Goal: Information Seeking & Learning: Learn about a topic

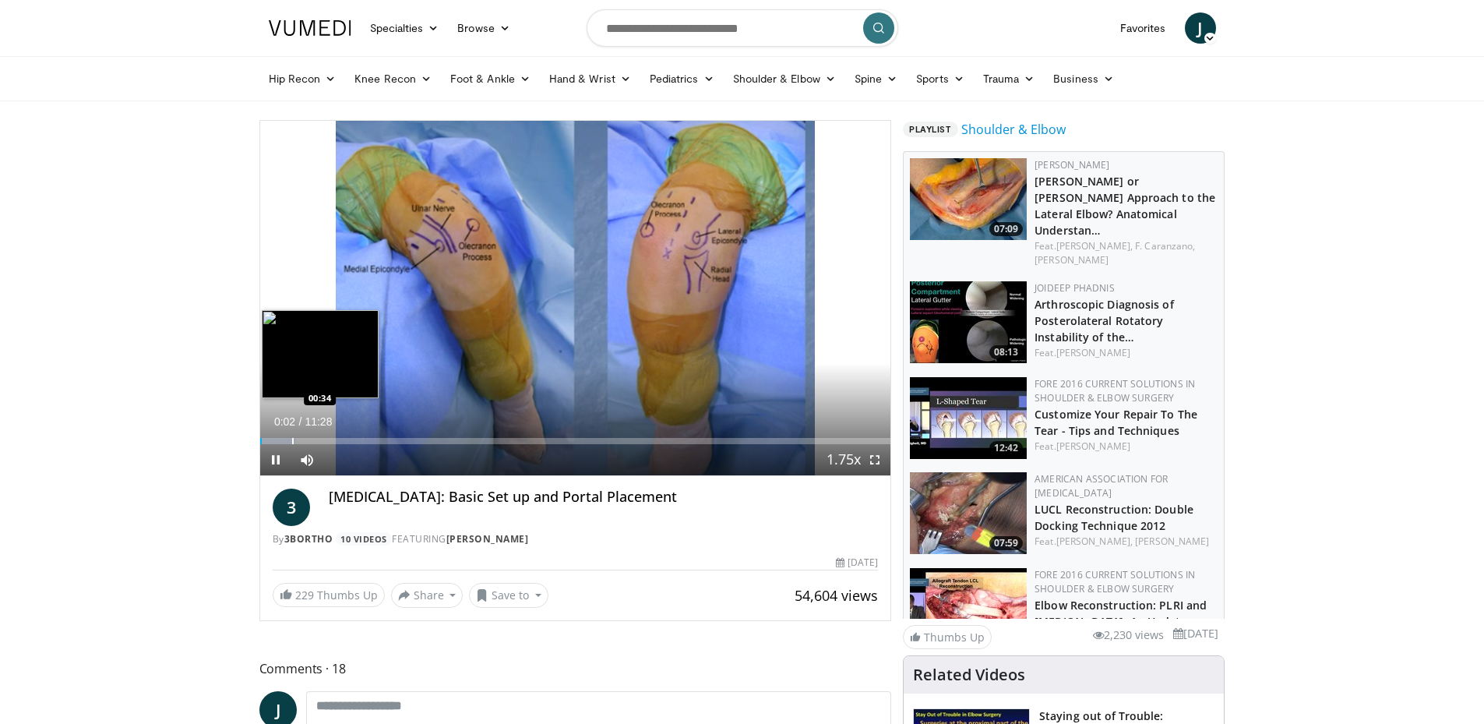
click at [292, 438] on div "Progress Bar" at bounding box center [293, 441] width 2 height 6
click at [325, 438] on div "Progress Bar" at bounding box center [326, 441] width 2 height 6
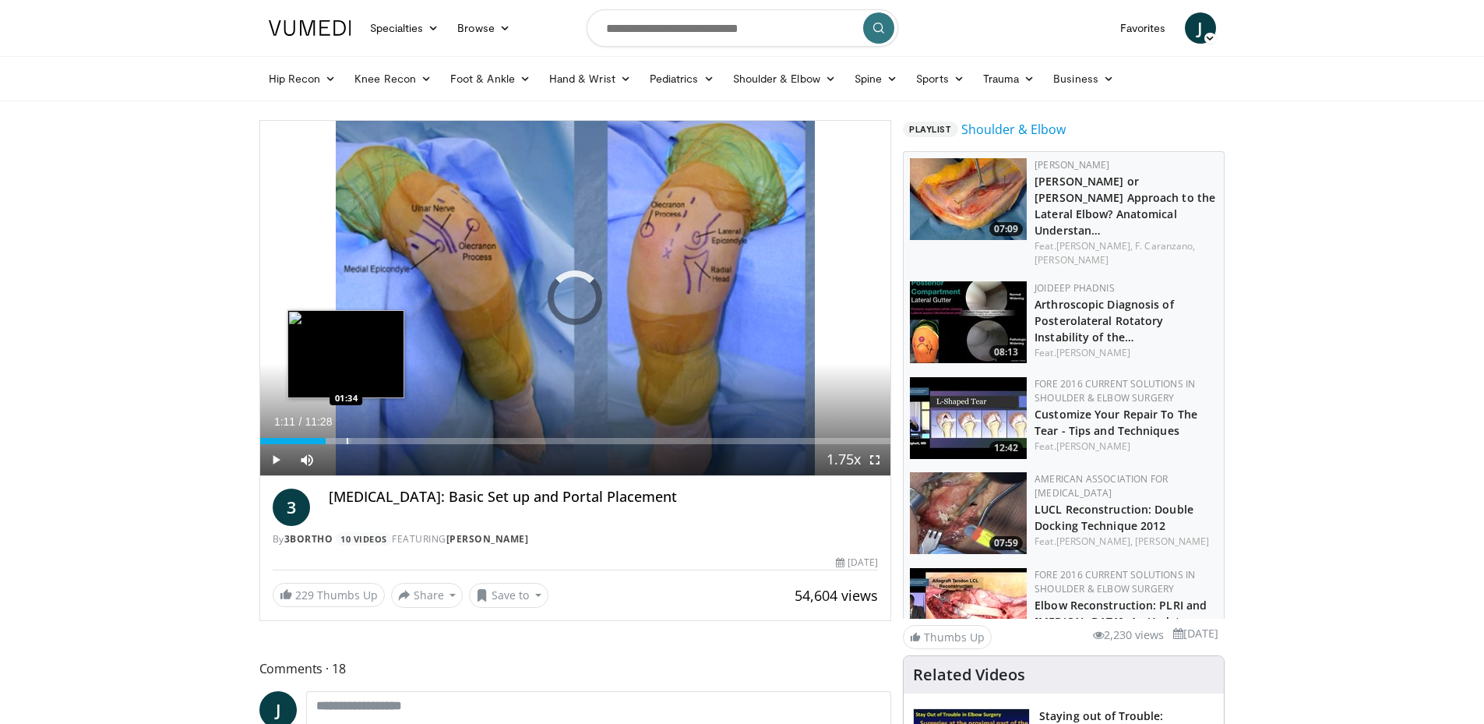
click at [347, 438] on div "Progress Bar" at bounding box center [348, 441] width 2 height 6
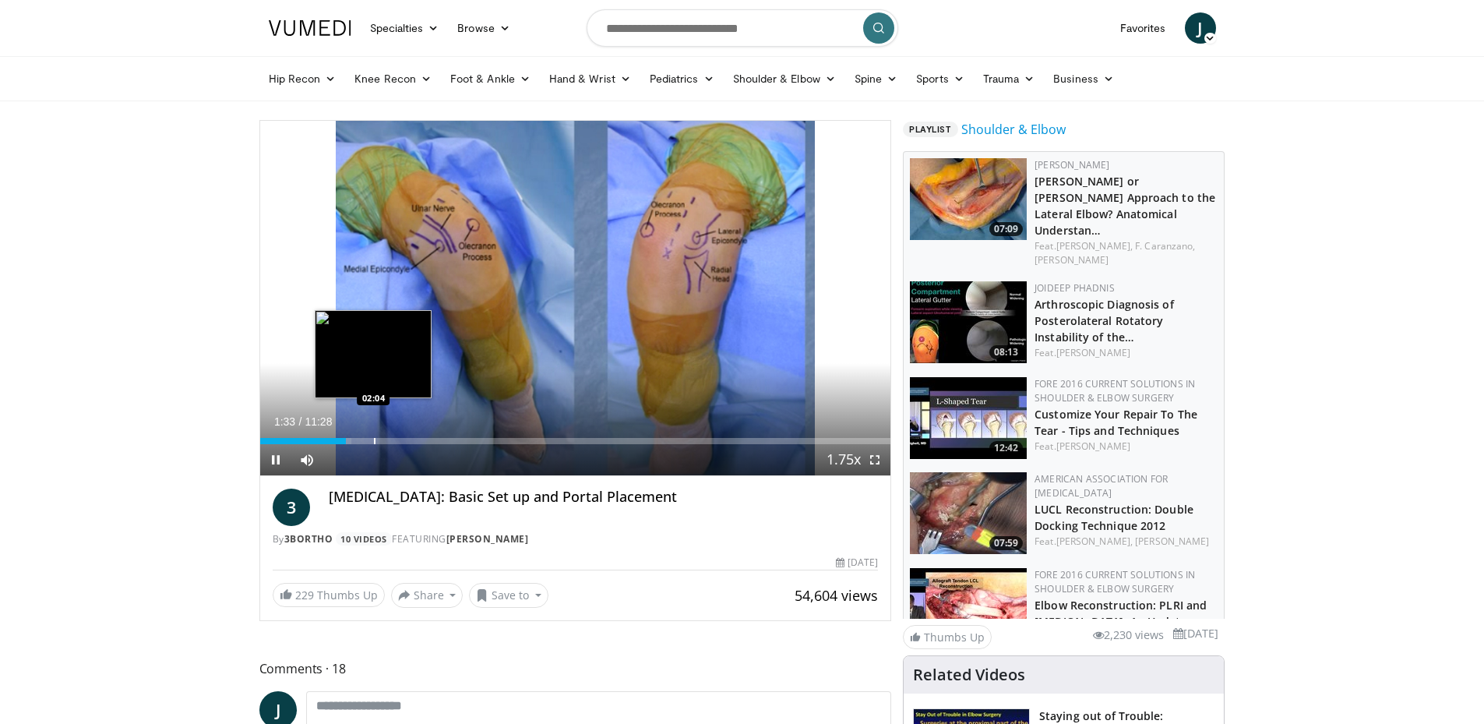
click at [375, 439] on div "Progress Bar" at bounding box center [375, 441] width 2 height 6
click at [418, 442] on video-js "**********" at bounding box center [575, 298] width 631 height 355
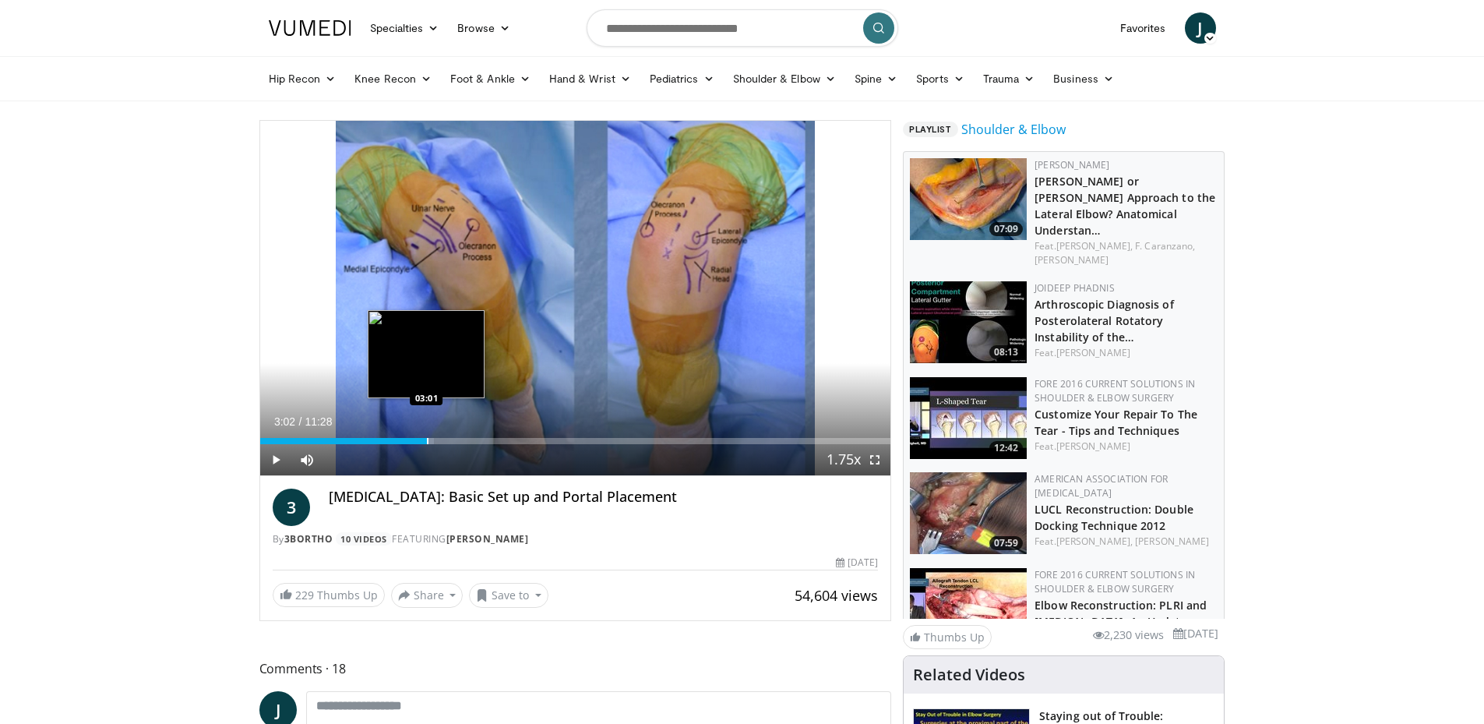
click at [427, 443] on div "Progress Bar" at bounding box center [428, 441] width 2 height 6
click at [463, 442] on div "Progress Bar" at bounding box center [463, 441] width 2 height 6
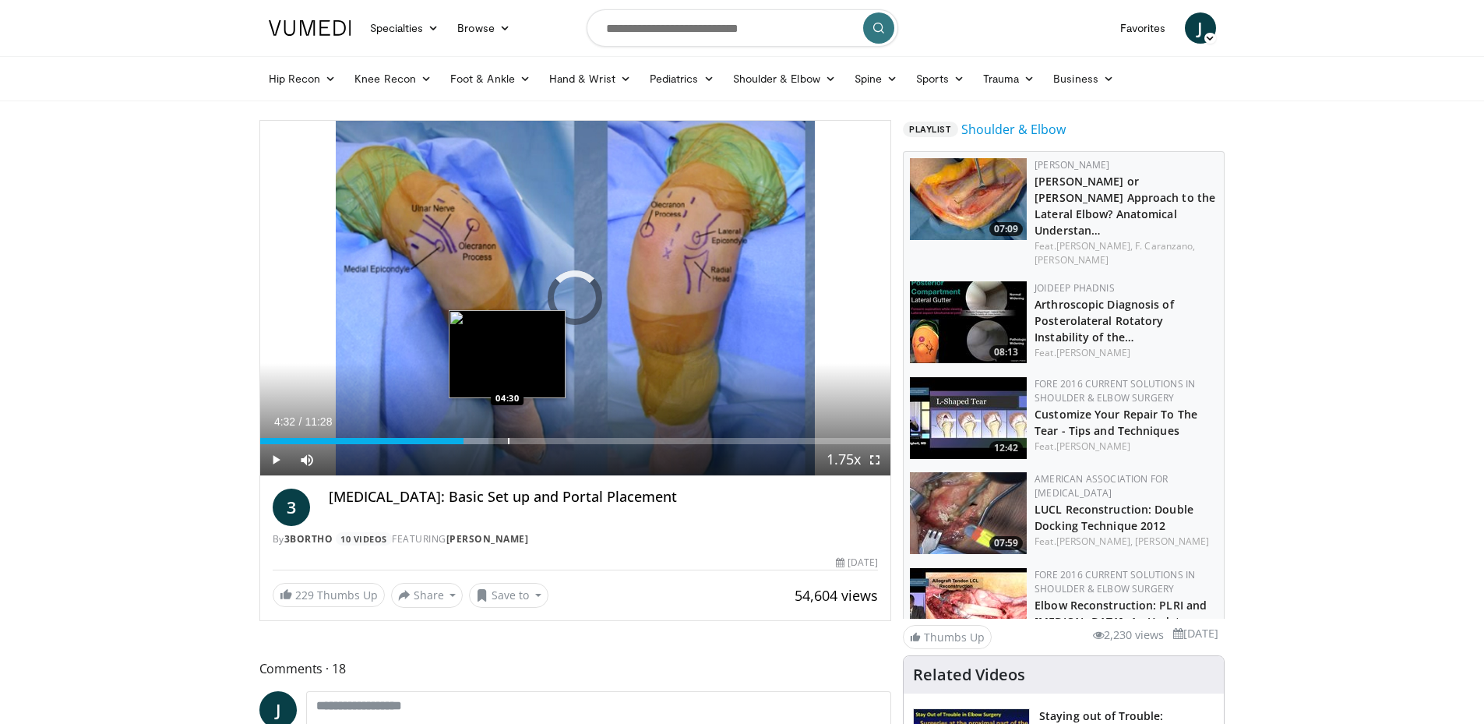
click at [509, 442] on div "Loaded : 36.26% 03:42 04:30" at bounding box center [575, 441] width 631 height 6
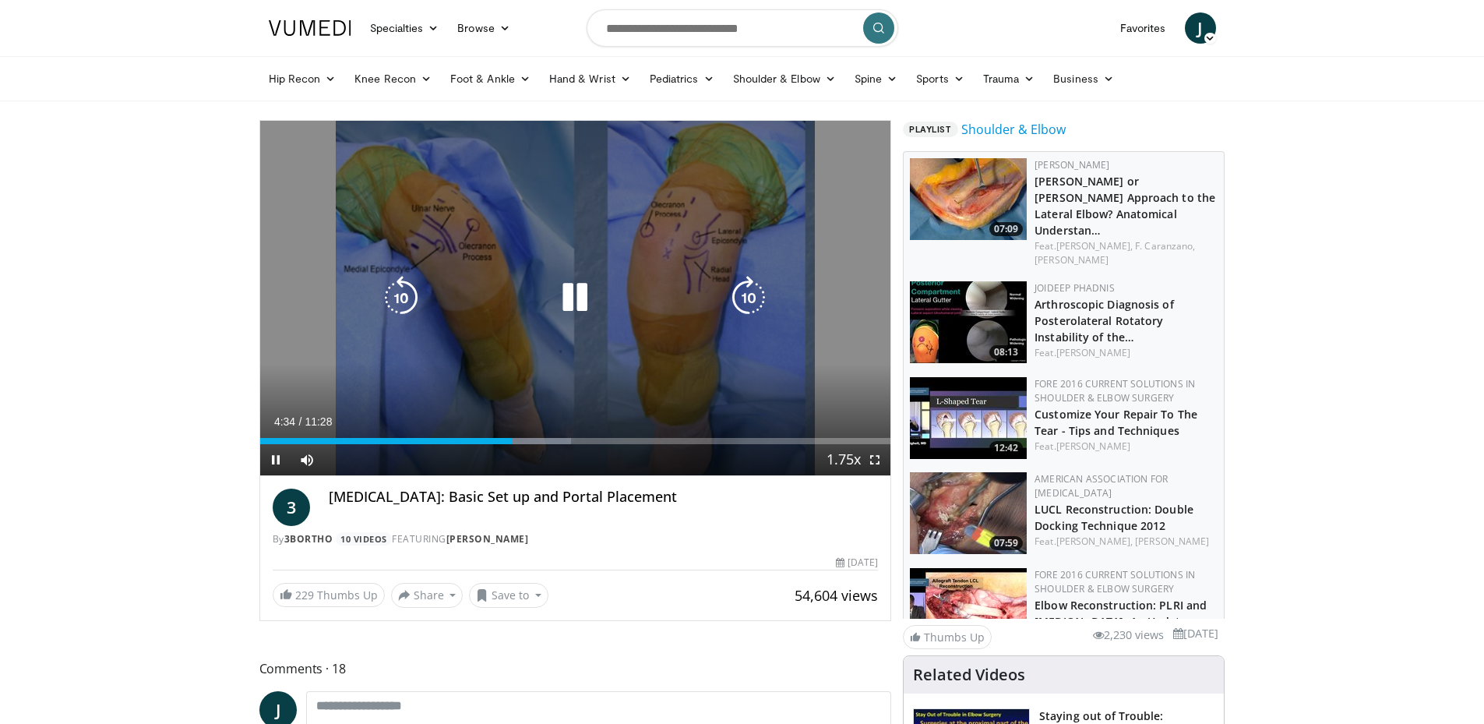
click at [523, 368] on div "10 seconds Tap to unmute" at bounding box center [575, 298] width 631 height 354
click at [438, 259] on div "10 seconds Tap to unmute" at bounding box center [575, 298] width 631 height 354
click at [590, 326] on div "10 seconds Tap to unmute" at bounding box center [575, 298] width 631 height 354
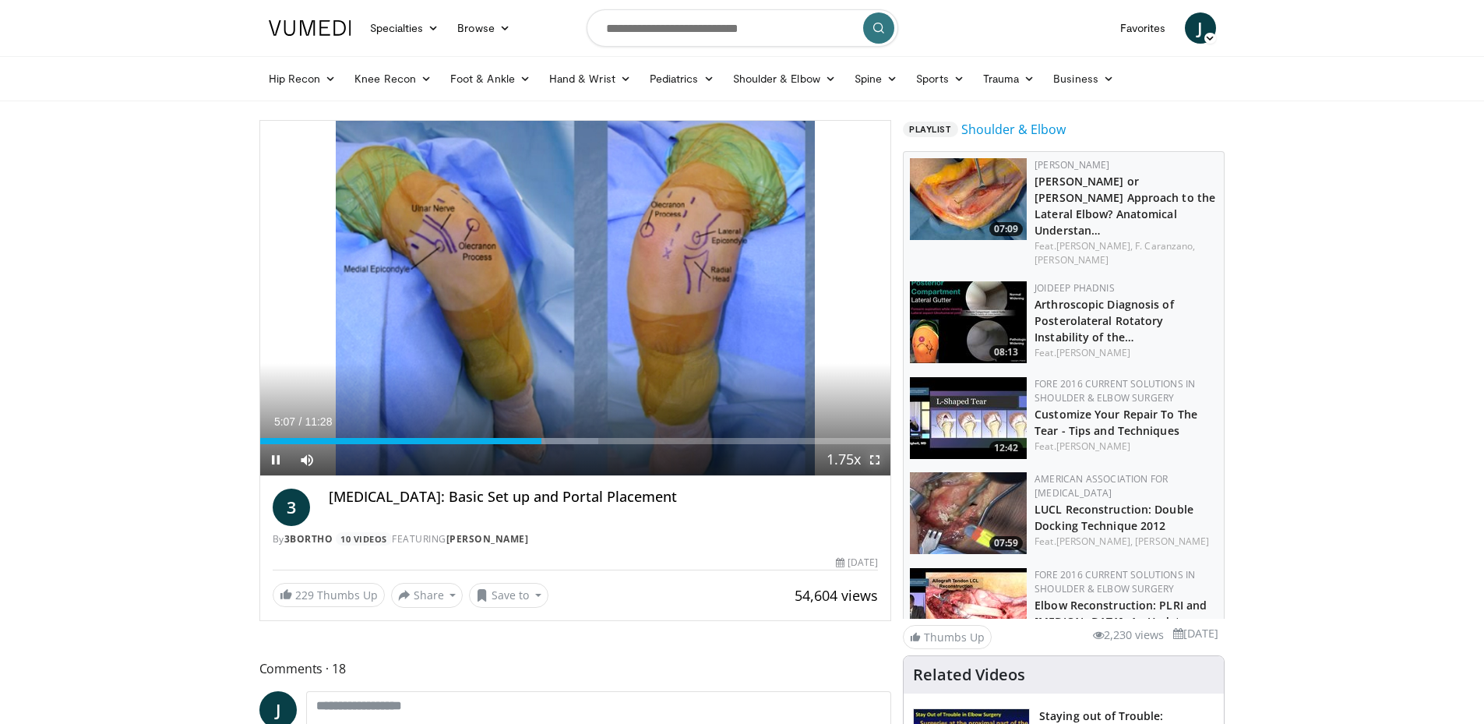
click at [875, 461] on span "Video Player" at bounding box center [874, 459] width 31 height 31
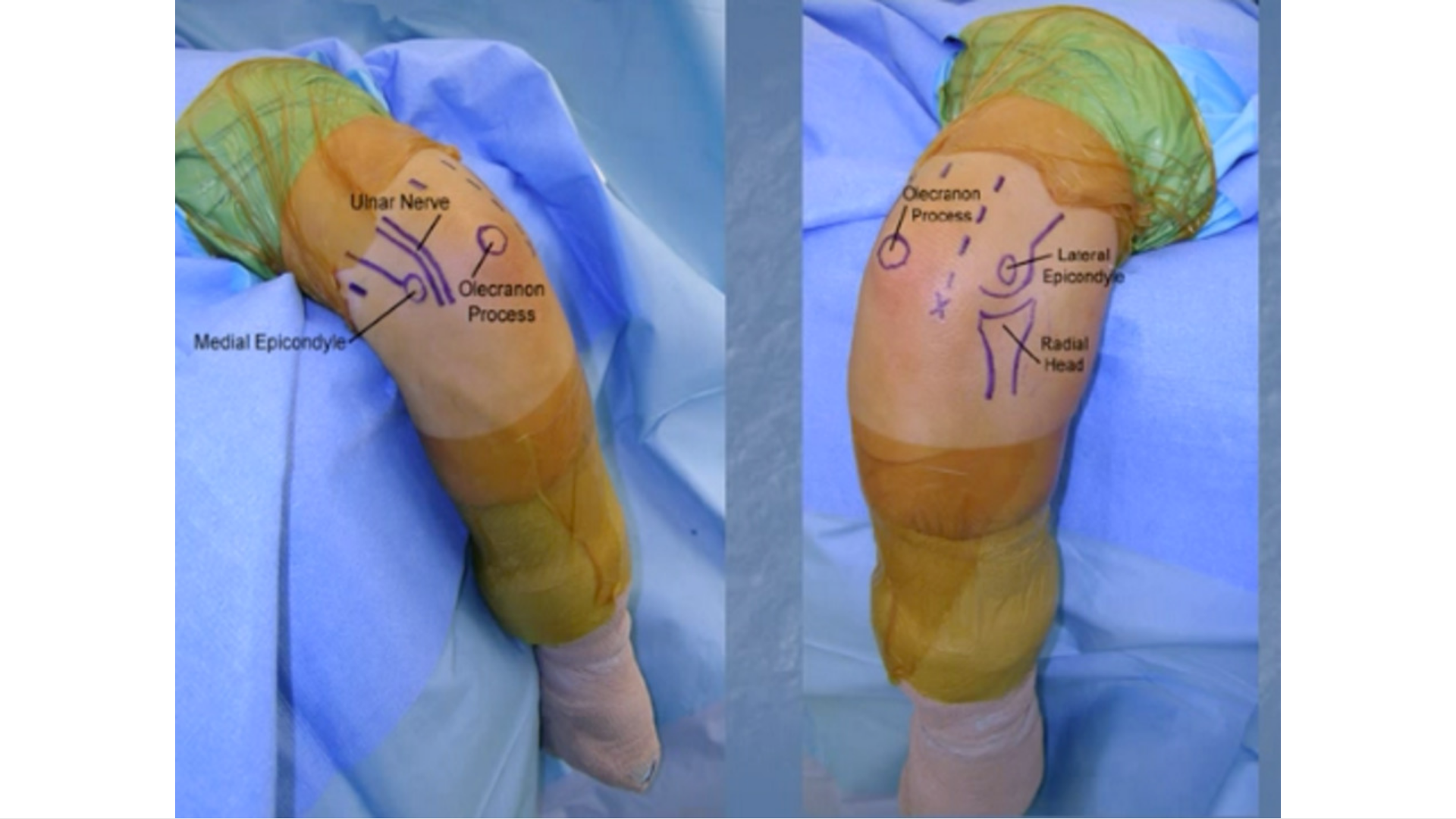
click at [533, 704] on video-js "**********" at bounding box center [728, 409] width 1456 height 819
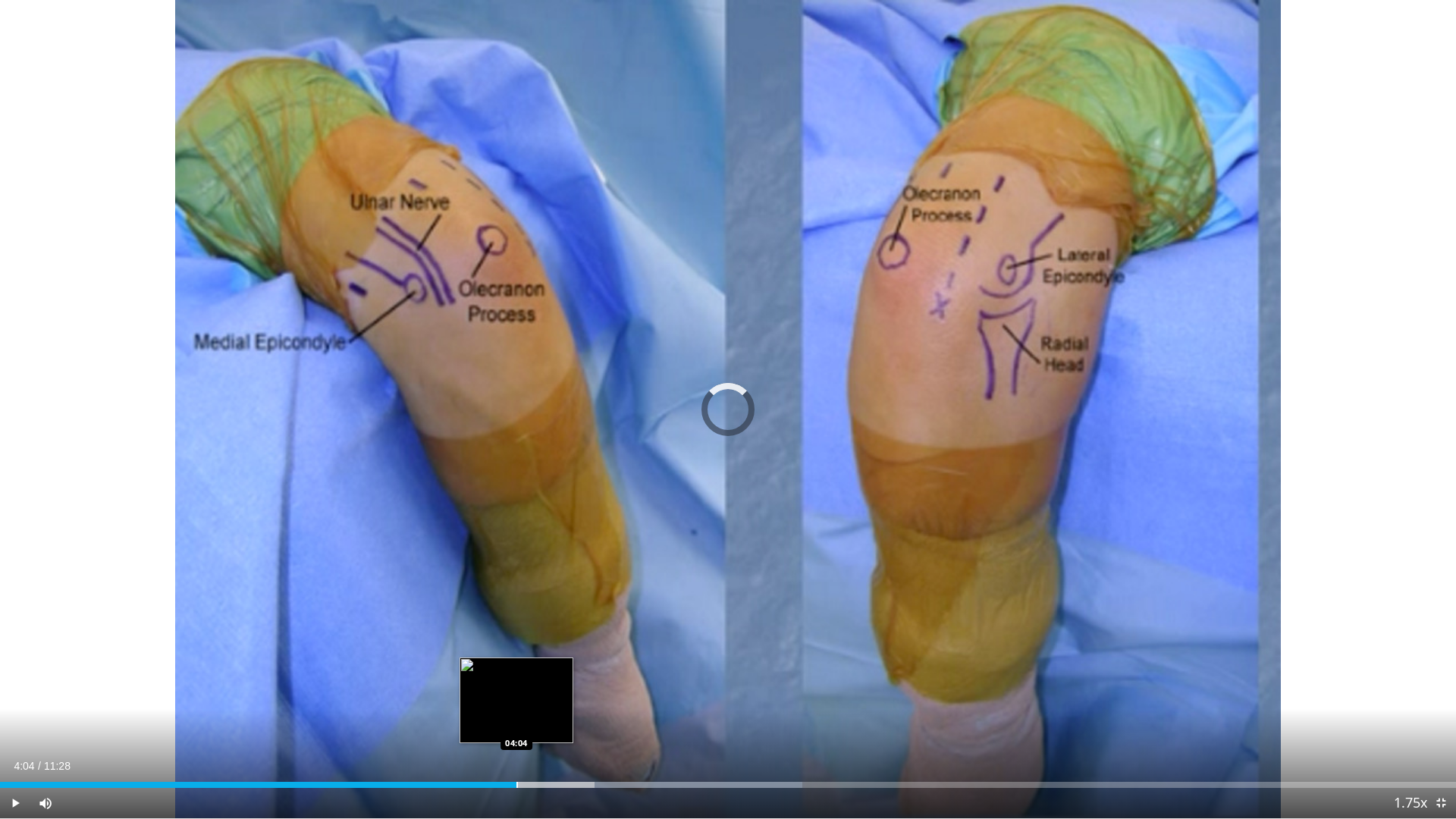
click at [516, 704] on div "Progress Bar" at bounding box center [517, 785] width 2 height 6
click at [1443, 704] on span "Video Player" at bounding box center [1440, 802] width 30 height 30
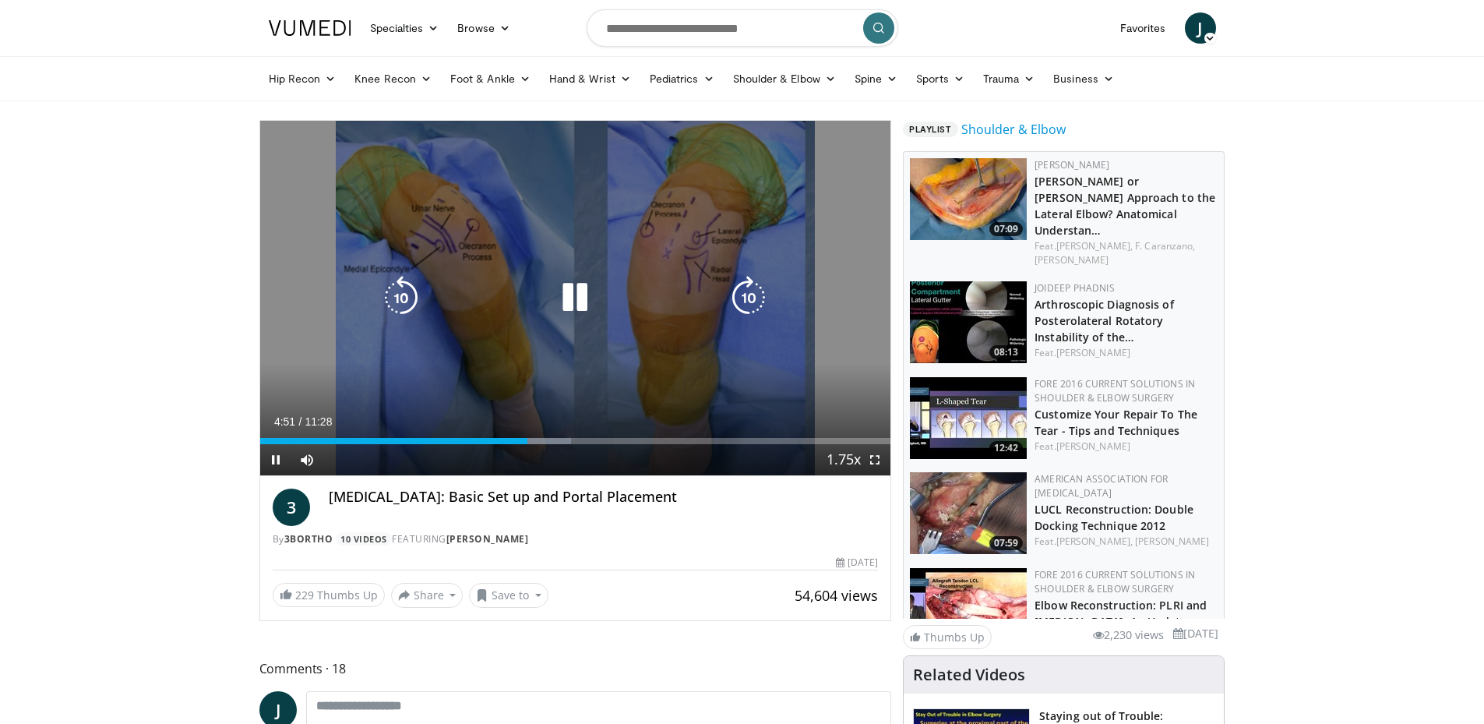
click at [587, 321] on div "10 seconds Tap to unmute" at bounding box center [575, 298] width 631 height 354
click at [585, 301] on icon "Video Player" at bounding box center [575, 298] width 44 height 44
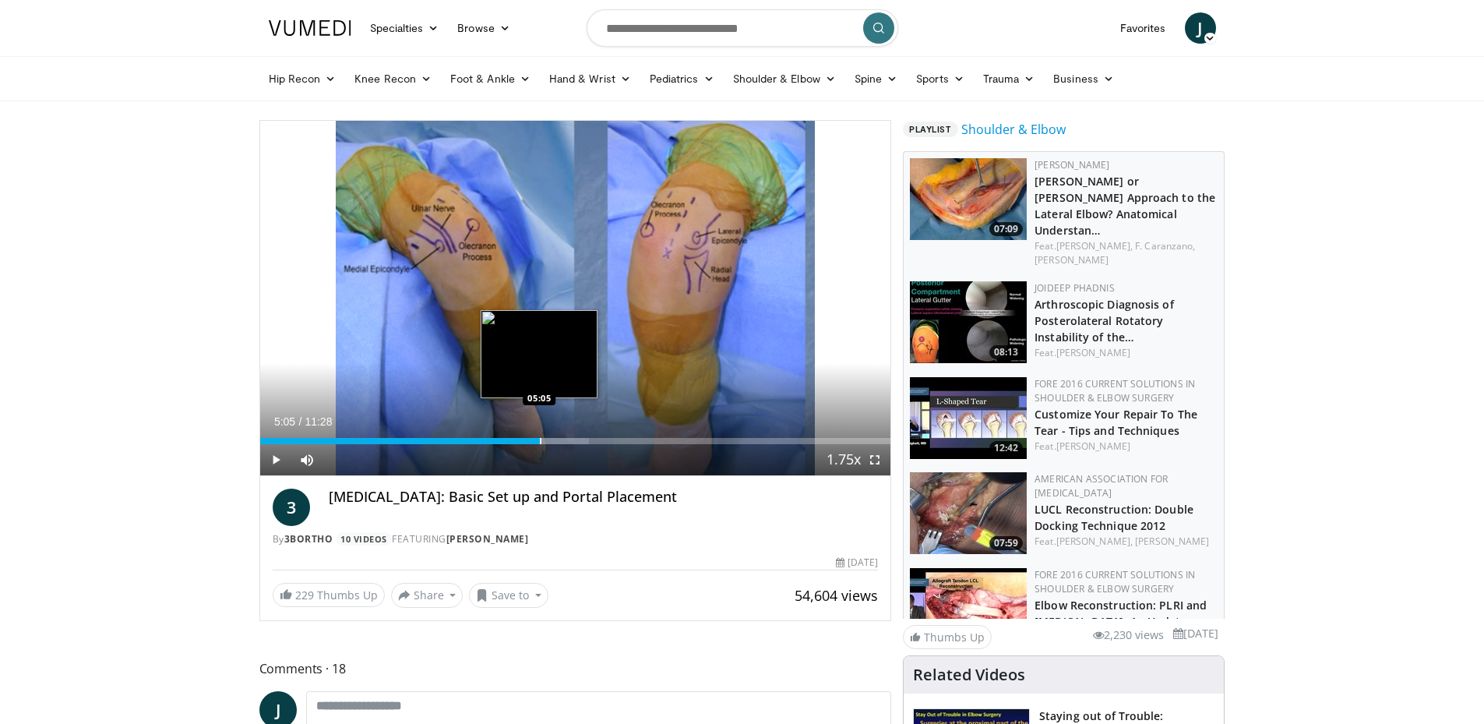
click at [540, 441] on div "Progress Bar" at bounding box center [541, 441] width 2 height 6
click at [558, 442] on div "Progress Bar" at bounding box center [559, 441] width 2 height 6
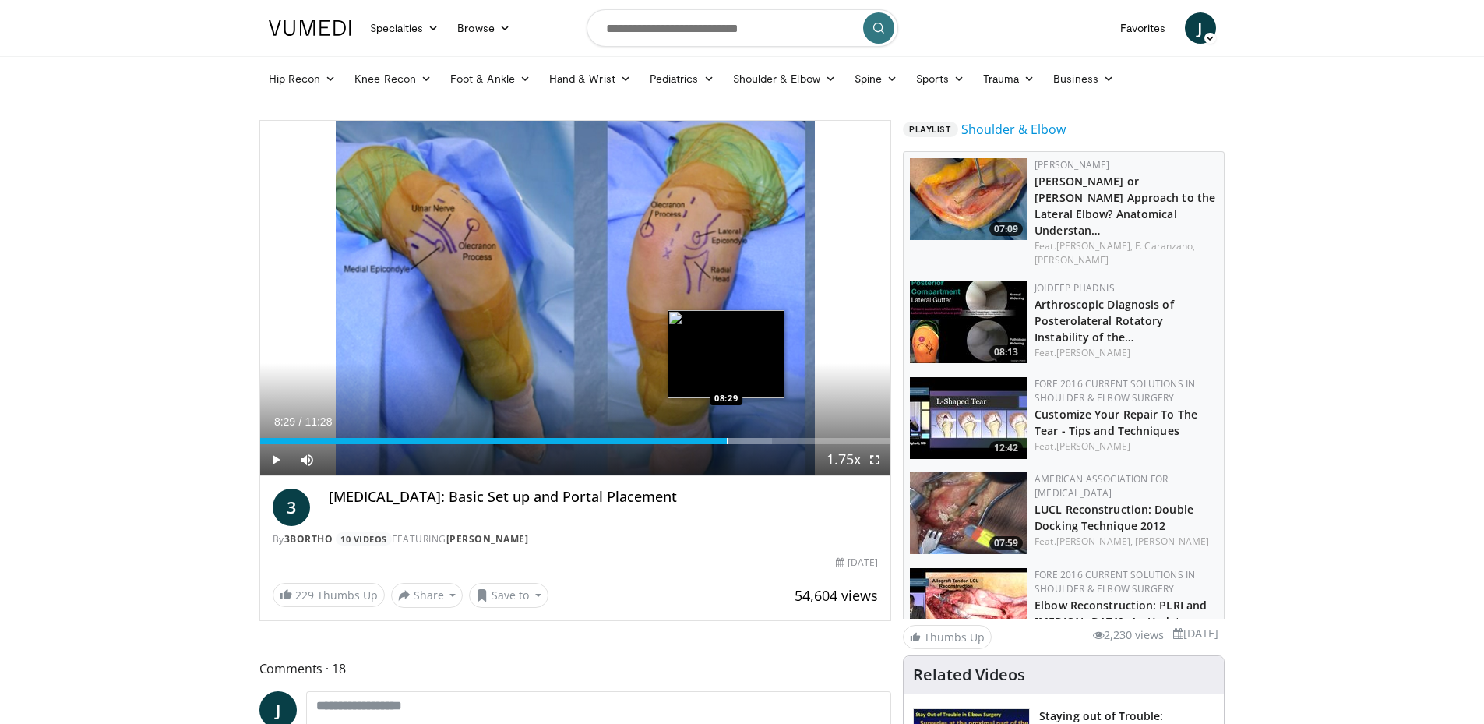
click at [727, 439] on div "Progress Bar" at bounding box center [728, 441] width 2 height 6
click at [750, 438] on div "Progress Bar" at bounding box center [751, 441] width 2 height 6
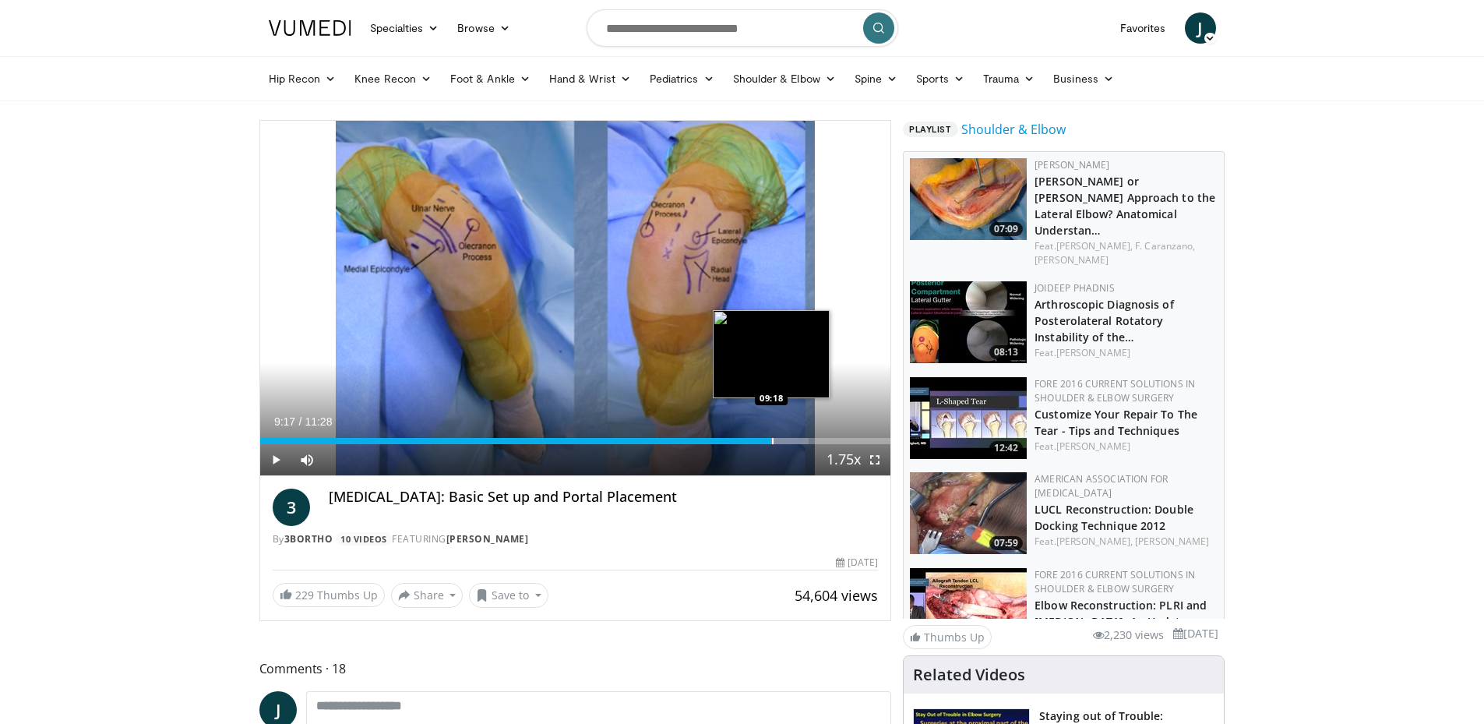
click at [772, 442] on div "Progress Bar" at bounding box center [773, 441] width 2 height 6
click at [785, 440] on div "Progress Bar" at bounding box center [785, 441] width 2 height 6
click at [799, 440] on div "Progress Bar" at bounding box center [800, 441] width 2 height 6
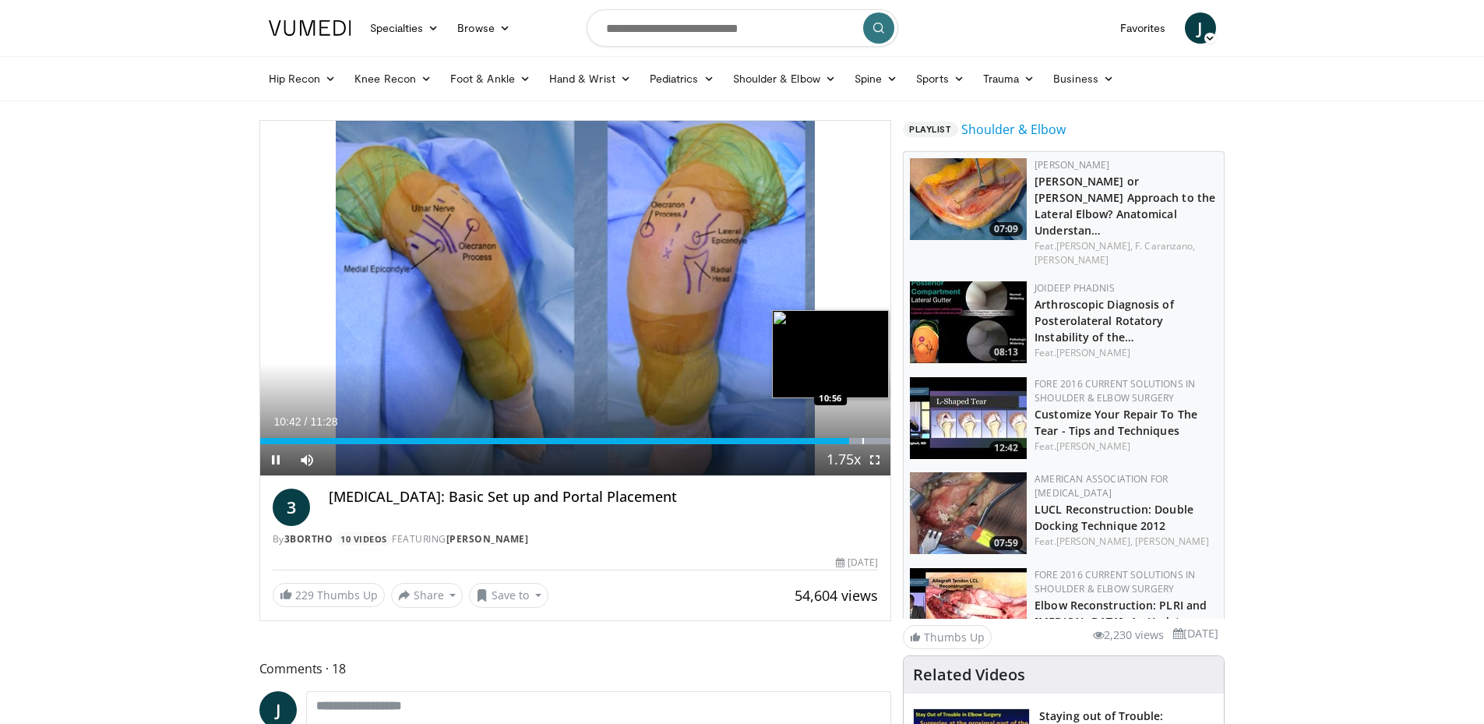
click at [862, 441] on div "Progress Bar" at bounding box center [863, 441] width 2 height 6
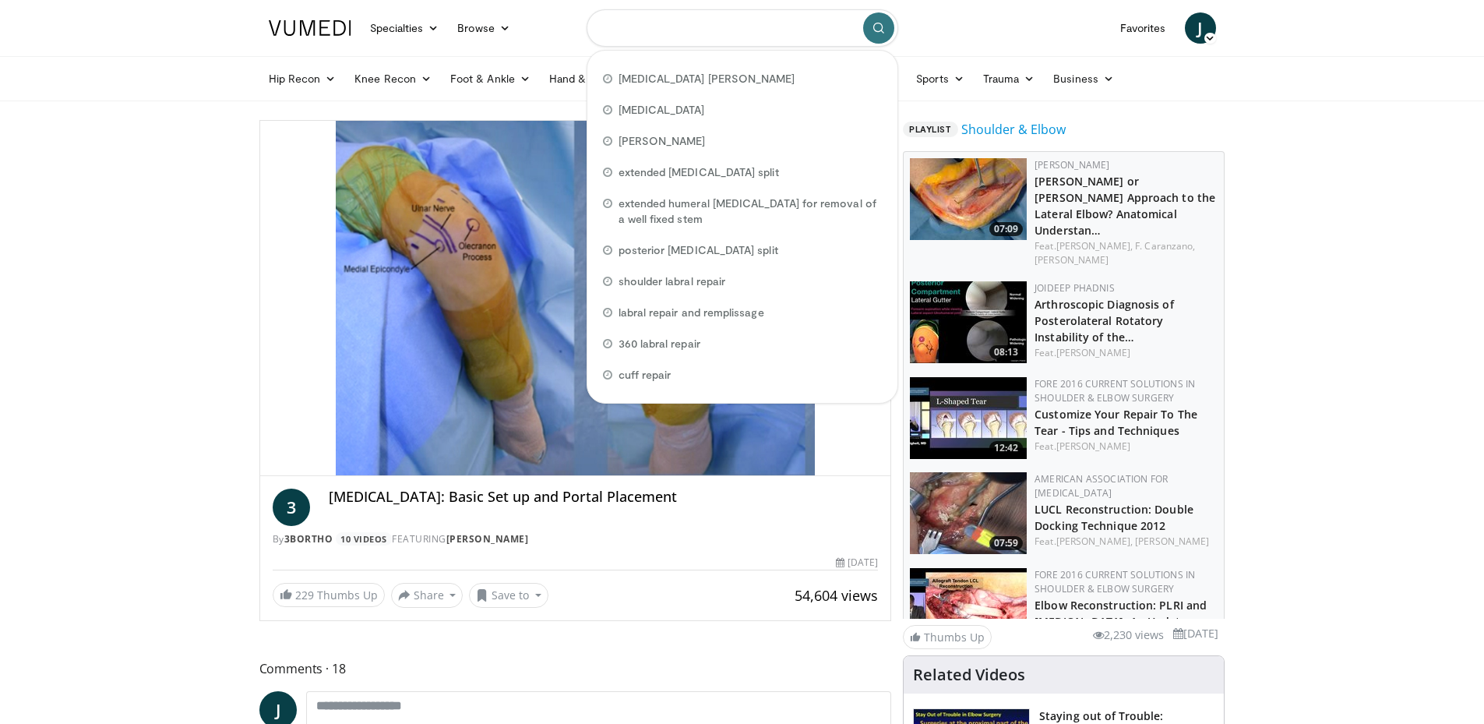
click at [676, 43] on input "Search topics, interventions" at bounding box center [742, 27] width 312 height 37
click at [648, 112] on span "elbow arthroscopy" at bounding box center [661, 110] width 86 height 16
type input "**********"
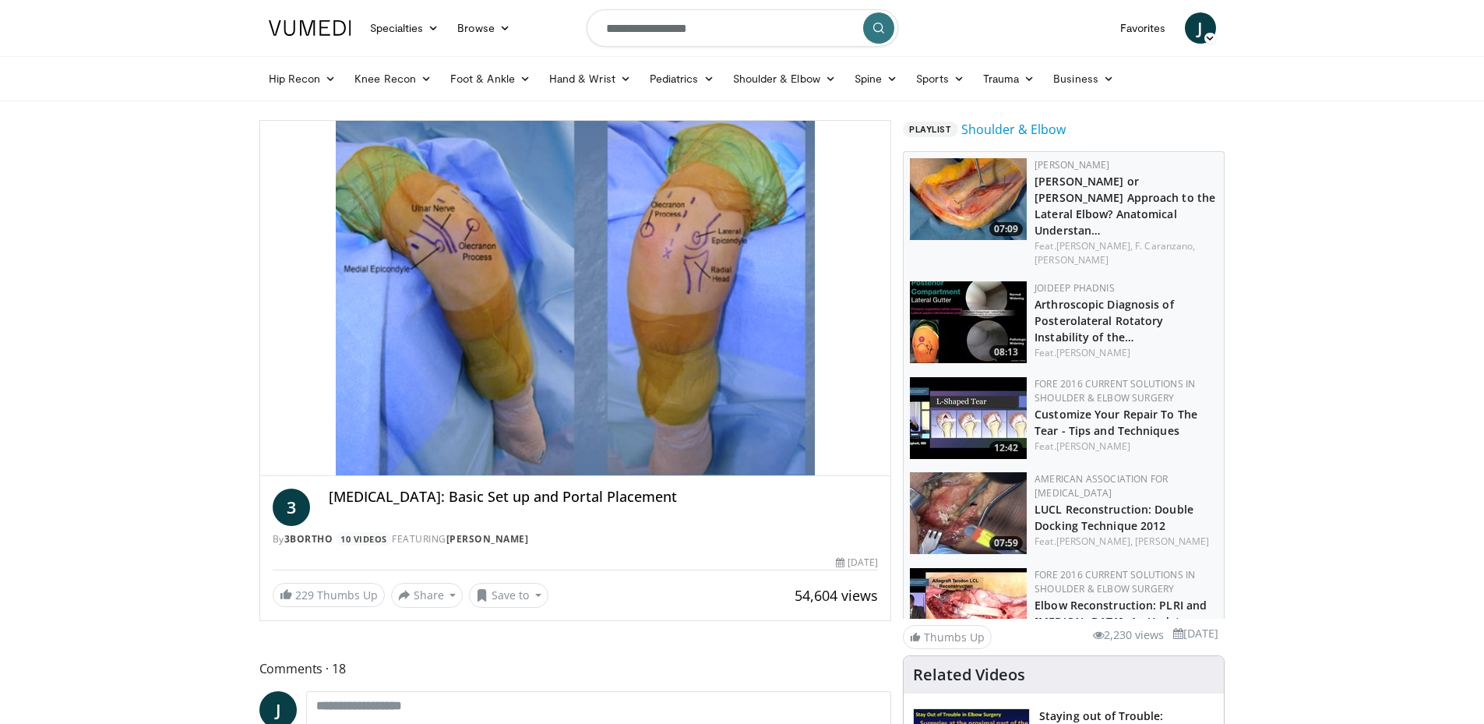
click at [874, 37] on button "submit" at bounding box center [878, 27] width 31 height 31
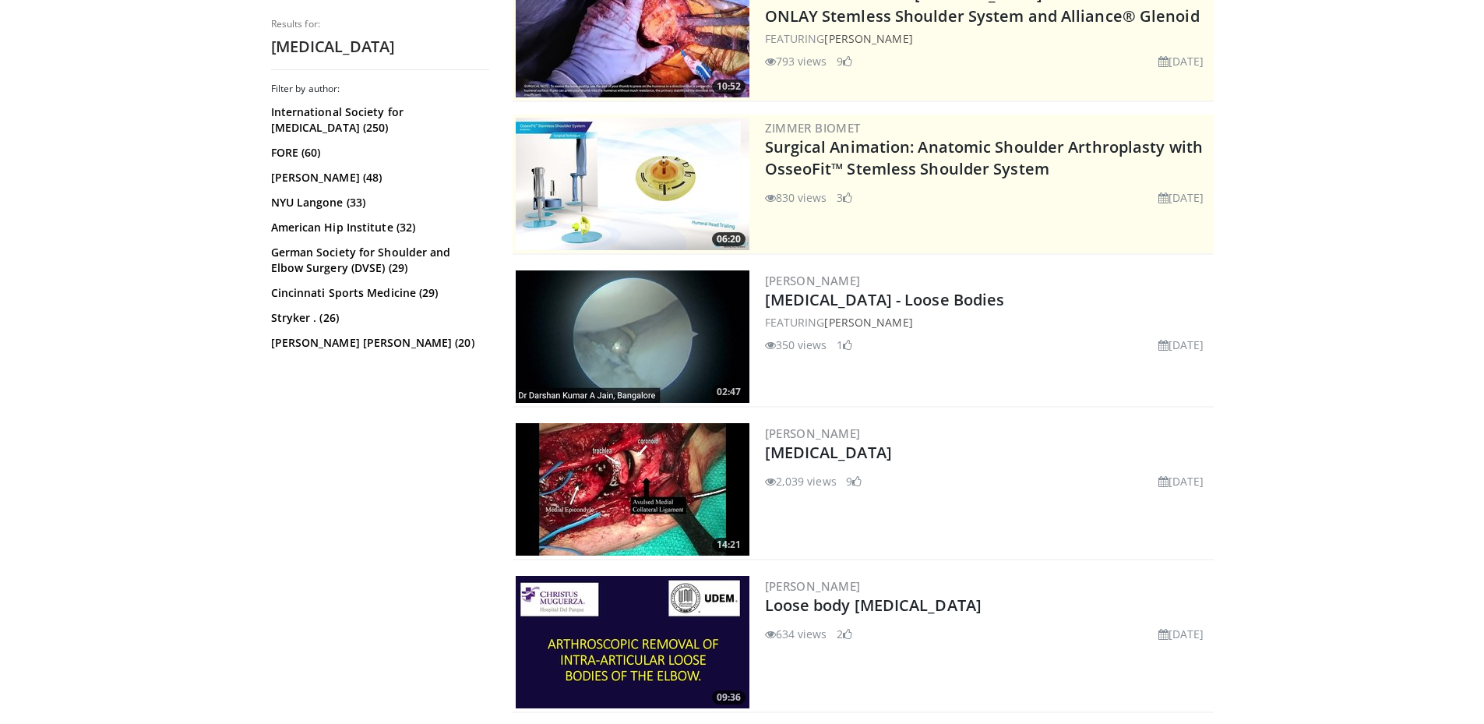
drag, startPoint x: 174, startPoint y: 331, endPoint x: 183, endPoint y: 388, distance: 57.5
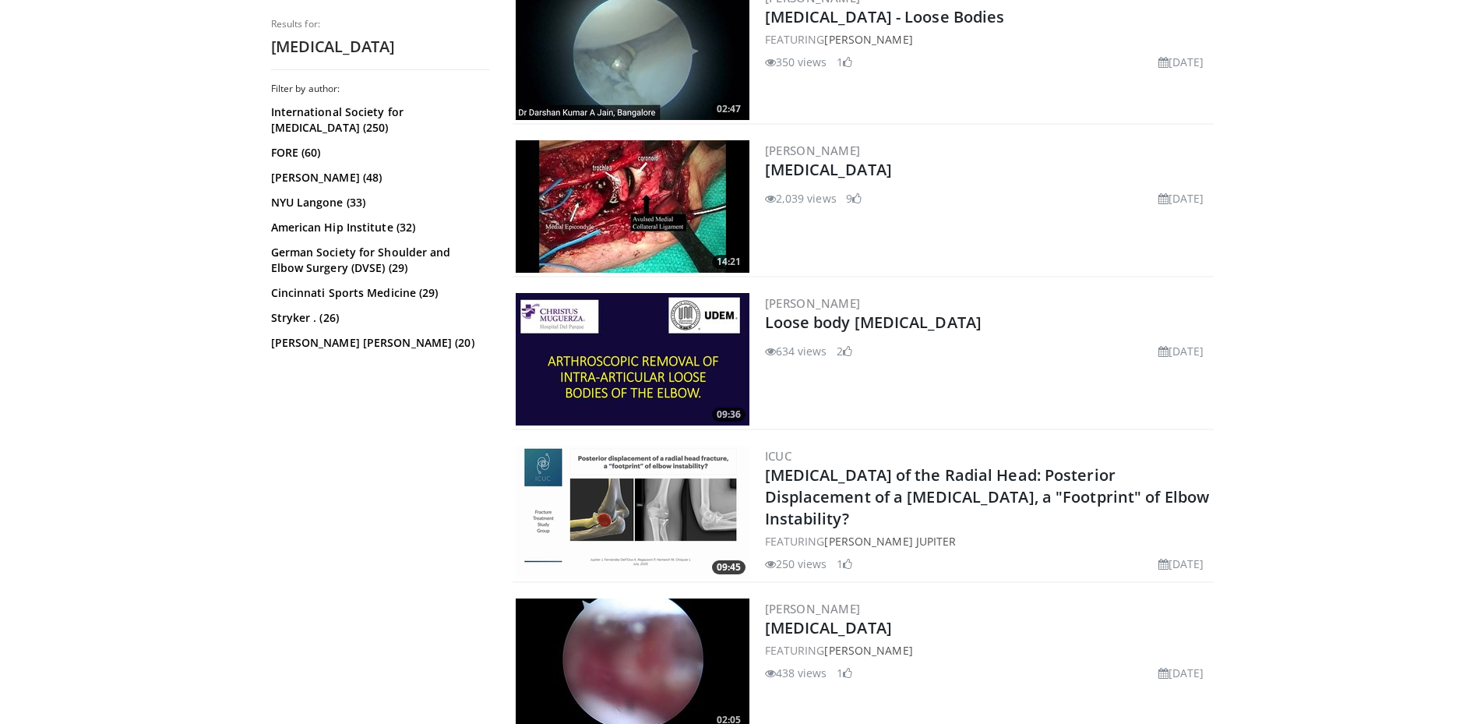
scroll to position [820, 0]
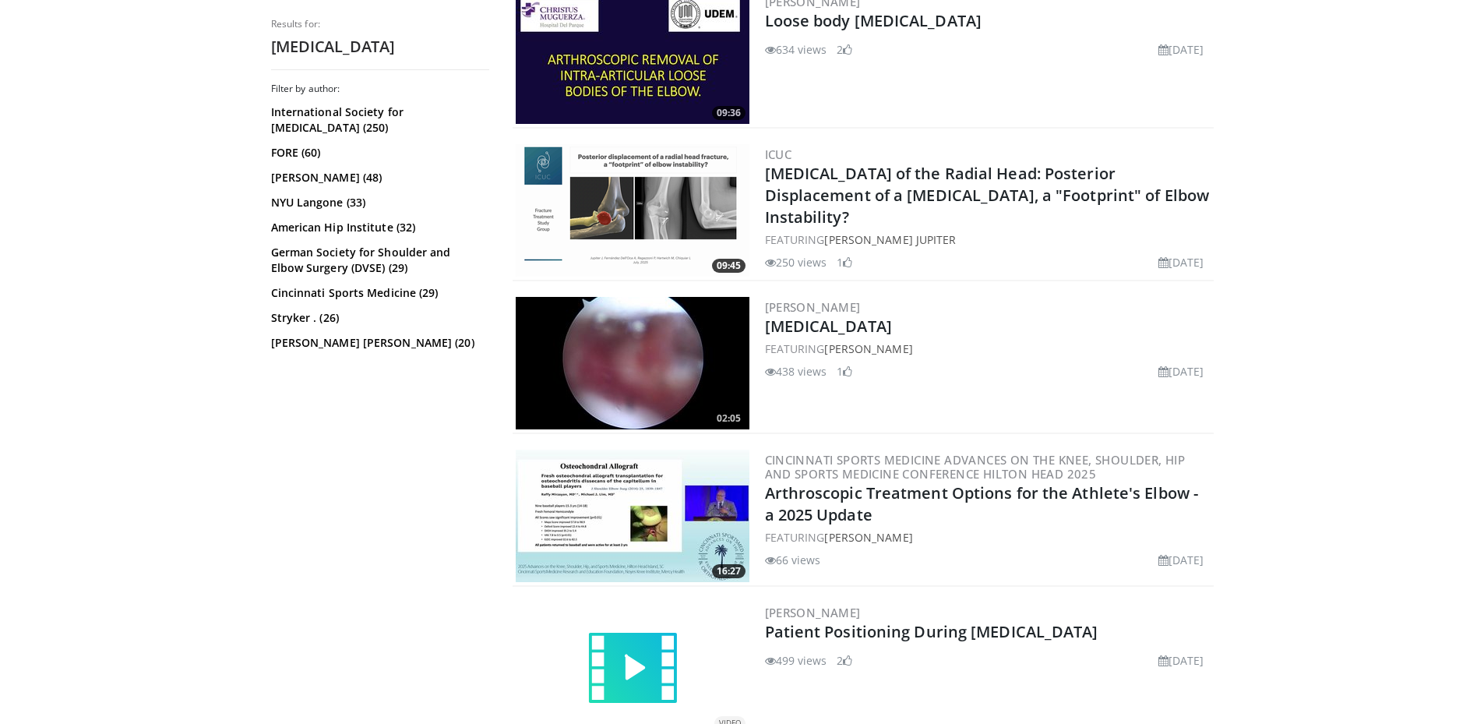
drag, startPoint x: 191, startPoint y: 371, endPoint x: 196, endPoint y: 465, distance: 94.4
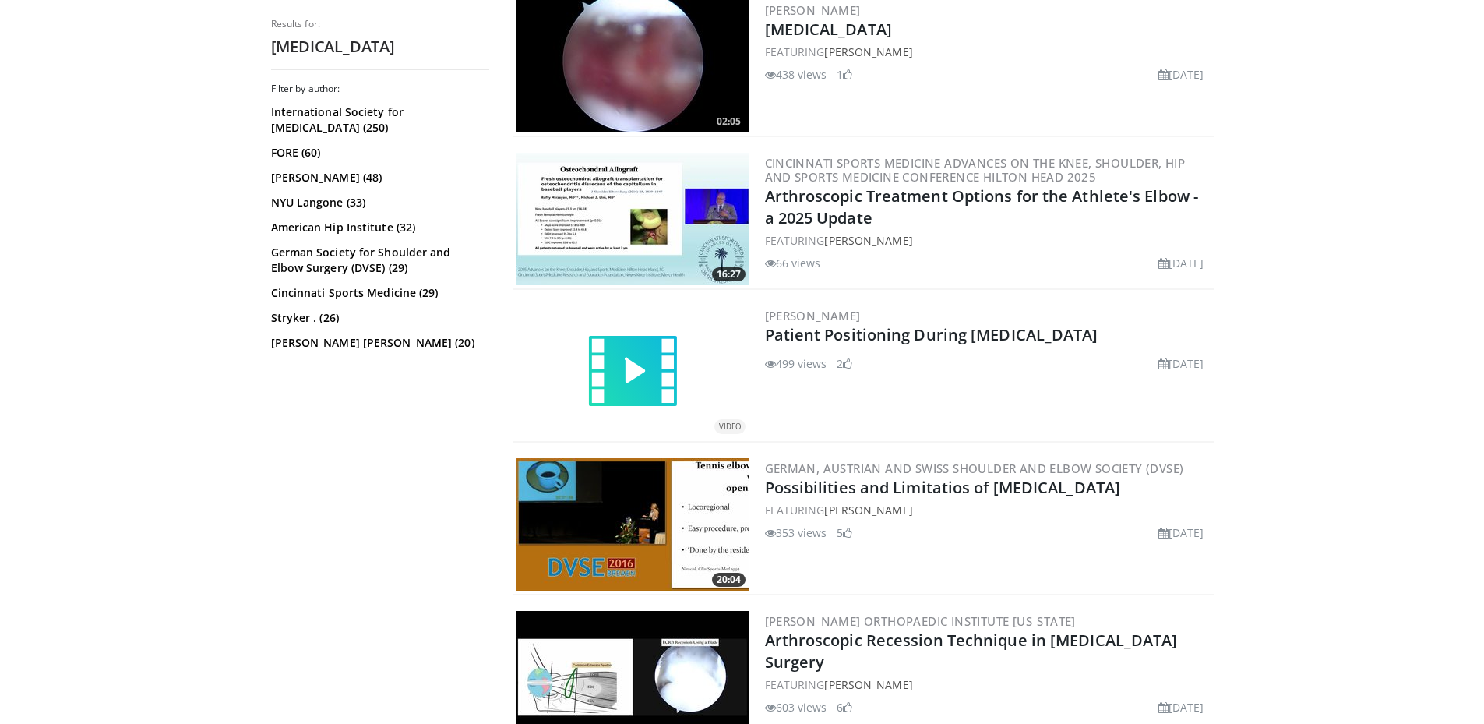
drag, startPoint x: 236, startPoint y: 426, endPoint x: 257, endPoint y: 519, distance: 95.0
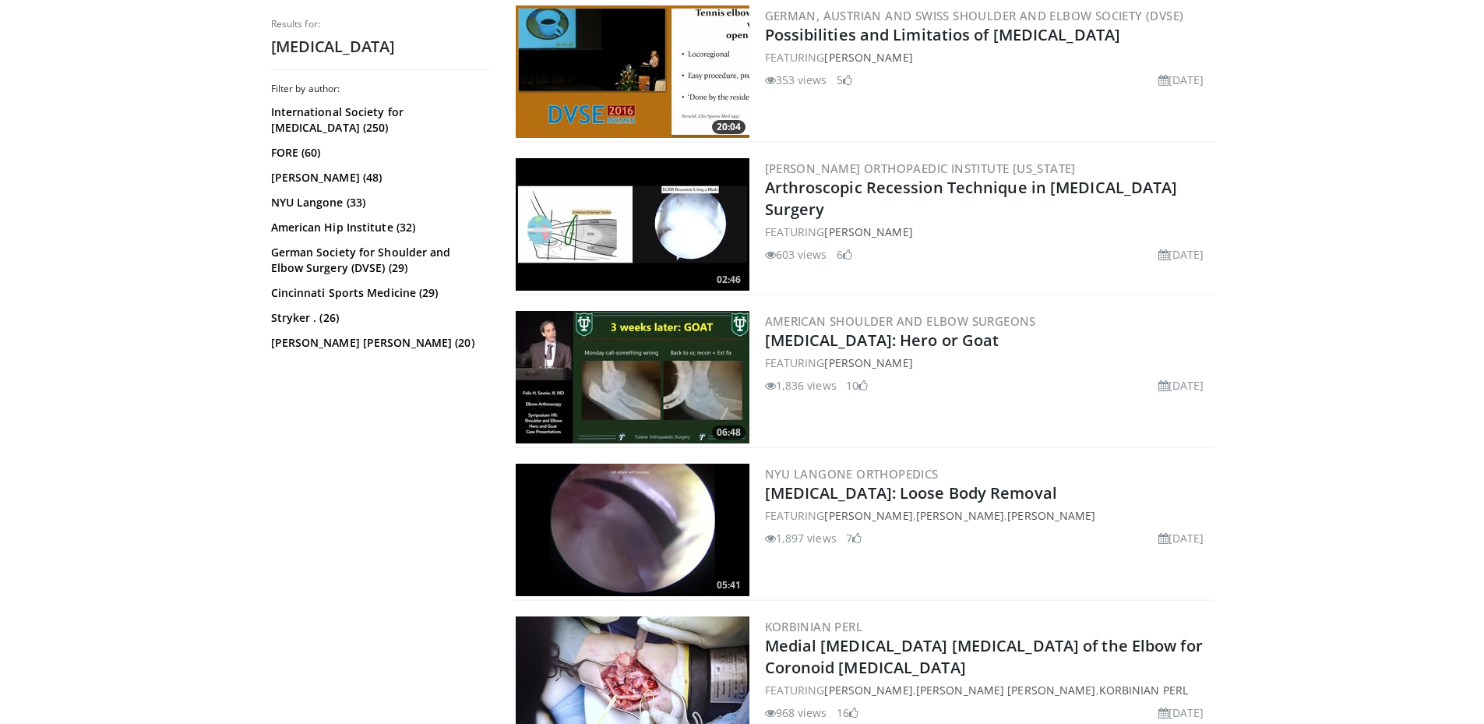
drag, startPoint x: 273, startPoint y: 431, endPoint x: 294, endPoint y: 428, distance: 22.0
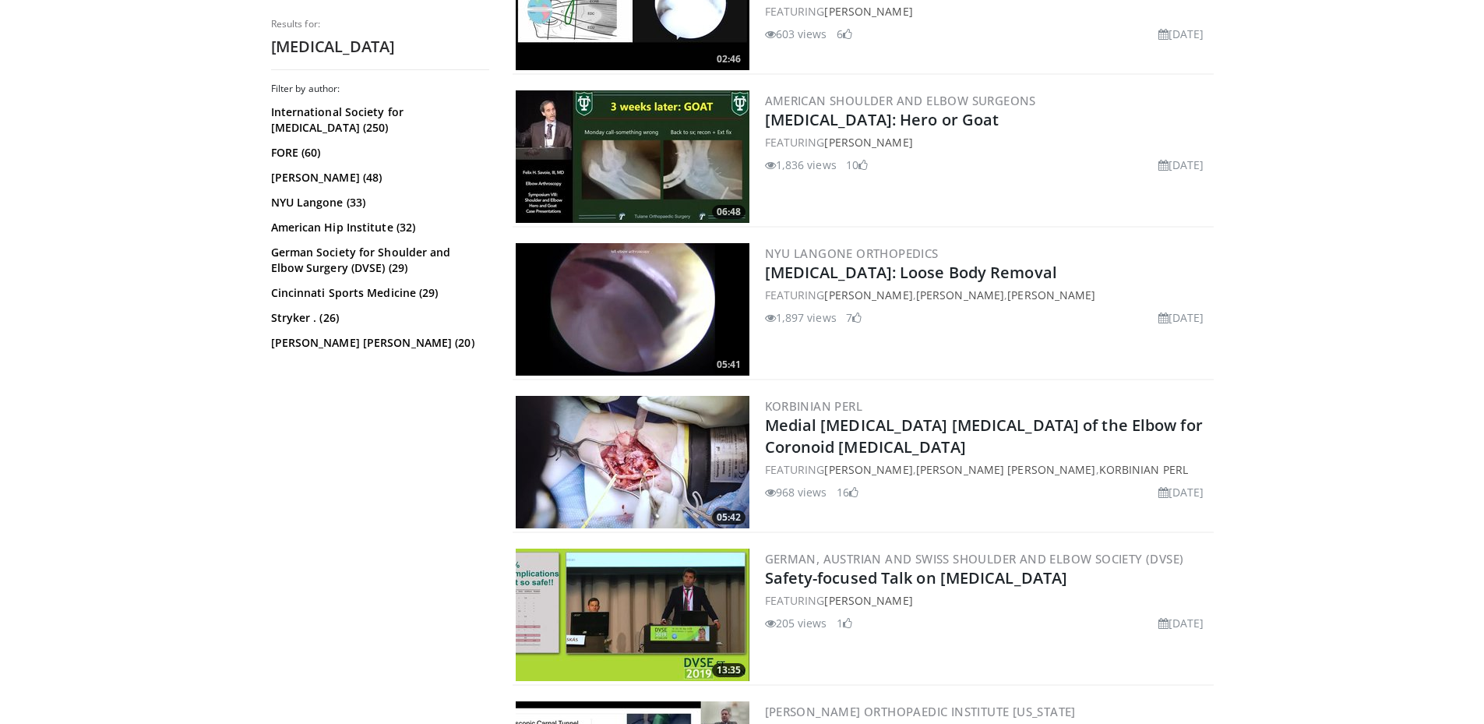
drag, startPoint x: 1387, startPoint y: 277, endPoint x: 1406, endPoint y: 382, distance: 106.8
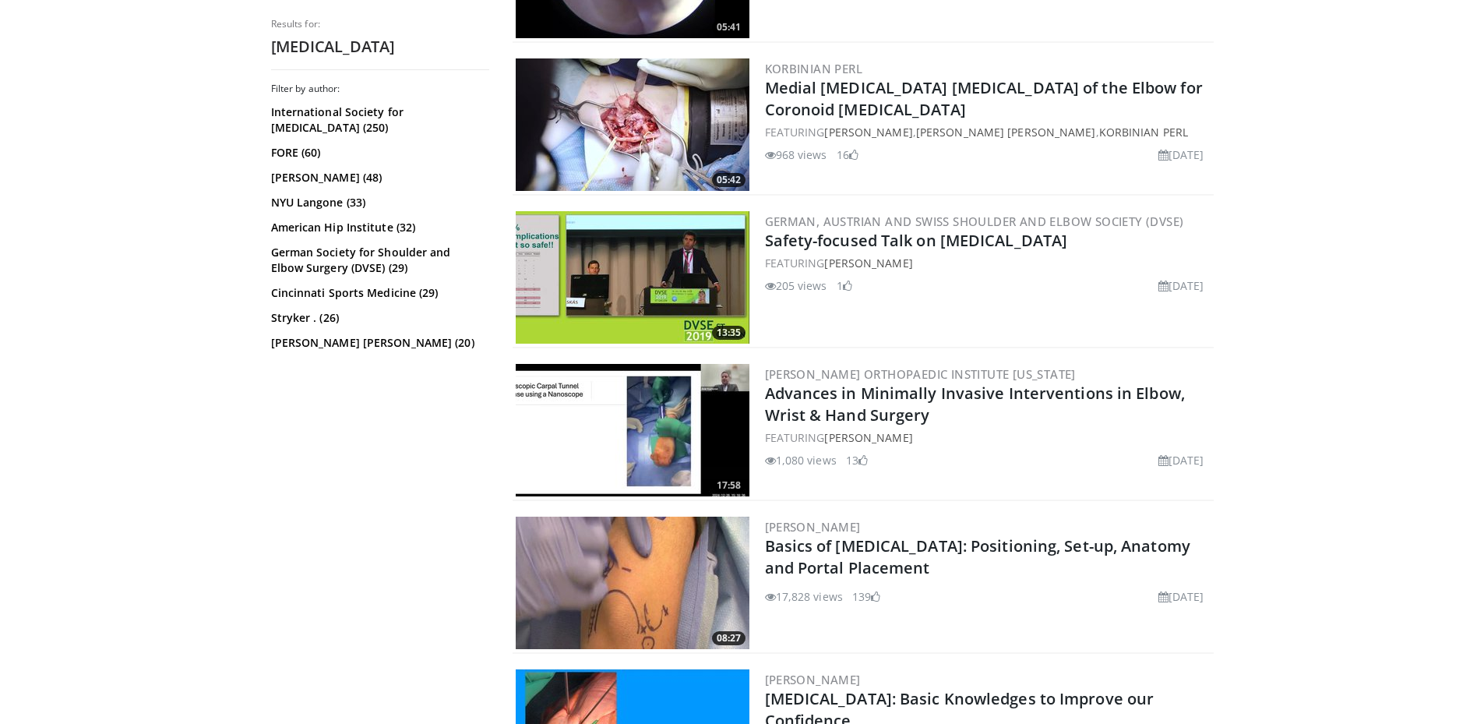
drag, startPoint x: 1364, startPoint y: 352, endPoint x: 1364, endPoint y: 403, distance: 51.4
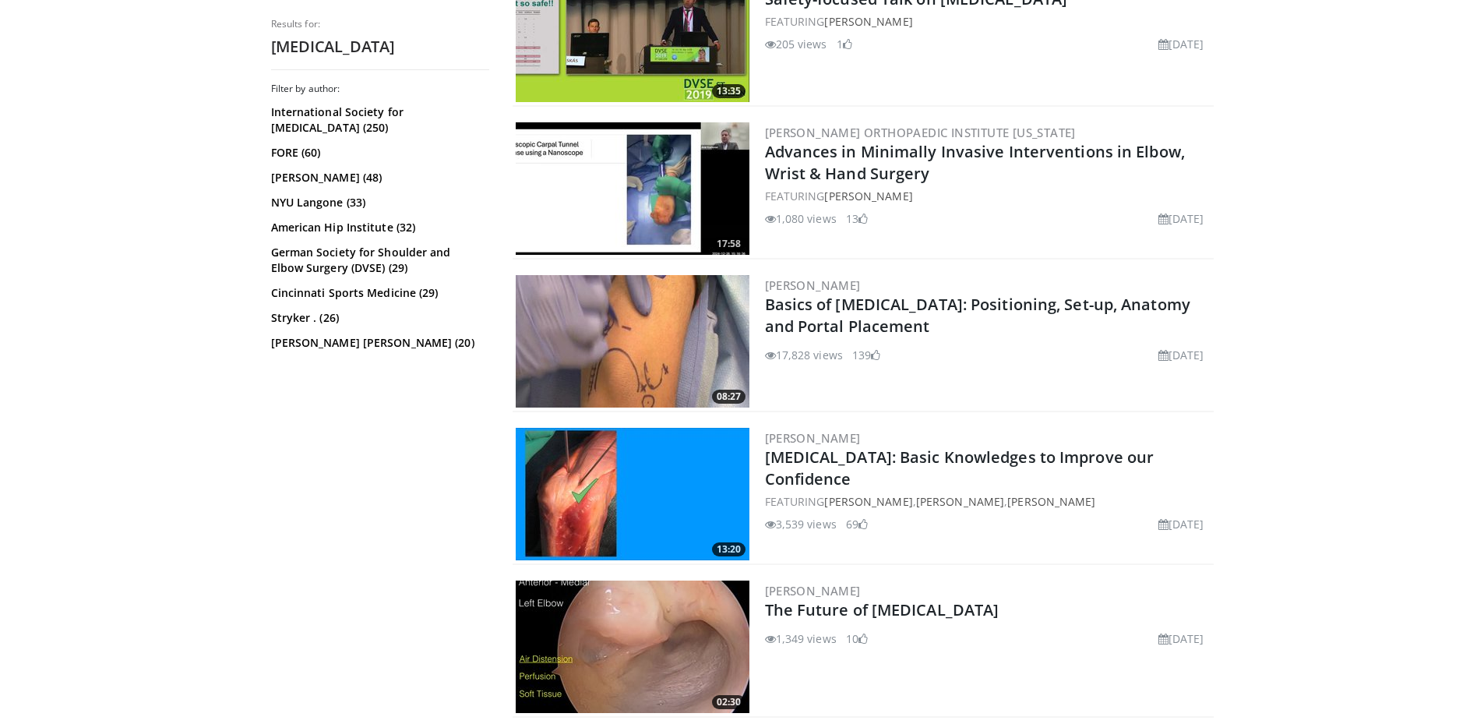
drag, startPoint x: 1361, startPoint y: 368, endPoint x: 1361, endPoint y: 413, distance: 45.2
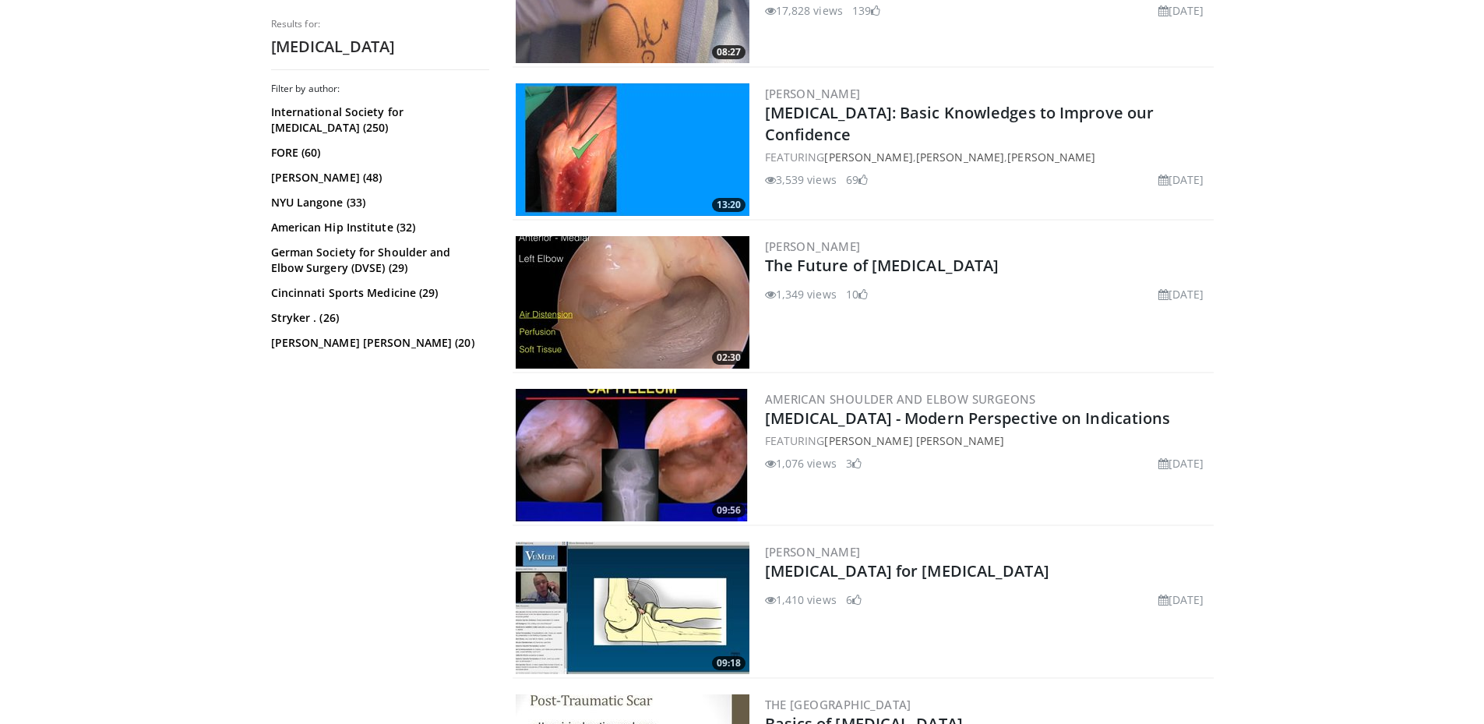
drag, startPoint x: 1356, startPoint y: 432, endPoint x: 1356, endPoint y: 462, distance: 29.6
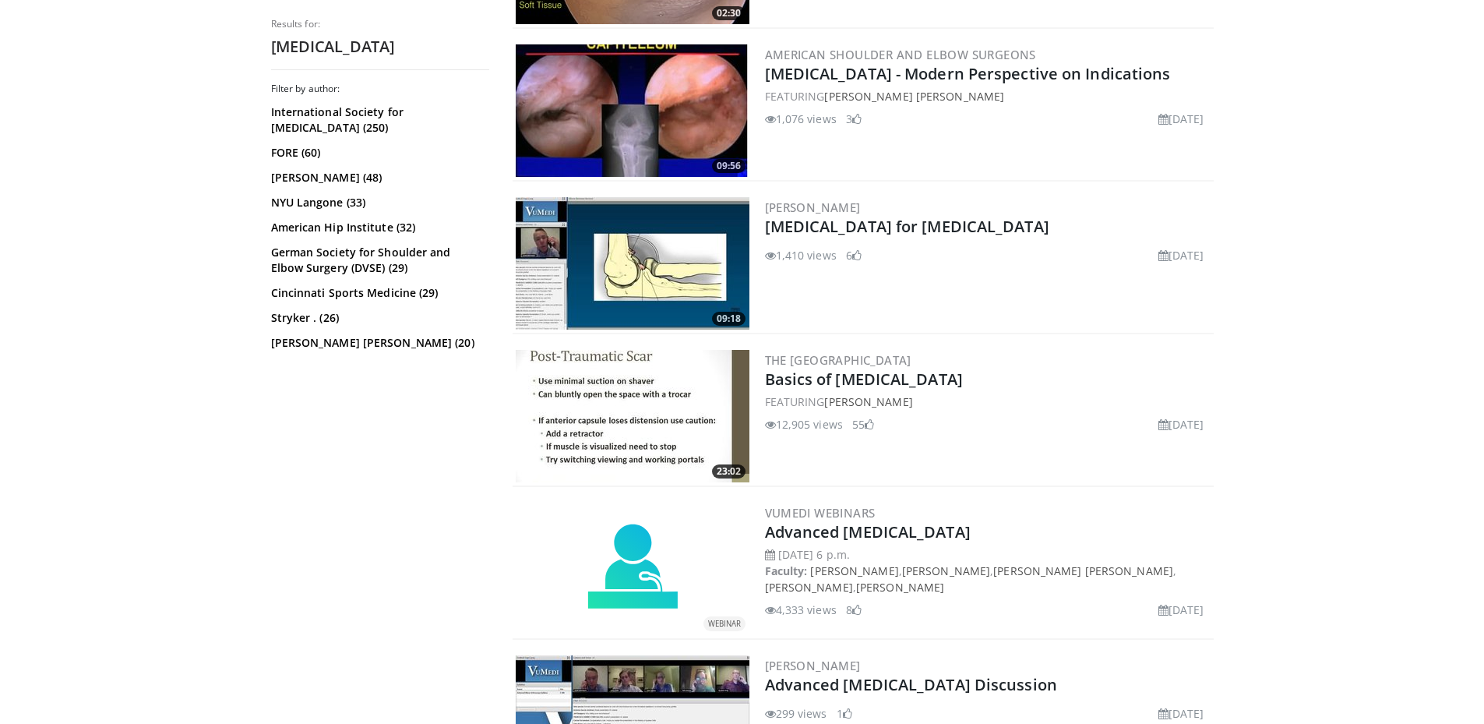
drag, startPoint x: 1343, startPoint y: 412, endPoint x: 1342, endPoint y: 517, distance: 105.1
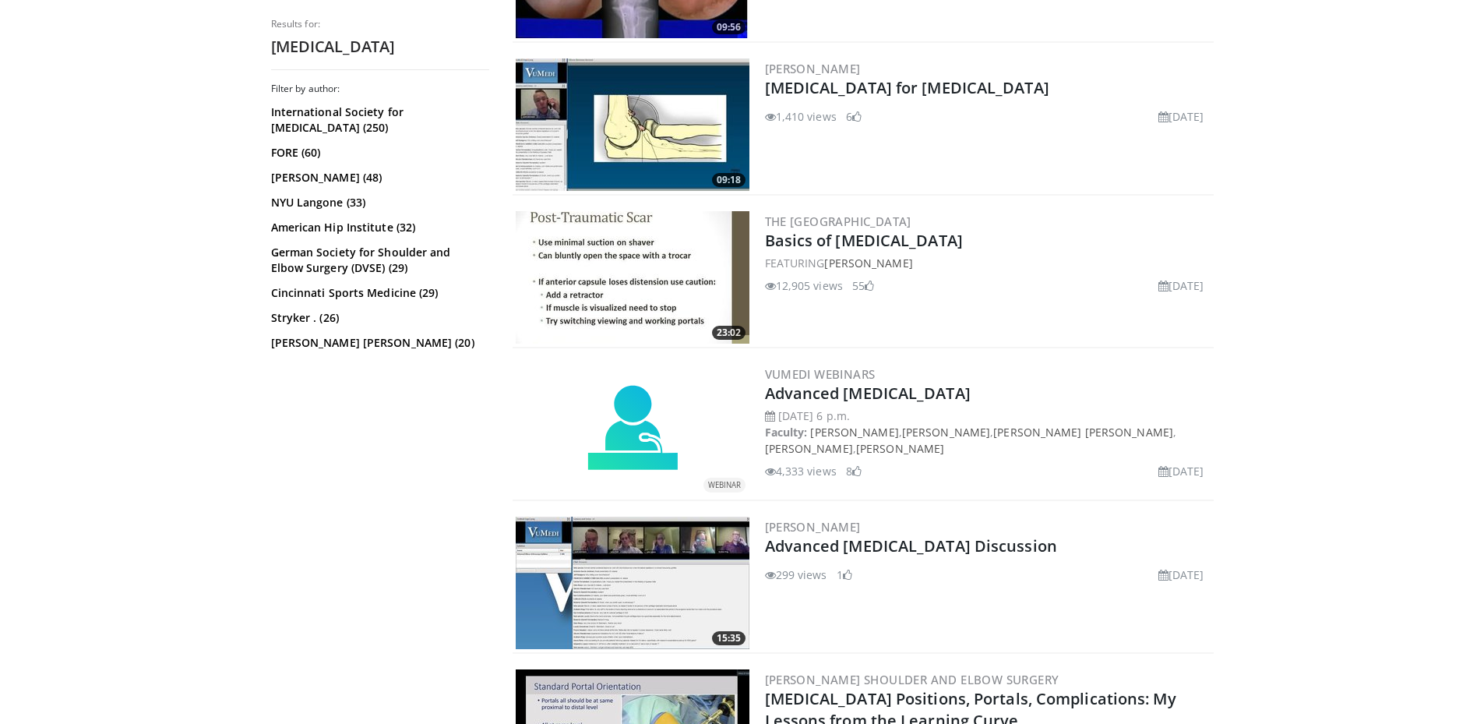
scroll to position [3293, 0]
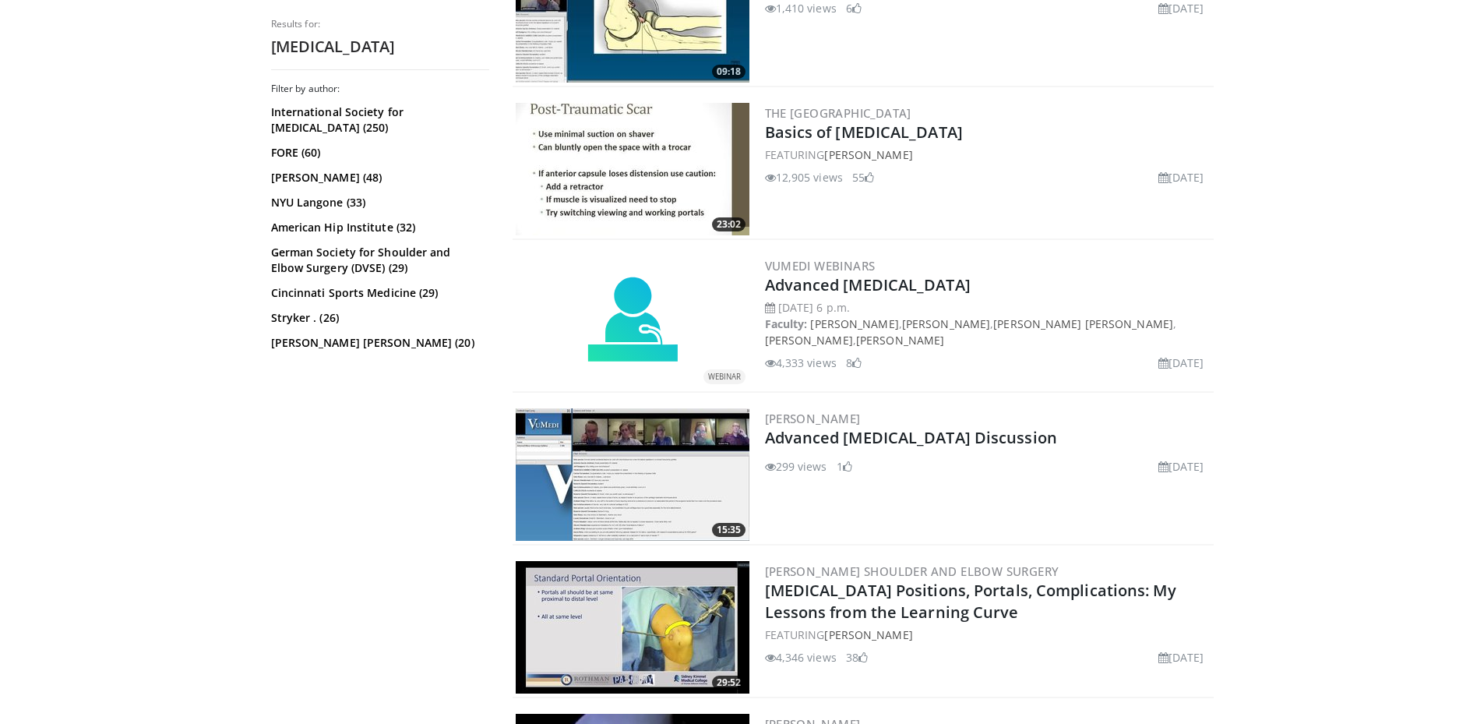
drag, startPoint x: 1340, startPoint y: 422, endPoint x: 1340, endPoint y: 506, distance: 84.1
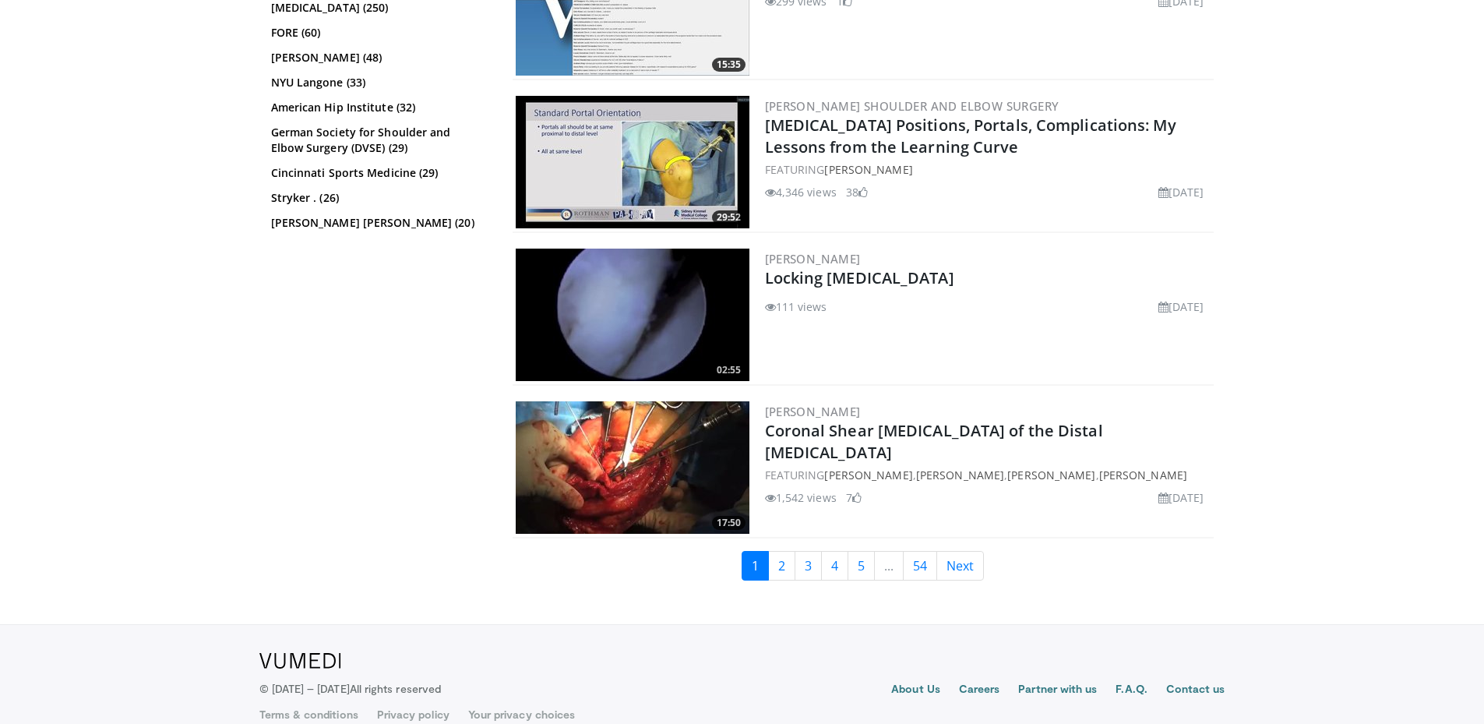
drag, startPoint x: 1308, startPoint y: 329, endPoint x: 1308, endPoint y: 358, distance: 29.6
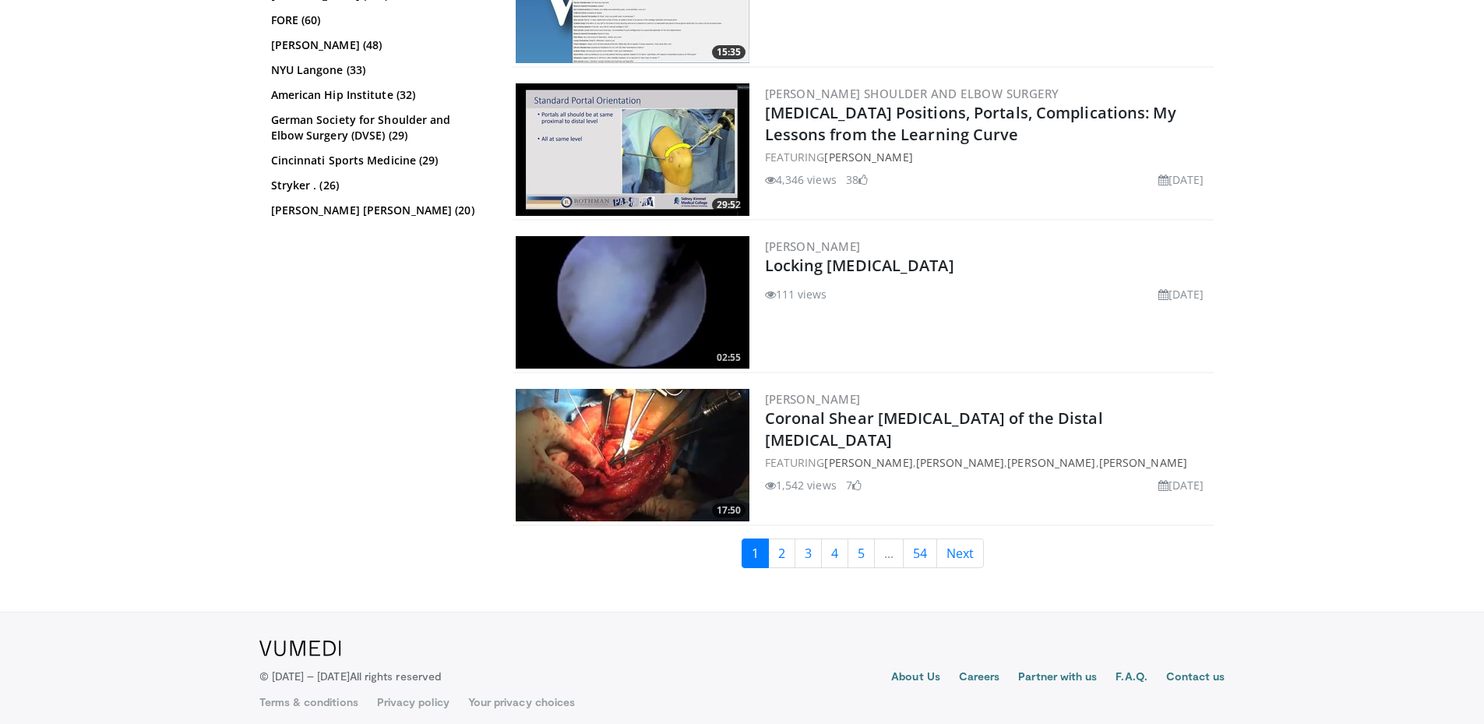
drag, startPoint x: 1308, startPoint y: 382, endPoint x: 1308, endPoint y: 396, distance: 13.2
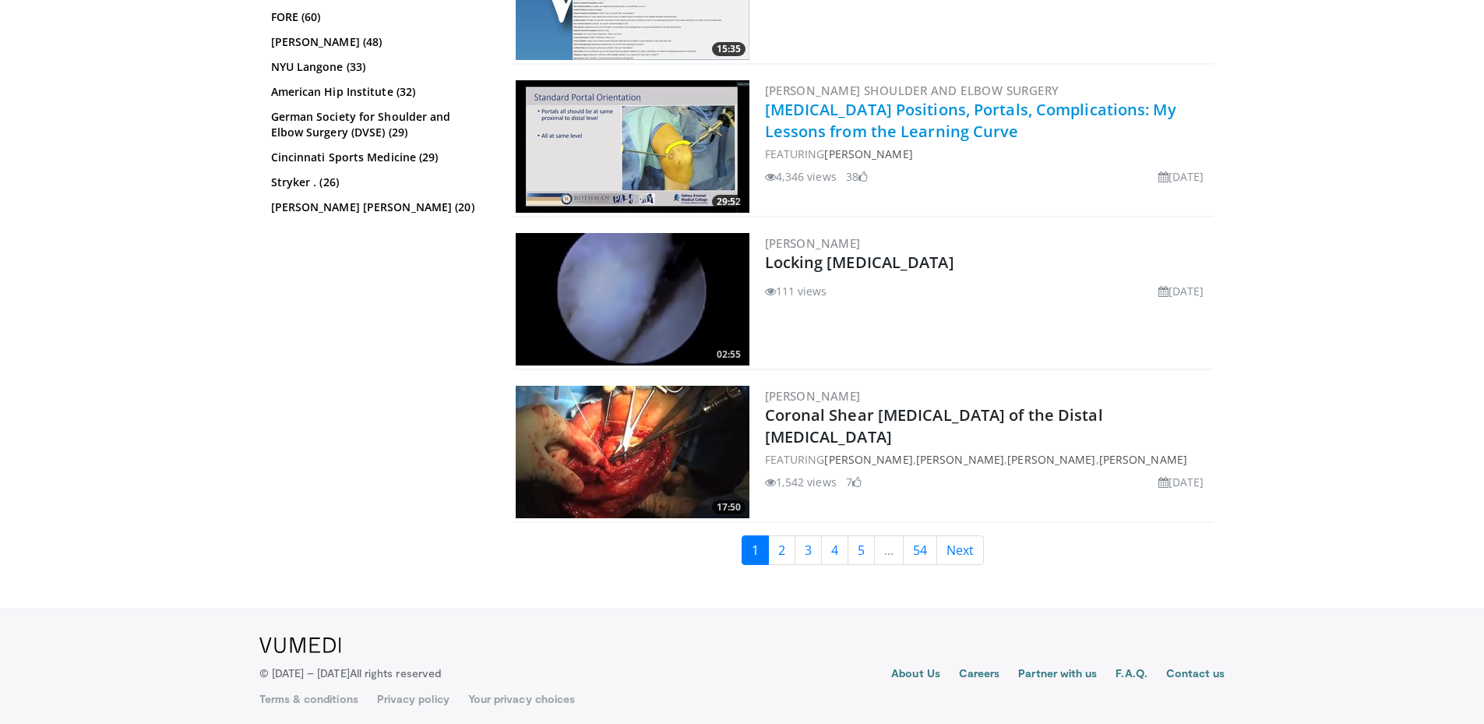
click at [955, 121] on link "Elbow Arthroscopy Positions, Portals, Complications: My Lessons from the Learni…" at bounding box center [970, 120] width 411 height 43
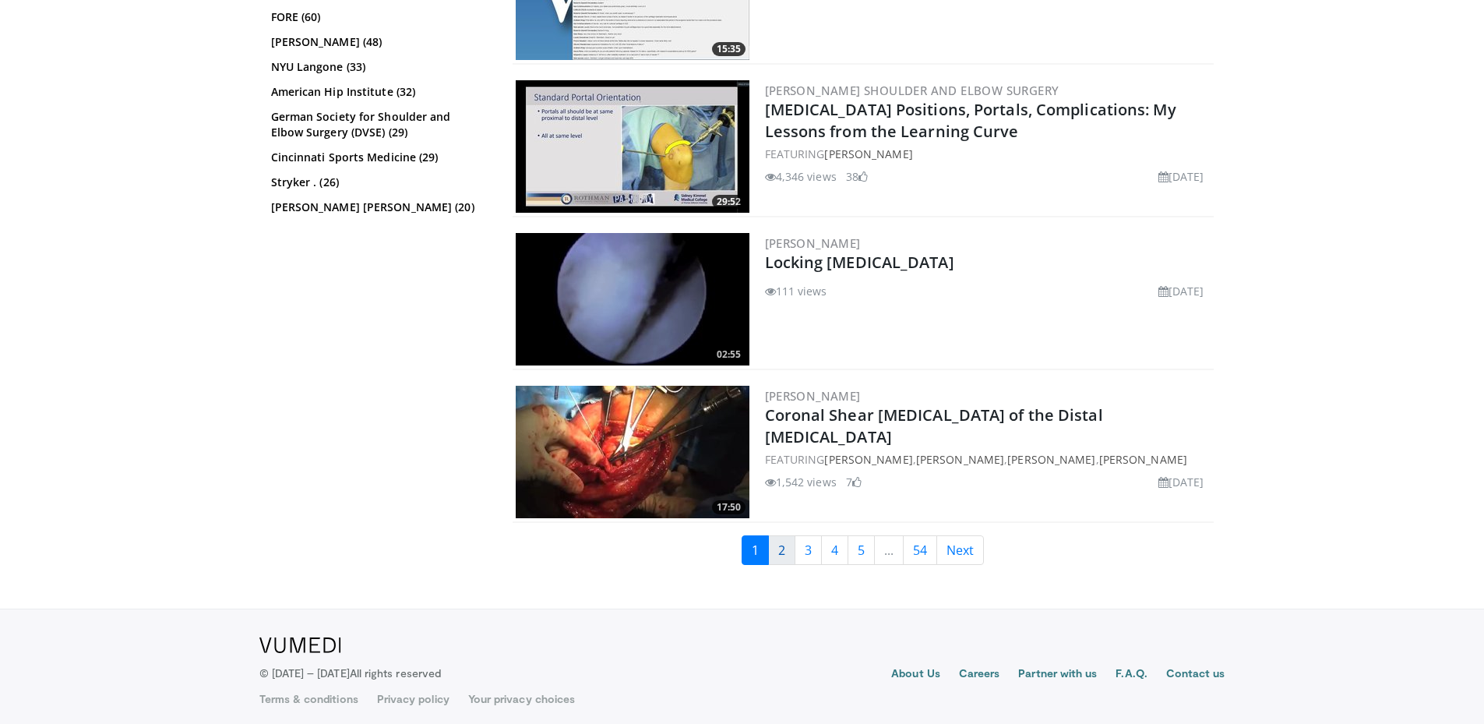
click at [769, 551] on link "2" at bounding box center [781, 550] width 27 height 30
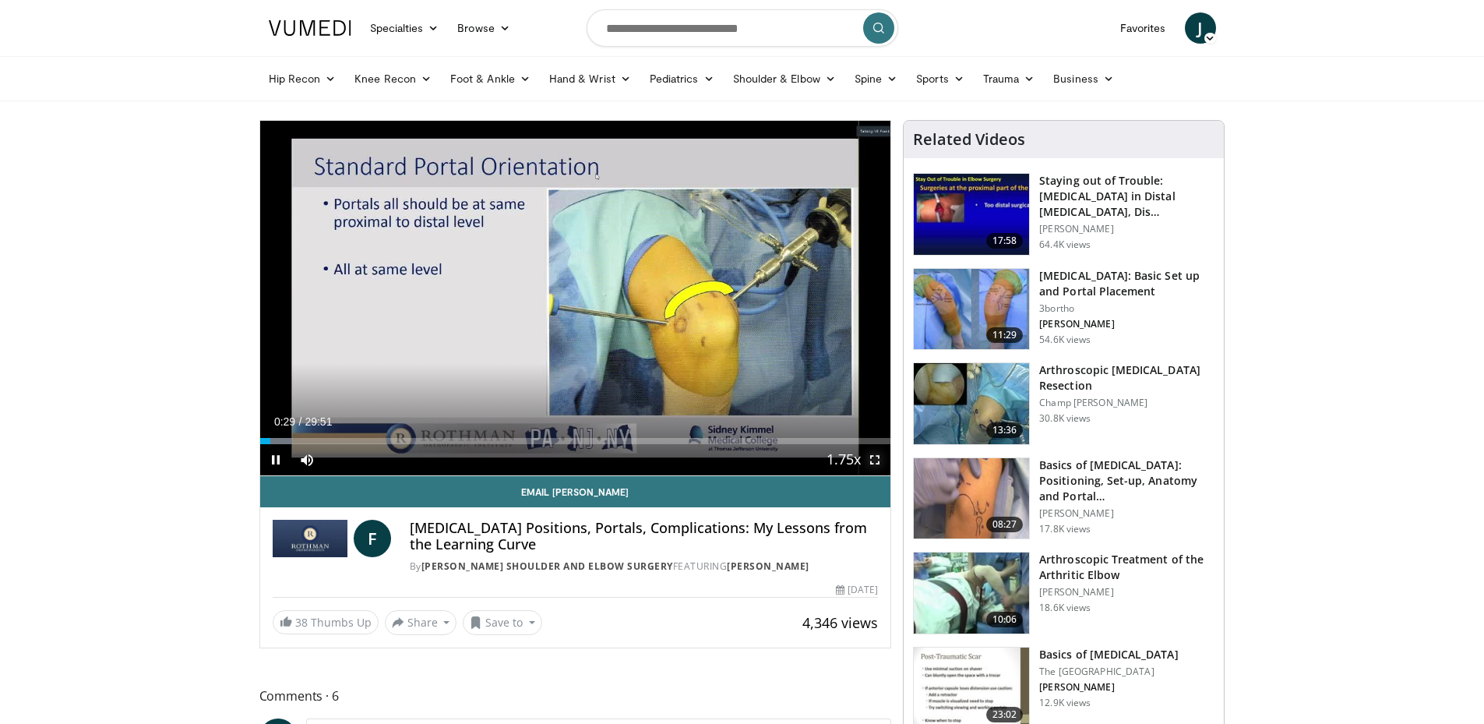
click at [873, 460] on span "Video Player" at bounding box center [874, 459] width 31 height 31
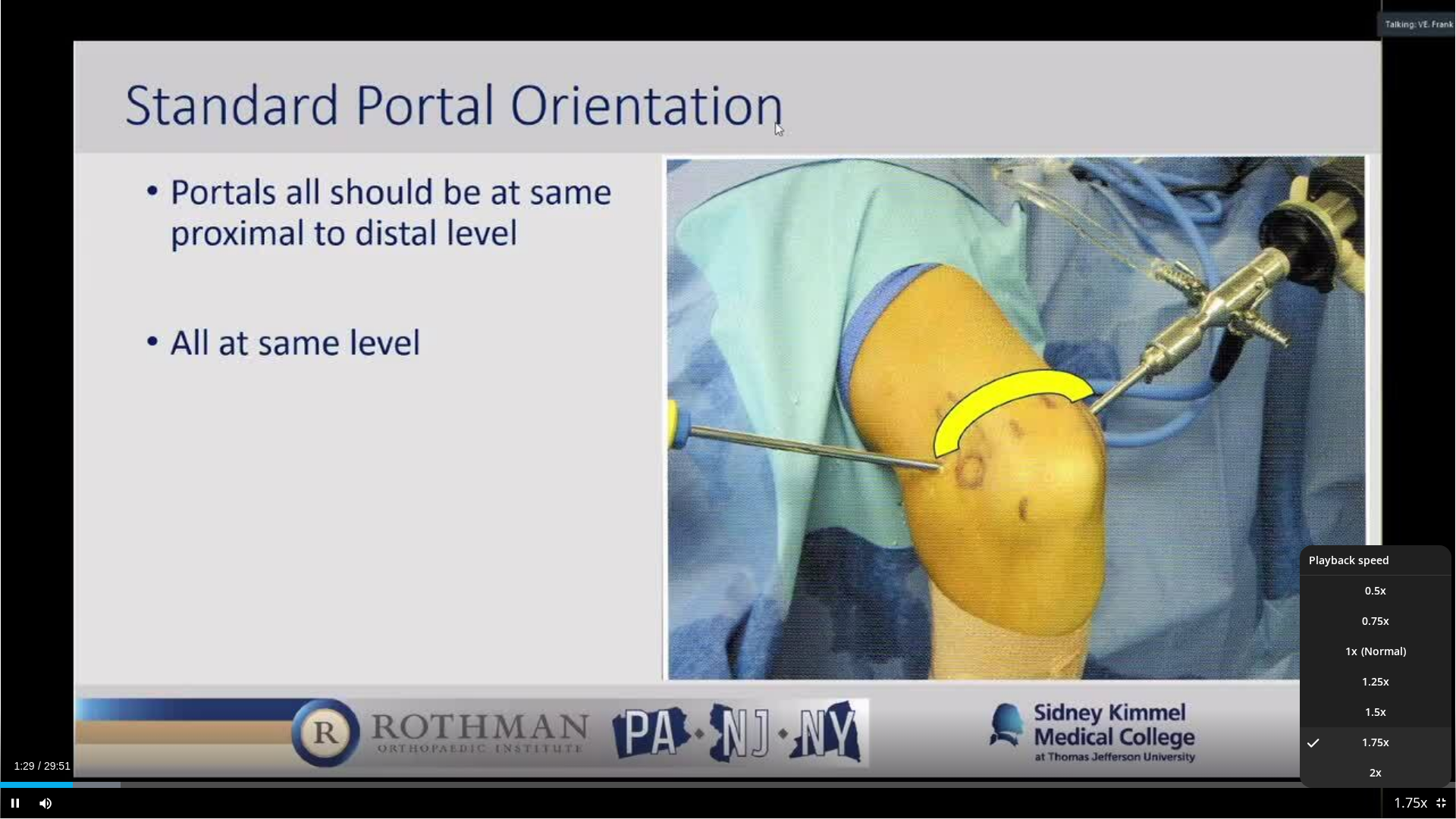
click at [1394, 704] on li "2x" at bounding box center [1376, 772] width 152 height 30
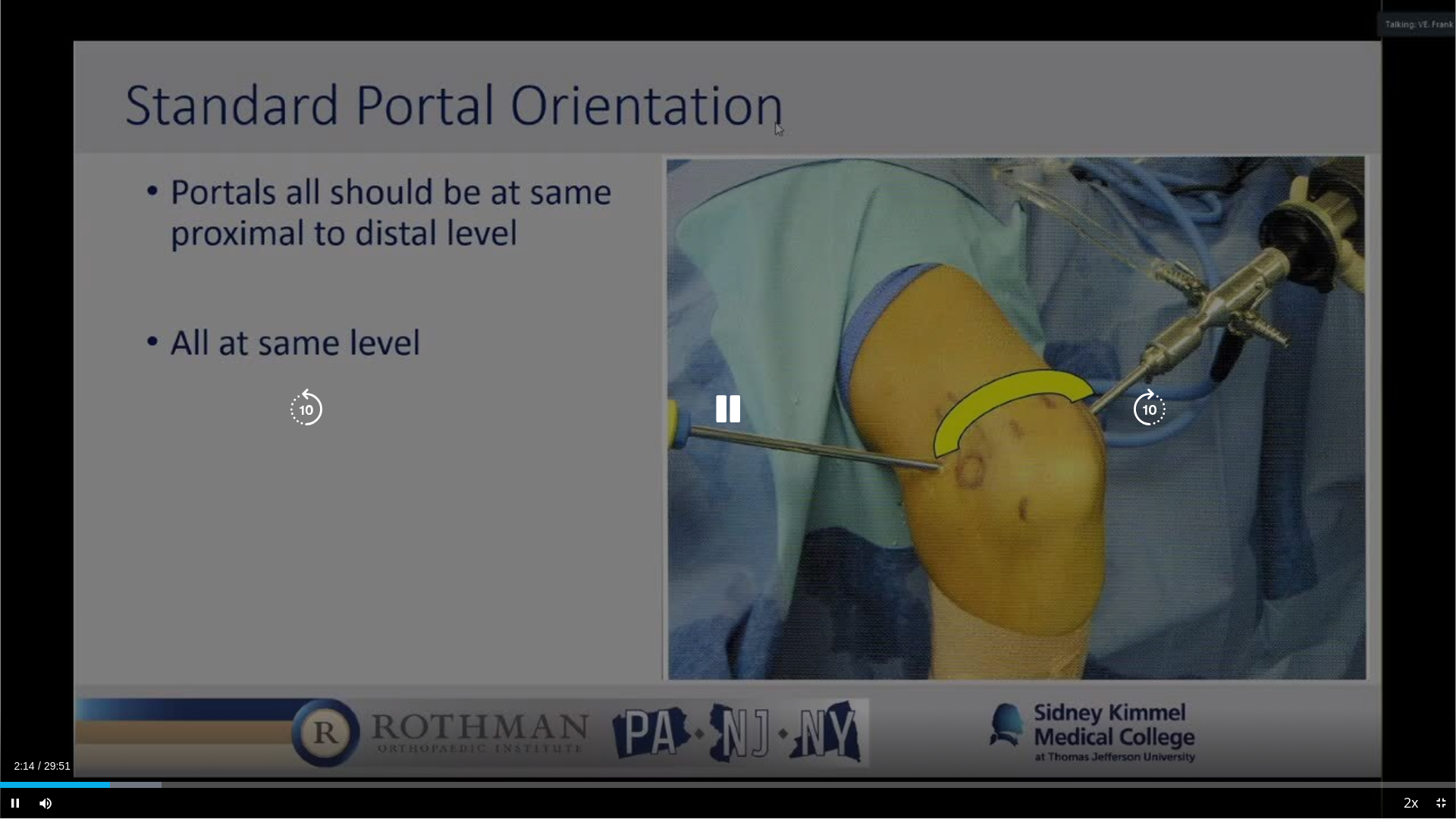
click at [1153, 403] on icon "Video Player" at bounding box center [1150, 410] width 43 height 43
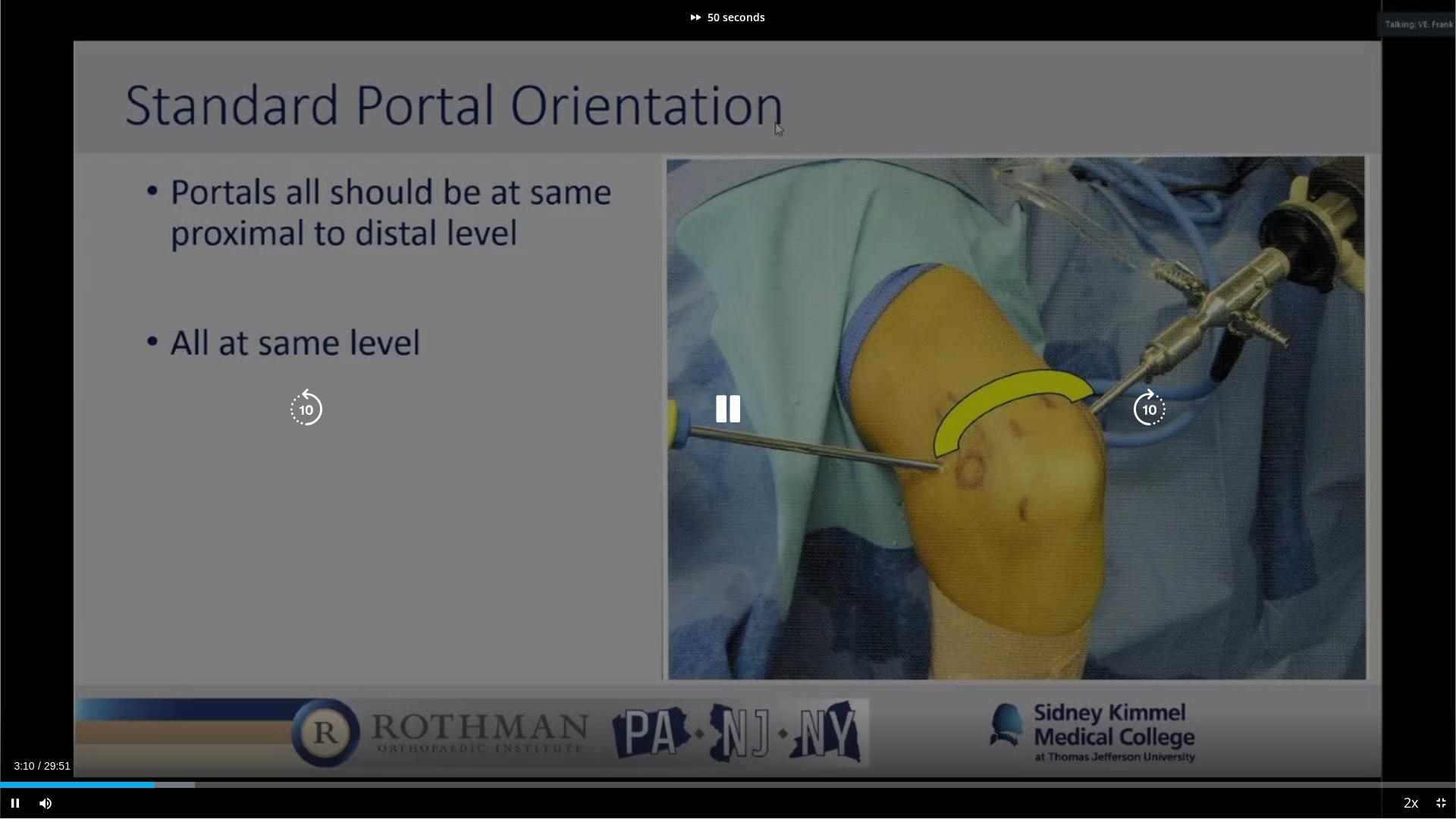
click at [1153, 403] on icon "Video Player" at bounding box center [1150, 410] width 43 height 43
click at [1149, 408] on icon "Video Player" at bounding box center [1150, 410] width 43 height 43
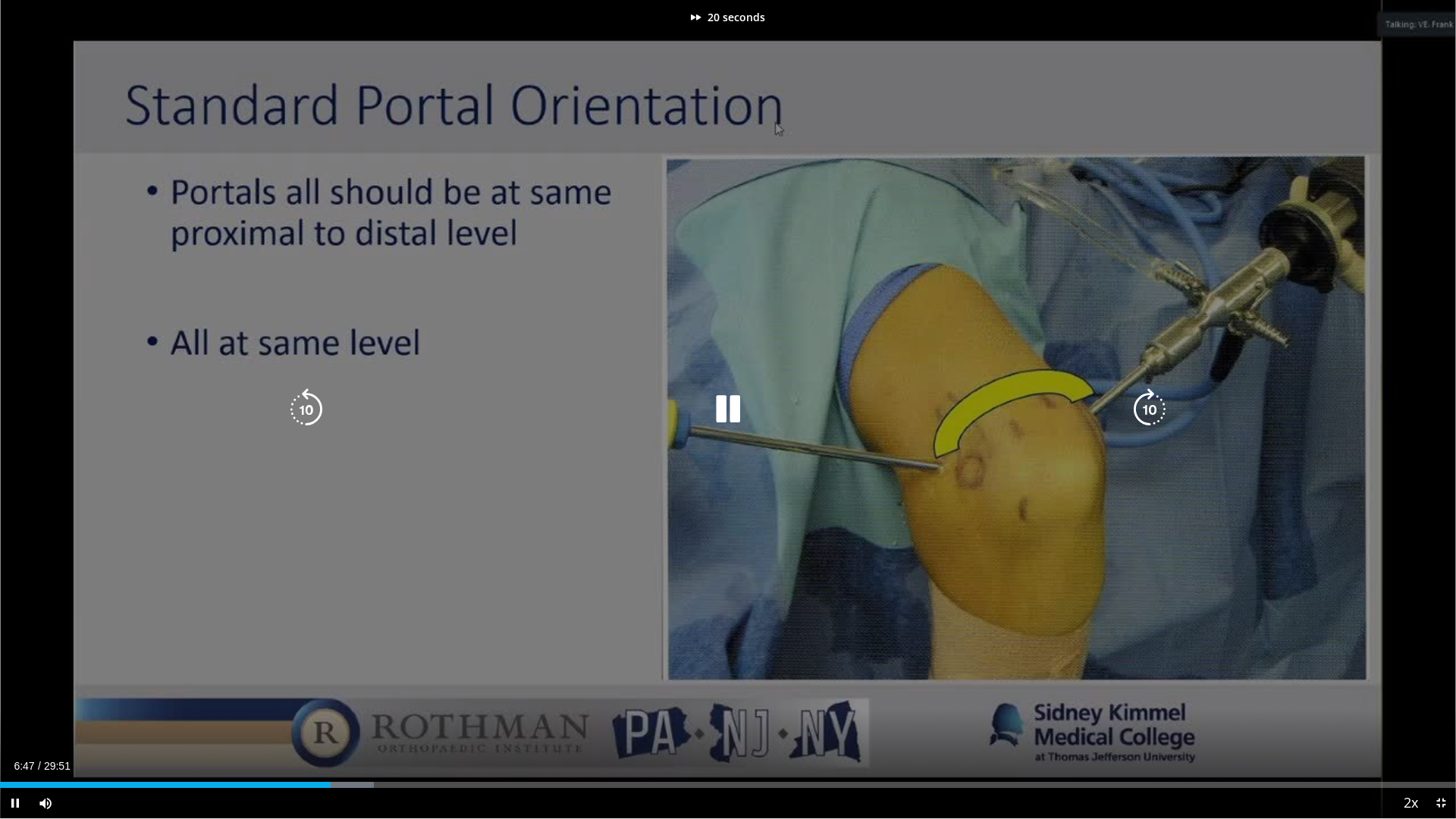
click at [1149, 408] on icon "Video Player" at bounding box center [1150, 410] width 43 height 43
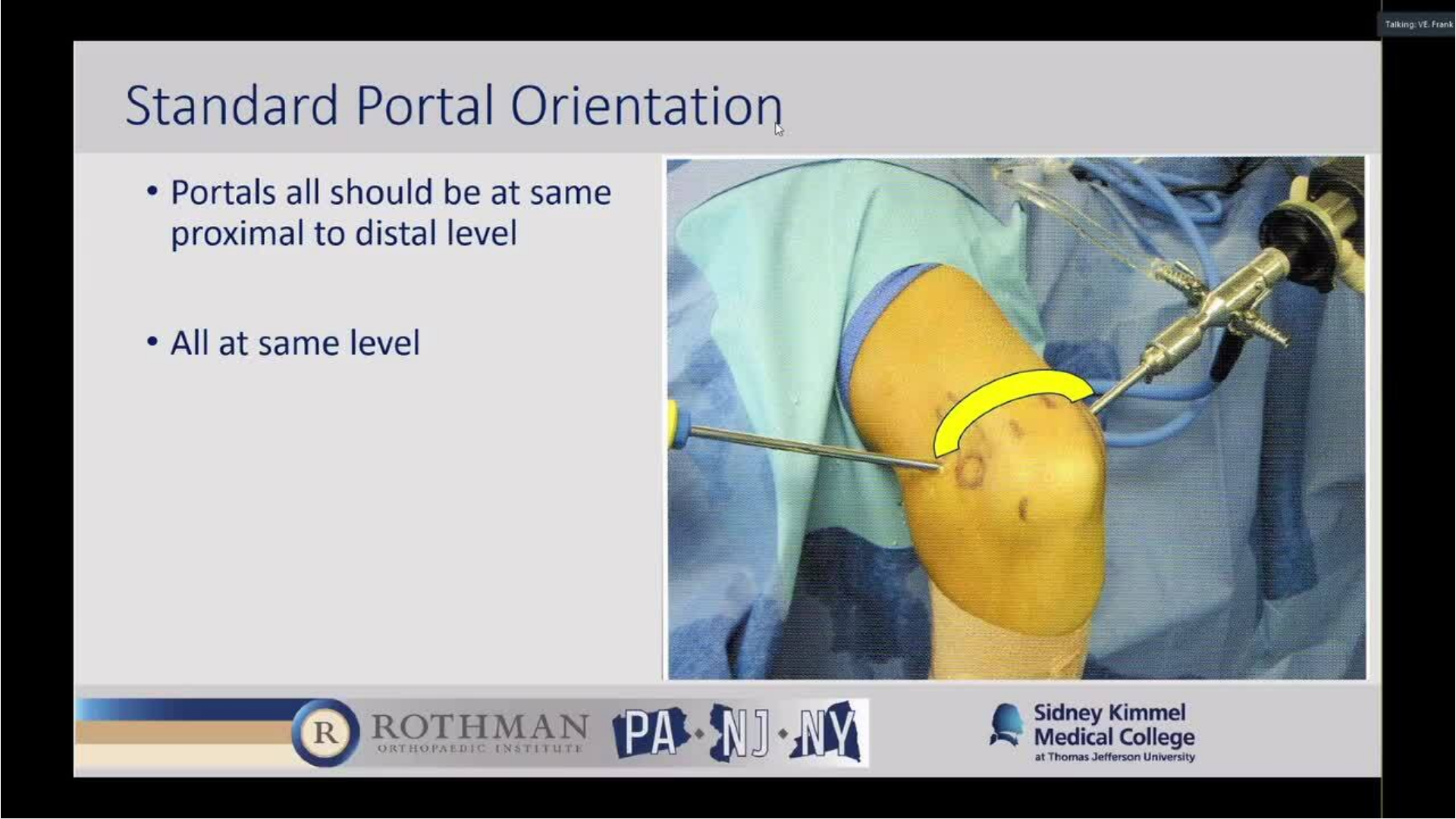
click at [1149, 408] on div "70 seconds Tap to unmute" at bounding box center [728, 409] width 1456 height 818
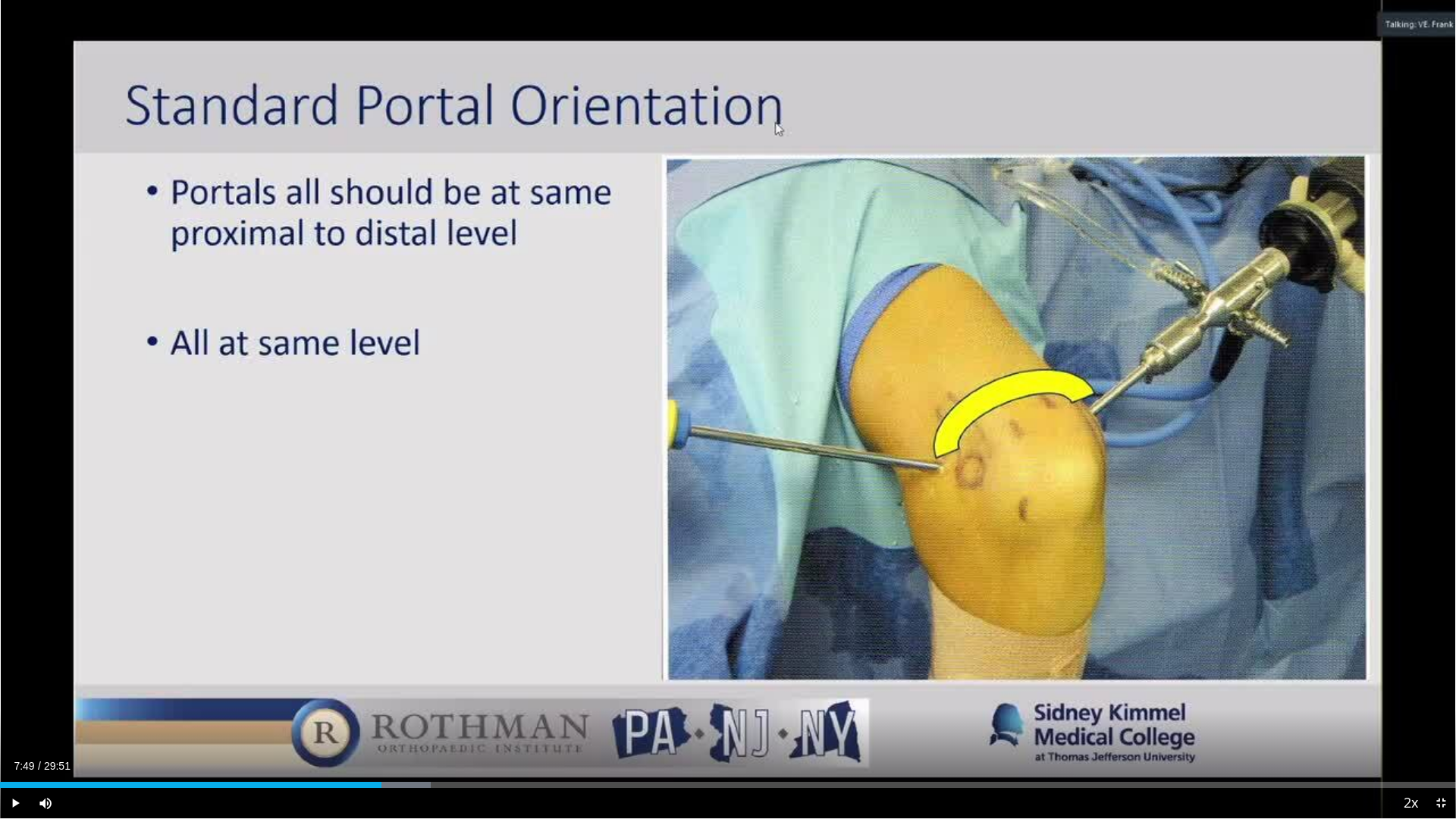
click at [1149, 408] on div "70 seconds Tap to unmute" at bounding box center [728, 409] width 1456 height 818
click at [1444, 704] on span "Video Player" at bounding box center [1440, 802] width 30 height 30
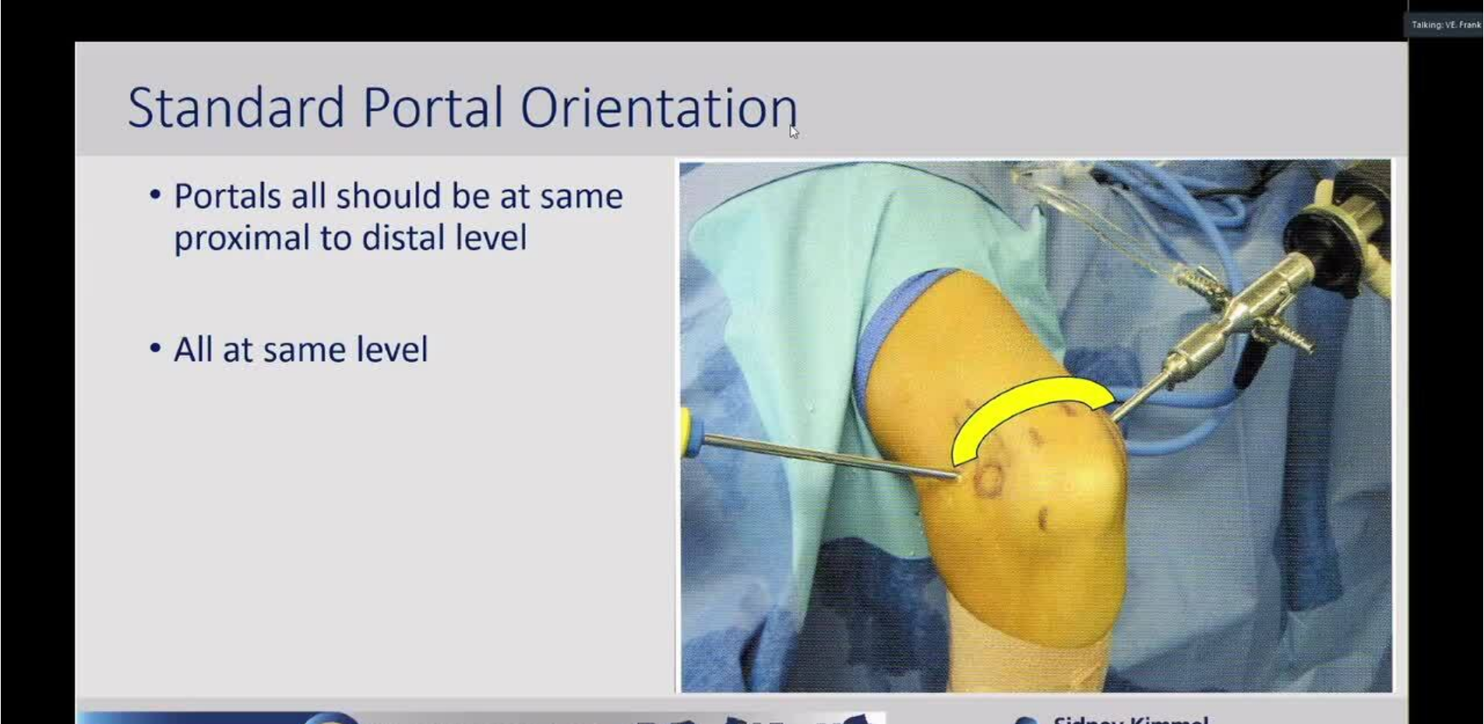
scroll to position [312, 0]
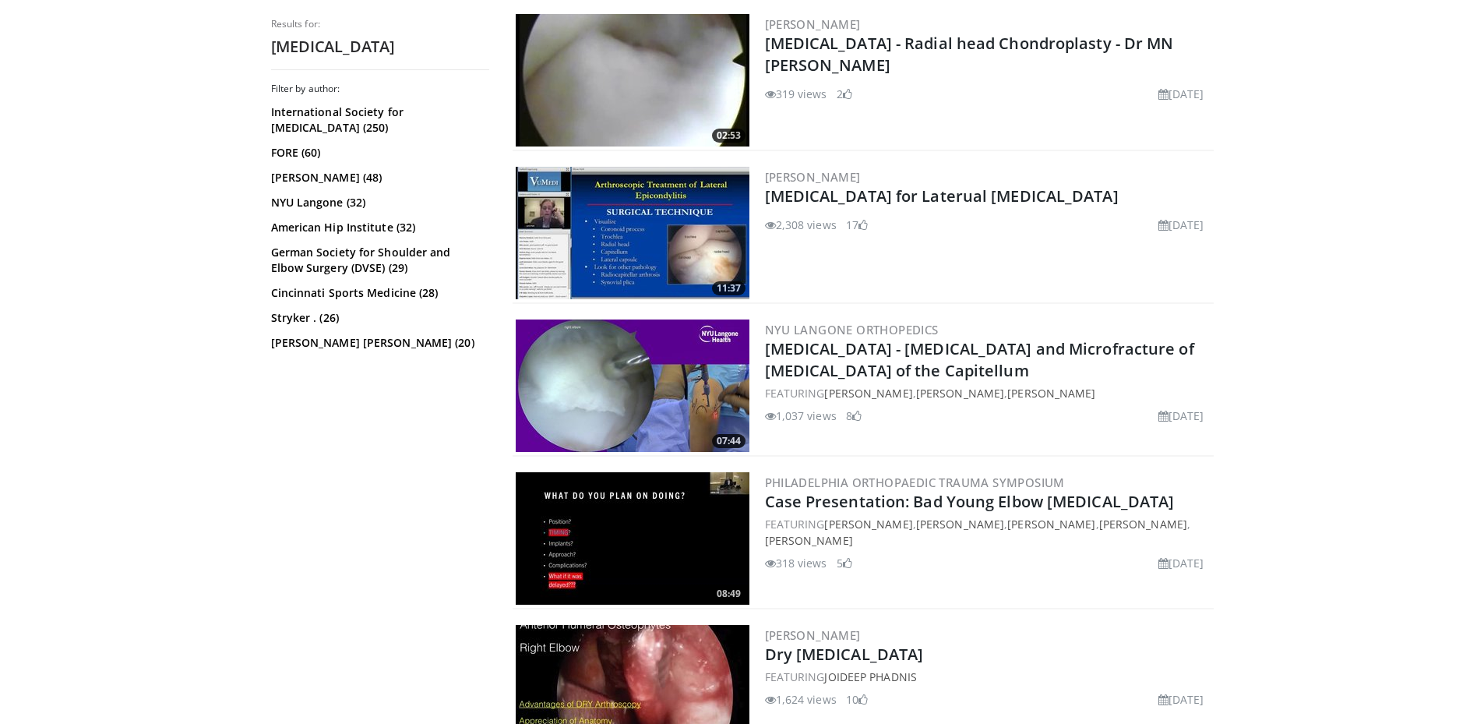
scroll to position [2058, 0]
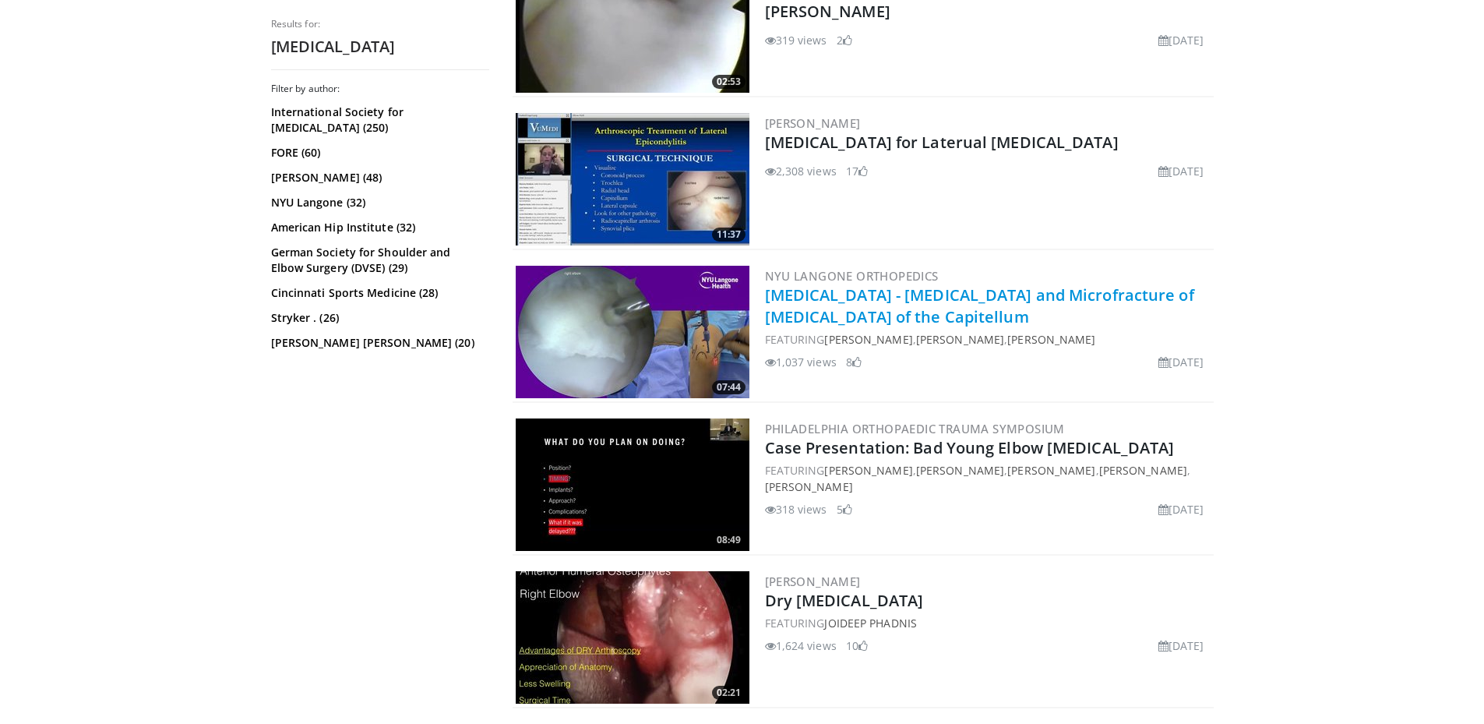
click at [1121, 290] on link "[MEDICAL_DATA] - [MEDICAL_DATA] and Microfracture of [MEDICAL_DATA] of the Capi…" at bounding box center [979, 305] width 429 height 43
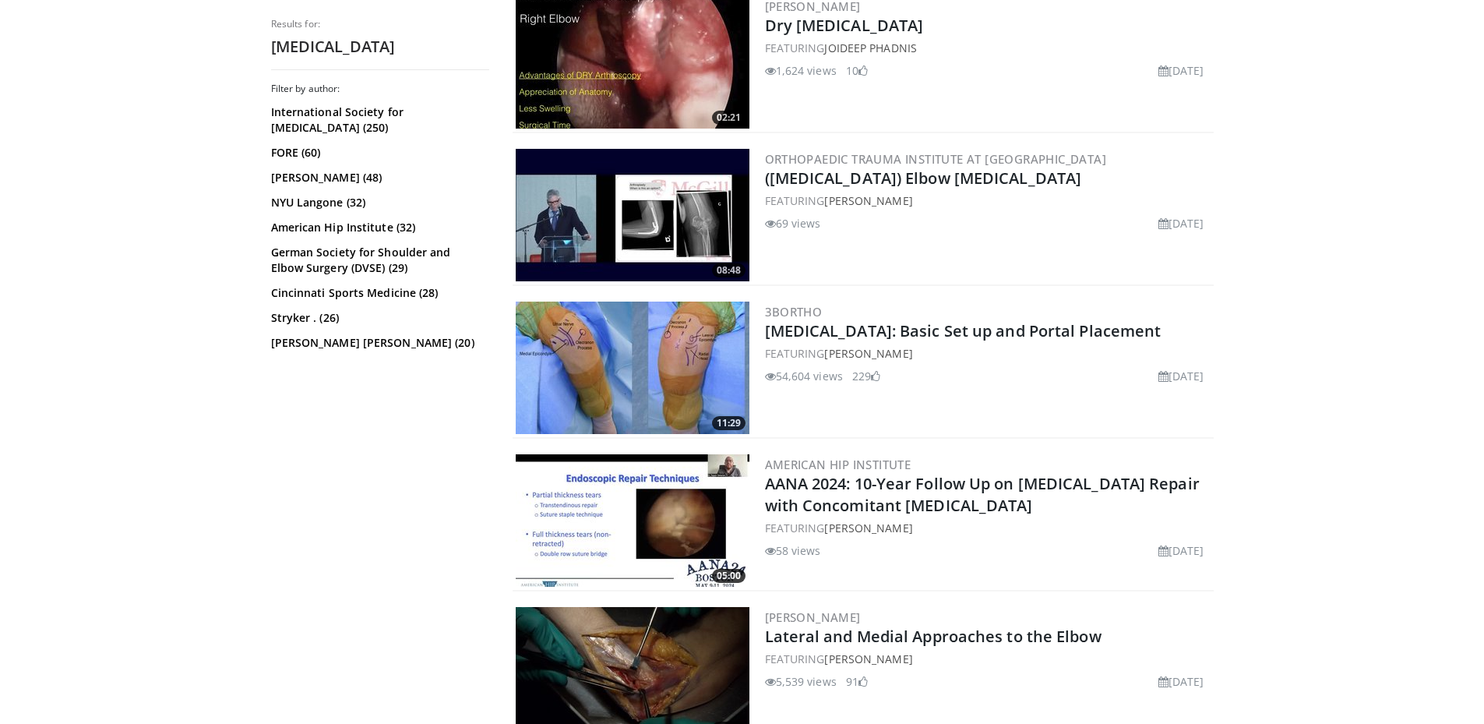
drag, startPoint x: 422, startPoint y: 460, endPoint x: 422, endPoint y: 498, distance: 38.2
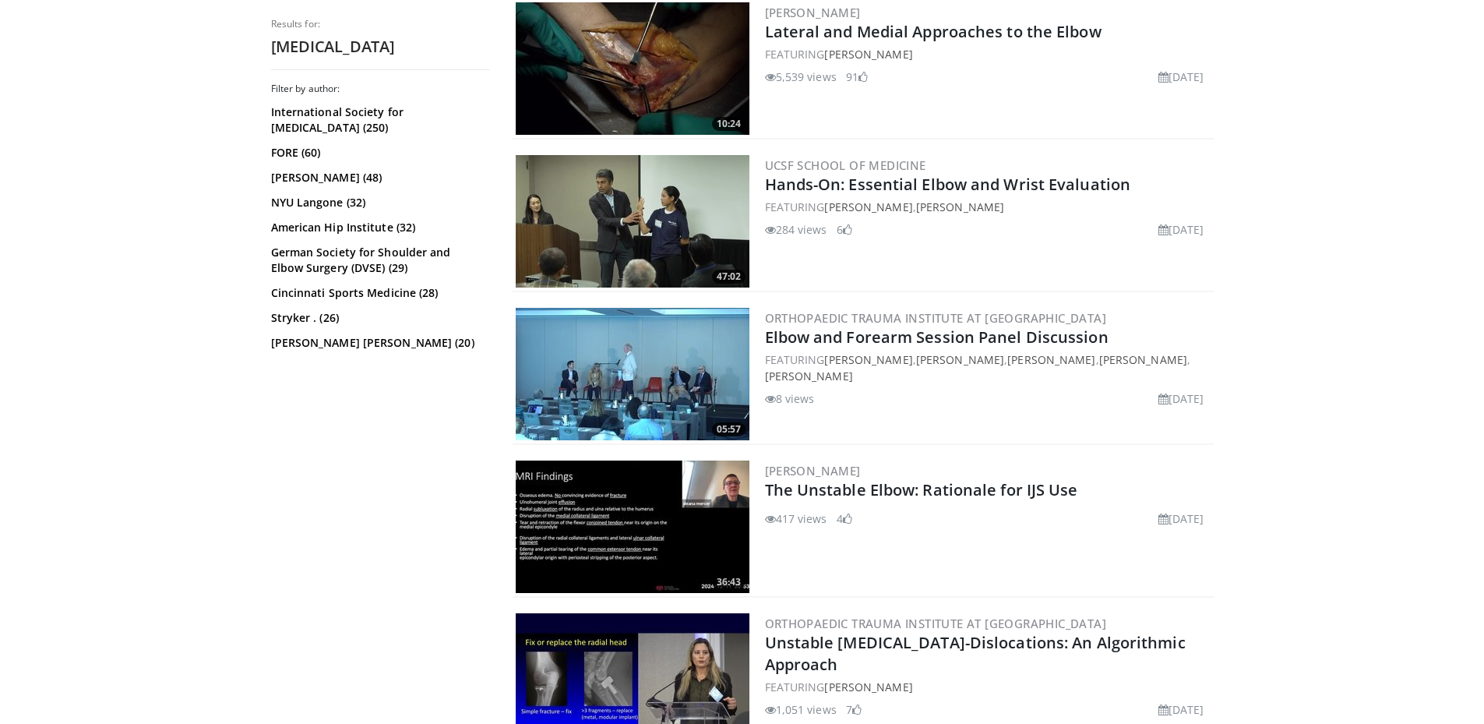
drag, startPoint x: 422, startPoint y: 482, endPoint x: 417, endPoint y: 565, distance: 82.7
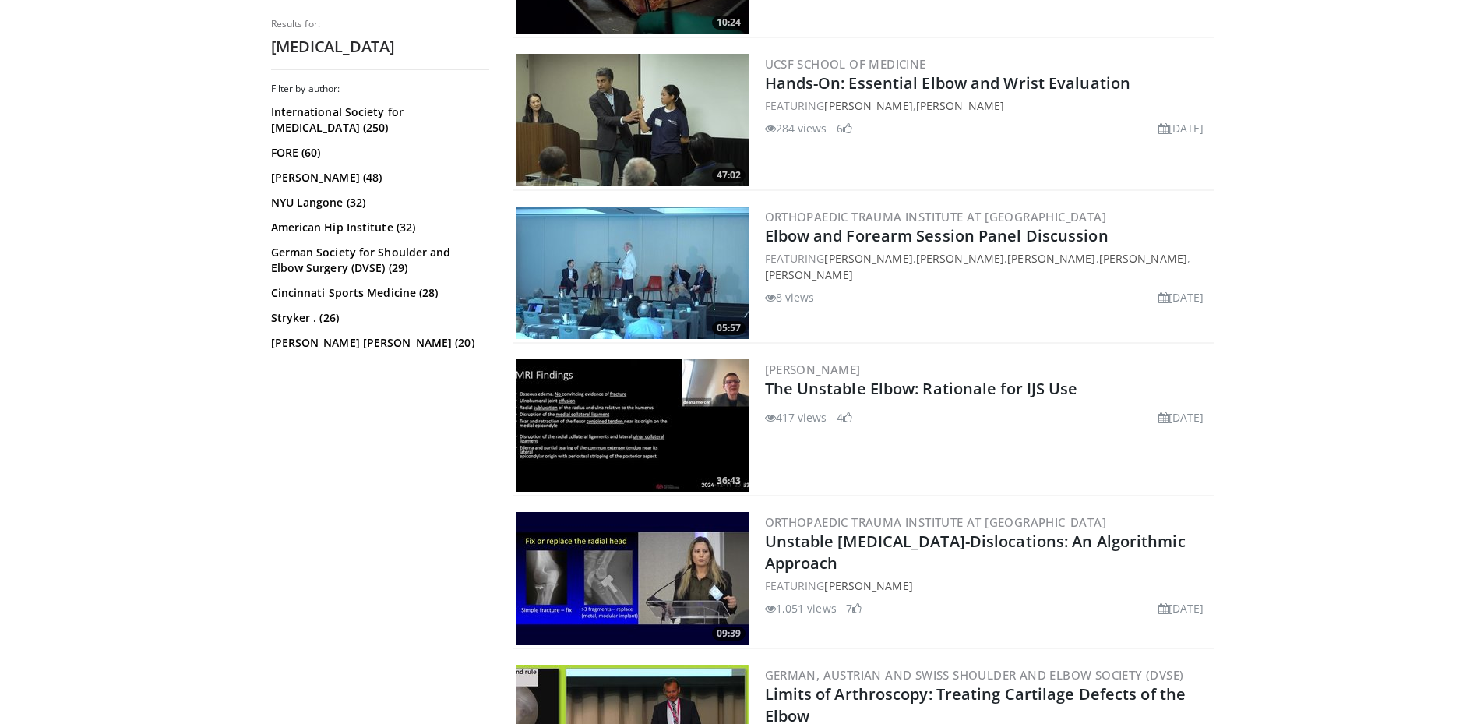
drag, startPoint x: 407, startPoint y: 454, endPoint x: 407, endPoint y: 425, distance: 28.8
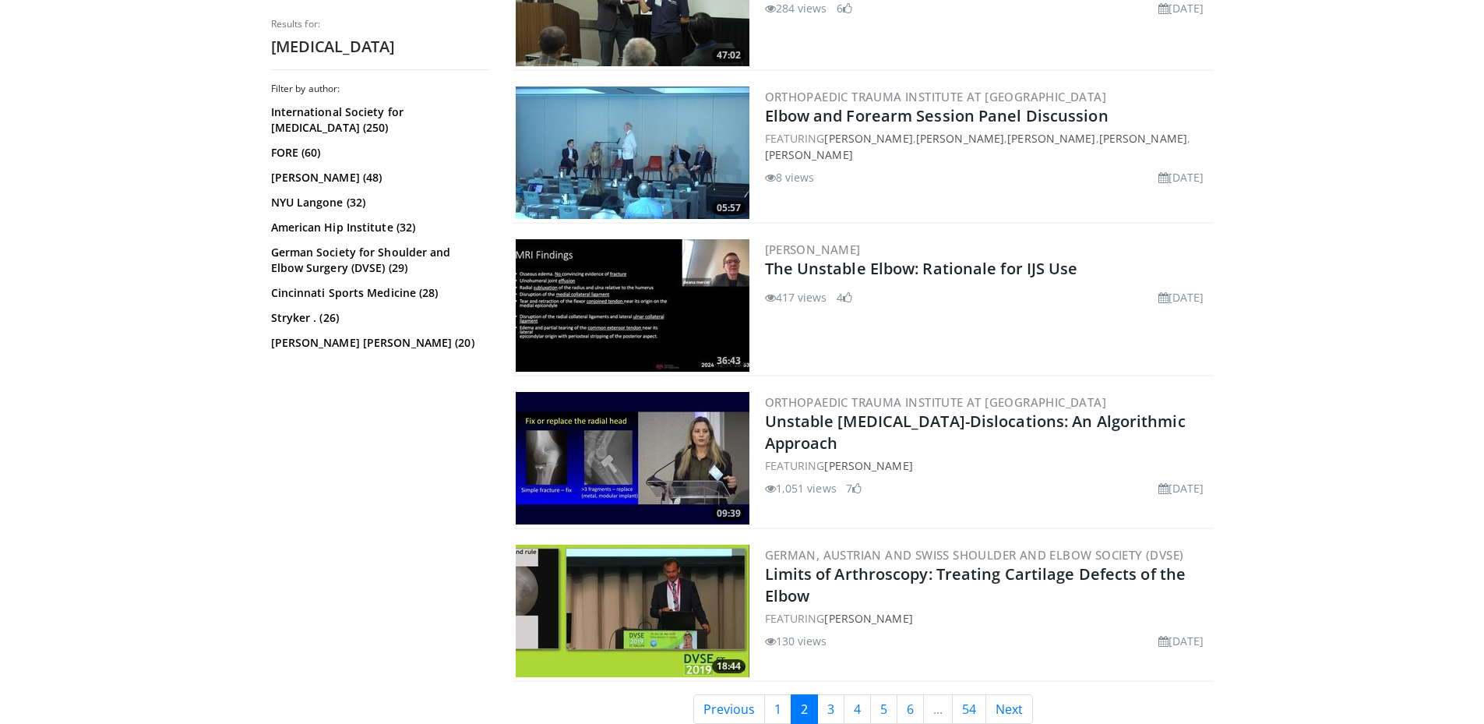
drag, startPoint x: 407, startPoint y: 425, endPoint x: 394, endPoint y: 498, distance: 73.6
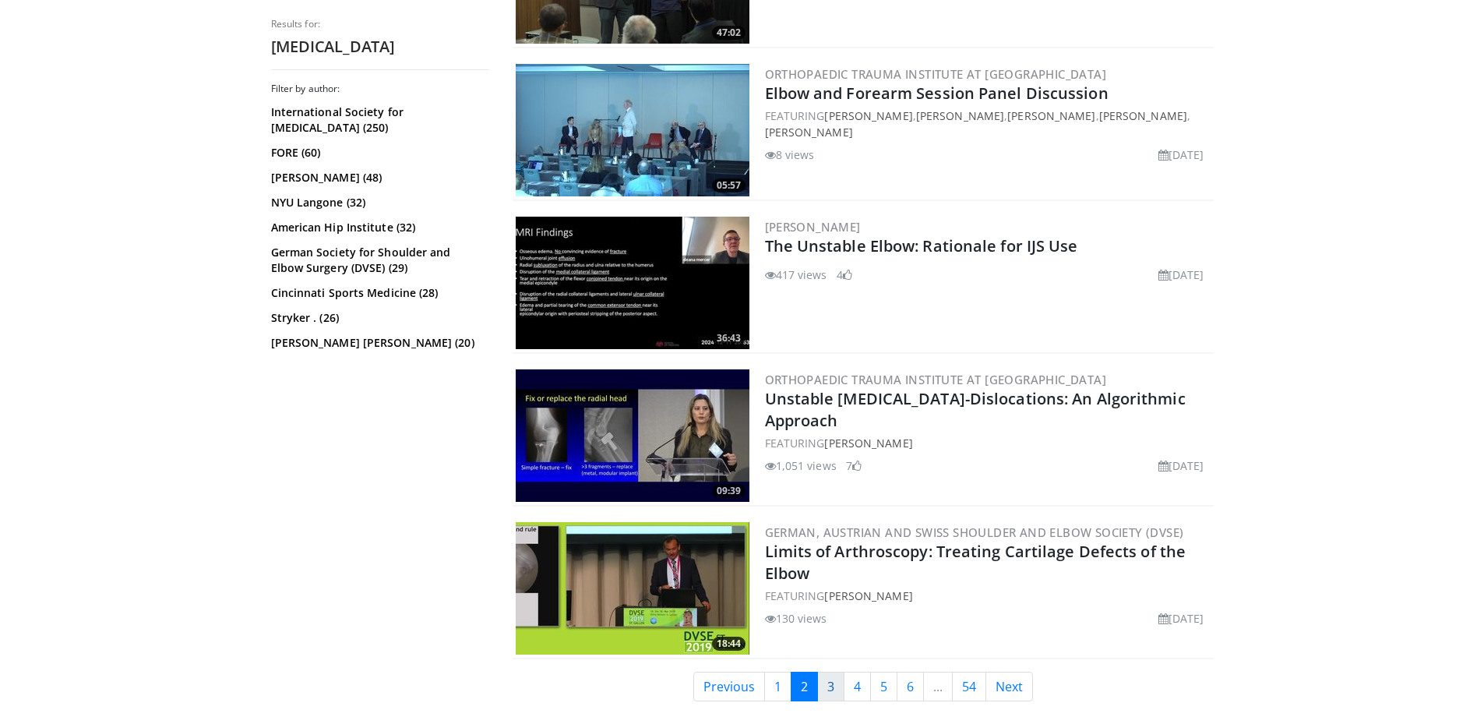
click at [834, 688] on link "3" at bounding box center [830, 686] width 27 height 30
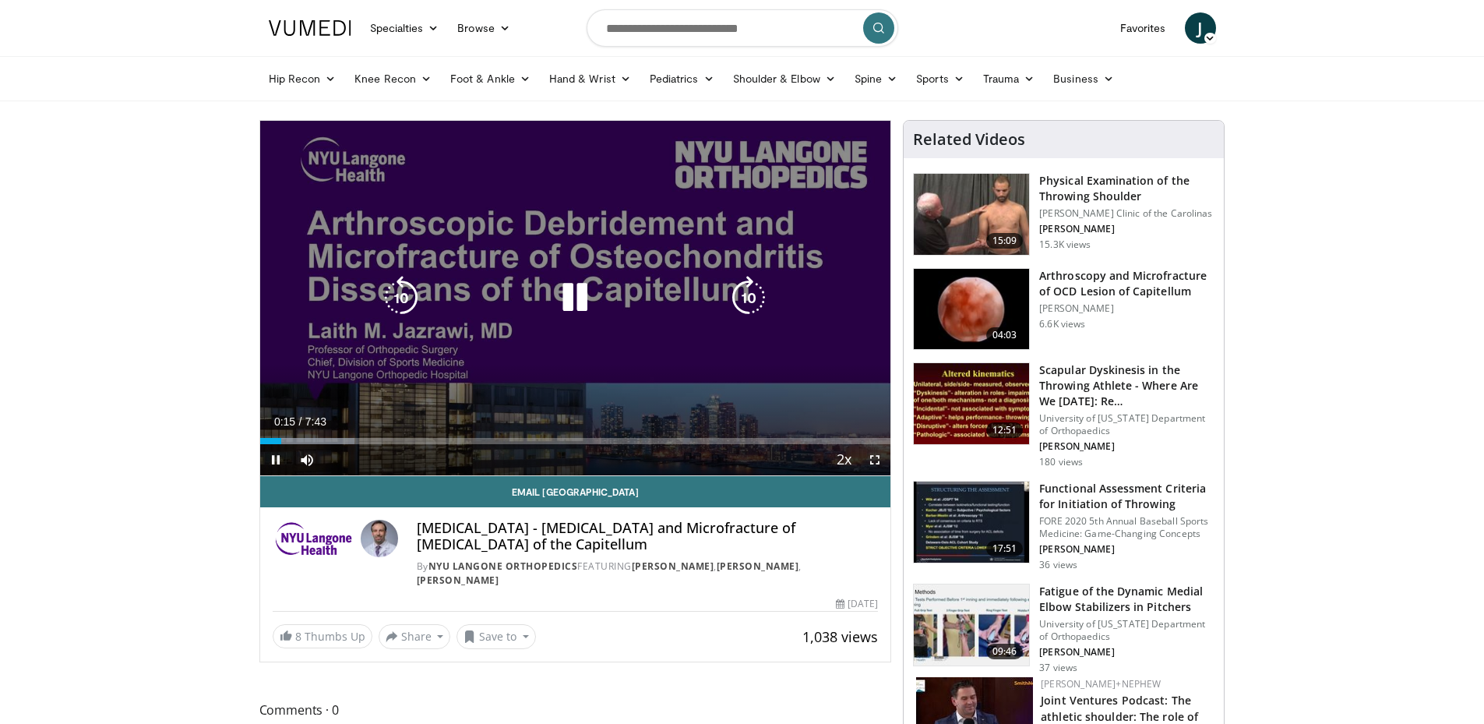
click at [747, 298] on icon "Video Player" at bounding box center [749, 298] width 44 height 44
click at [743, 298] on icon "Video Player" at bounding box center [749, 298] width 44 height 44
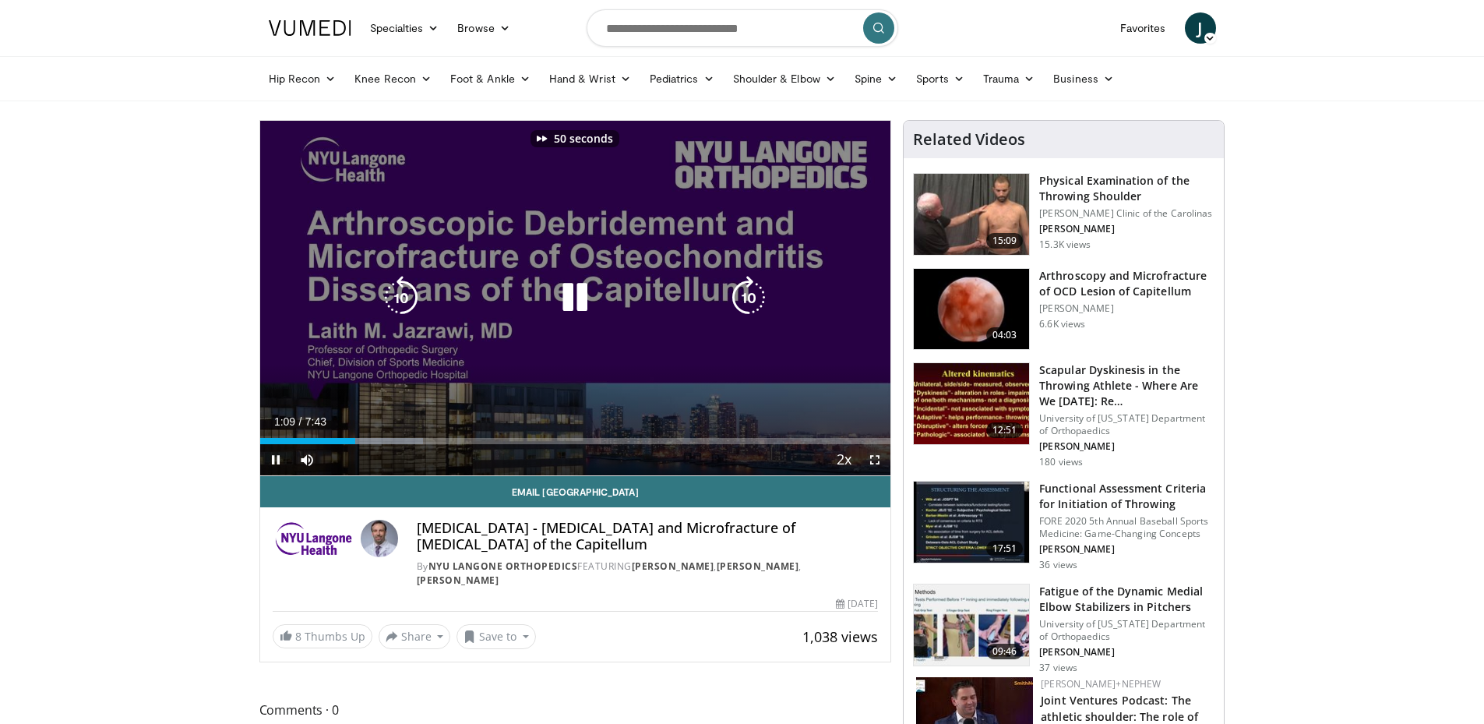
click at [743, 298] on icon "Video Player" at bounding box center [749, 298] width 44 height 44
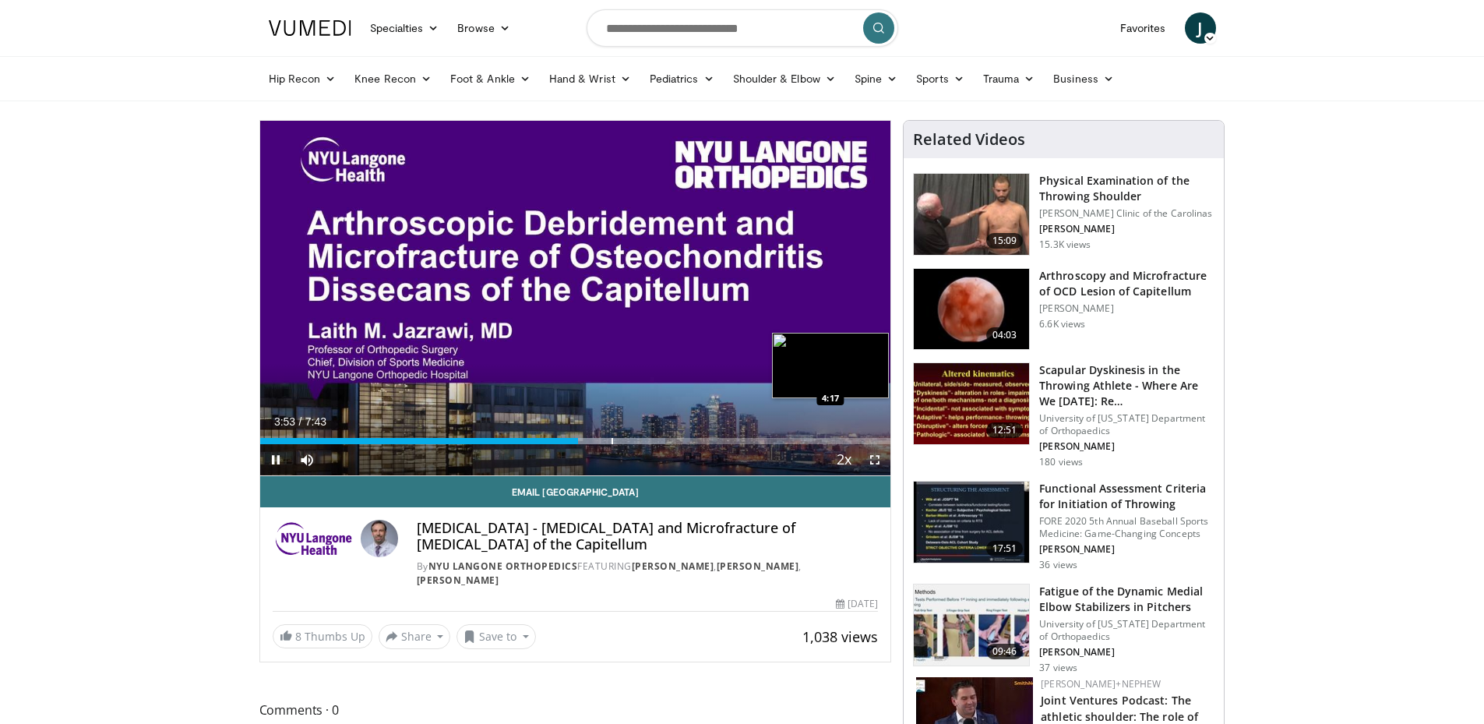
click at [612, 441] on div "Progress Bar" at bounding box center [612, 441] width 2 height 6
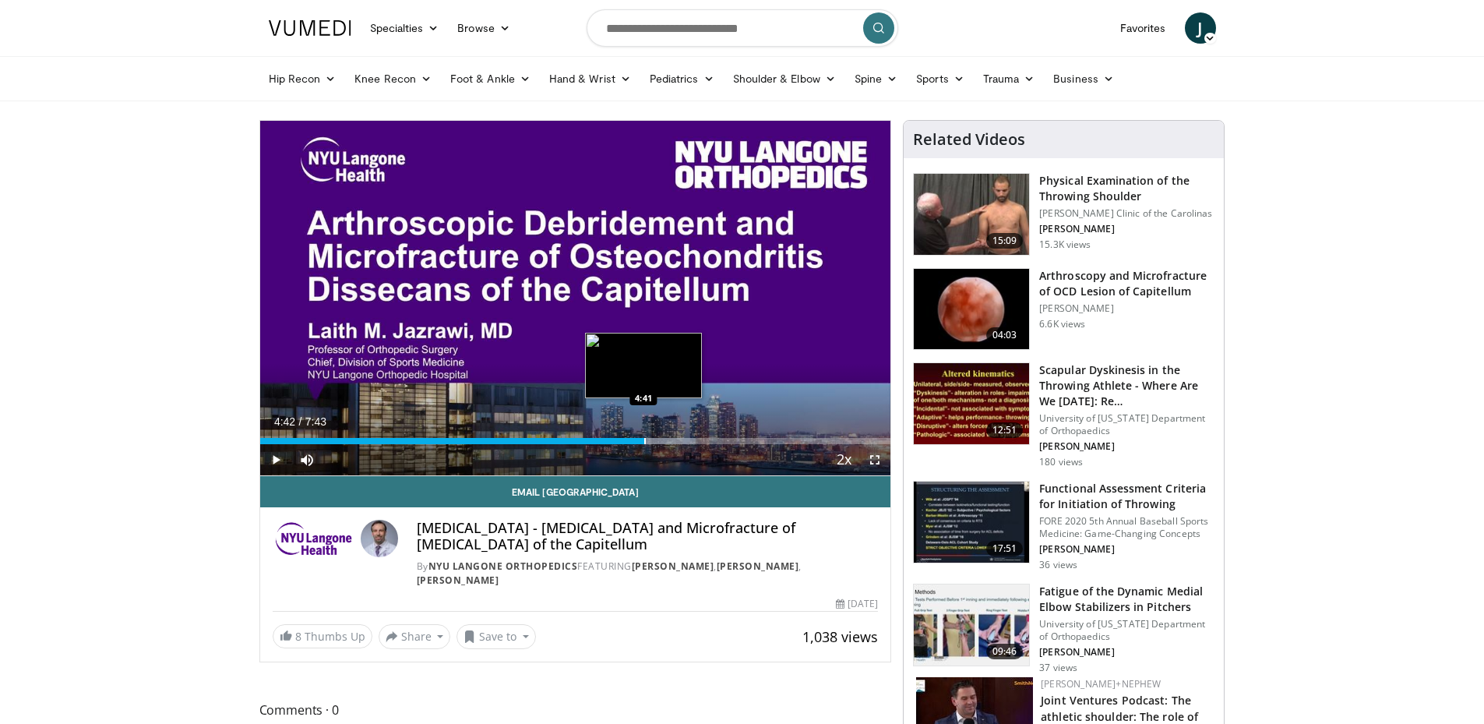
click at [644, 442] on div "Progress Bar" at bounding box center [645, 441] width 2 height 6
click at [681, 443] on div "Progress Bar" at bounding box center [682, 441] width 2 height 6
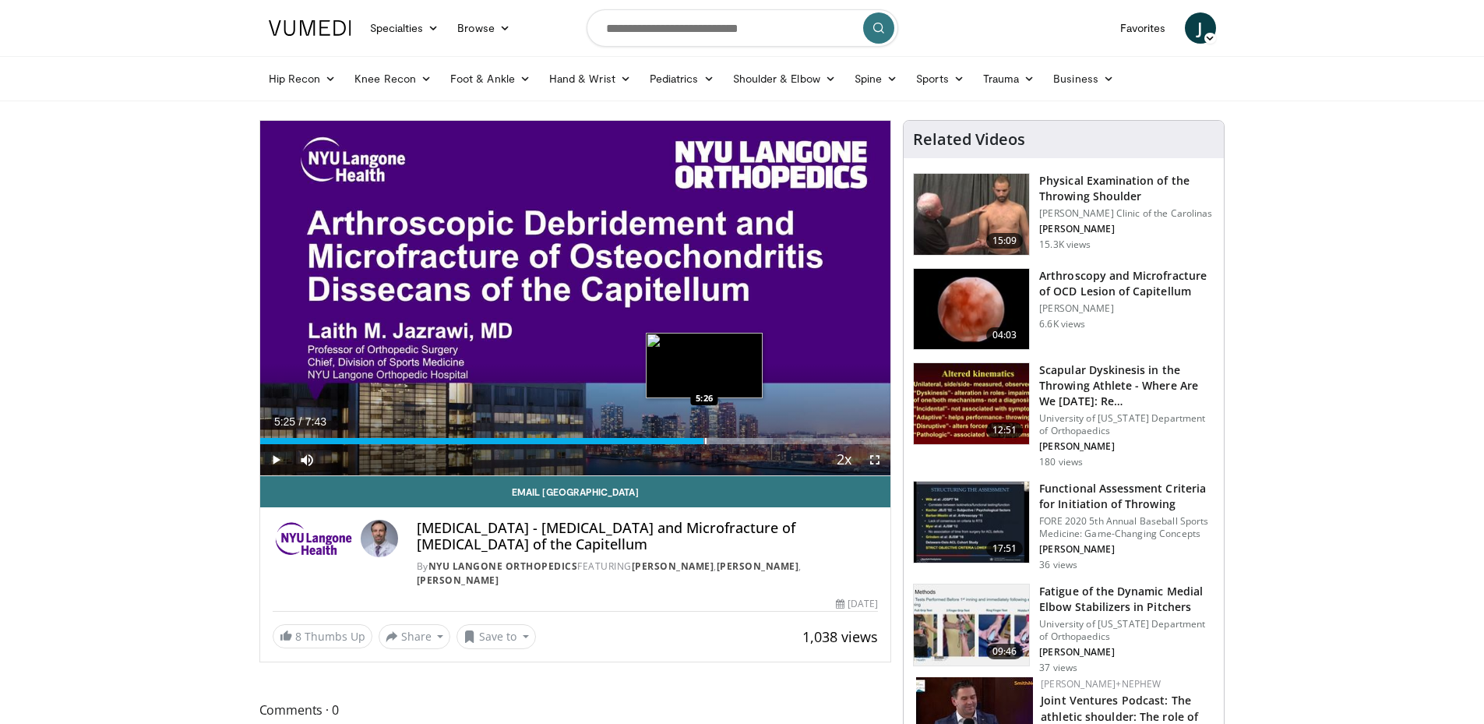
click at [705, 441] on div "Progress Bar" at bounding box center [706, 441] width 2 height 6
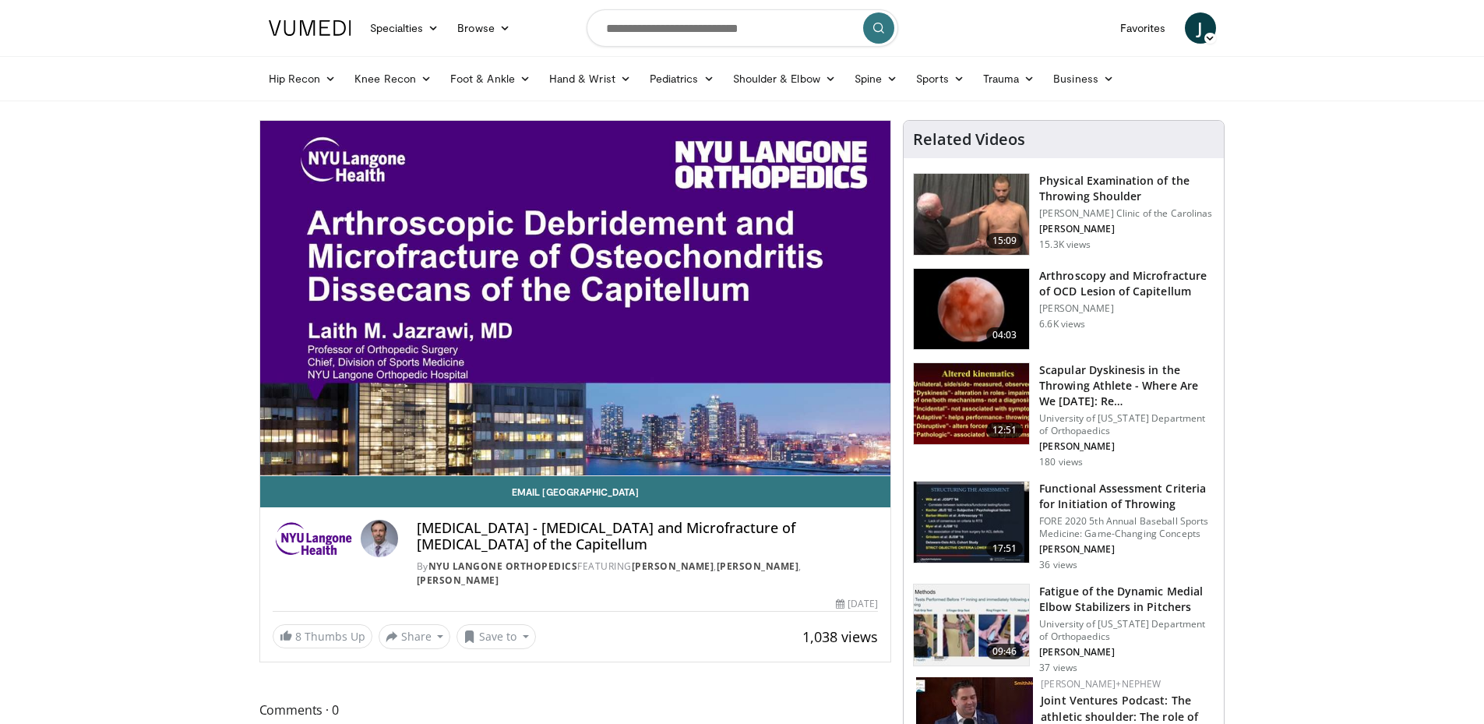
click at [724, 475] on div "Current Time 5:25 / Duration 7:43 Pause Skip Backward Skip Forward Mute 0% Load…" at bounding box center [575, 490] width 631 height 31
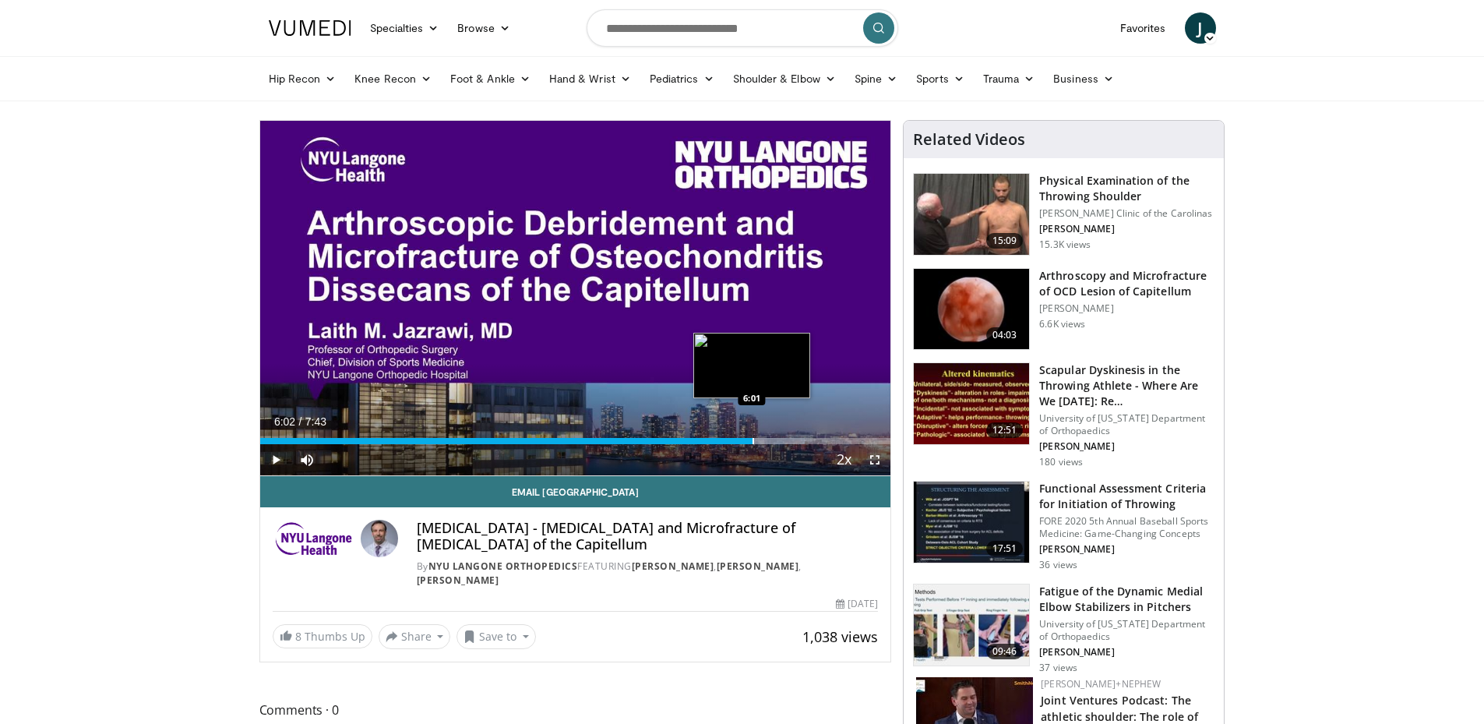
click at [752, 441] on div "Progress Bar" at bounding box center [753, 441] width 2 height 6
click at [764, 441] on div "Progress Bar" at bounding box center [765, 441] width 2 height 6
click at [787, 441] on div "Progress Bar" at bounding box center [788, 441] width 2 height 6
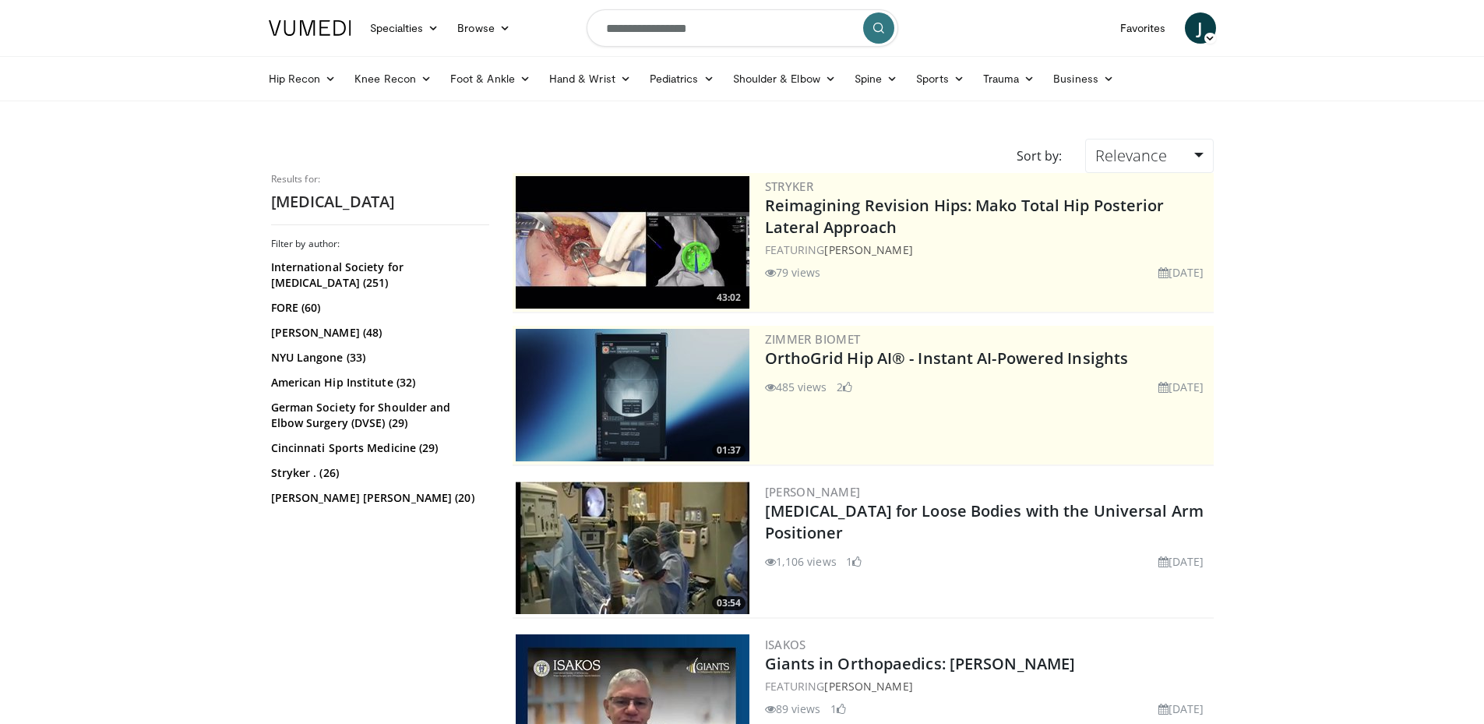
scroll to position [632, 0]
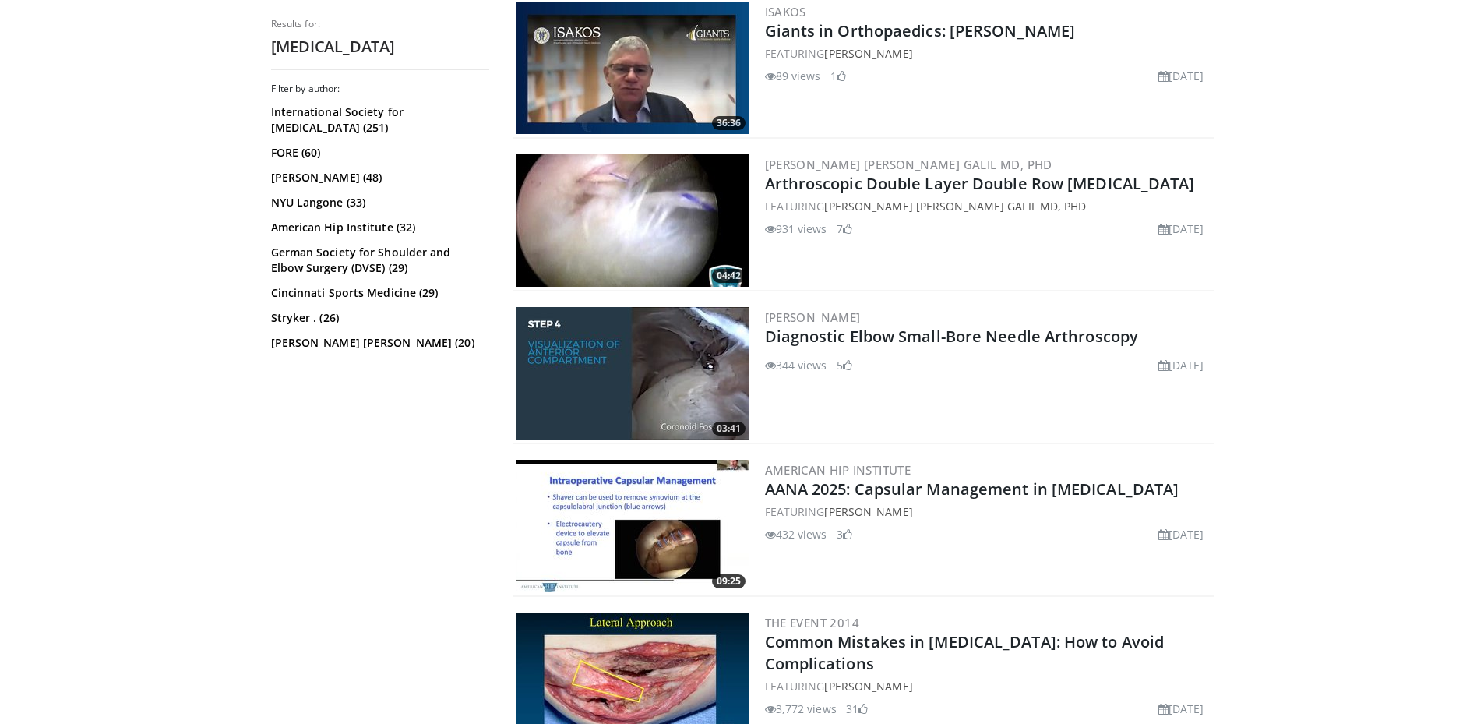
click at [614, 368] on img at bounding box center [633, 373] width 234 height 132
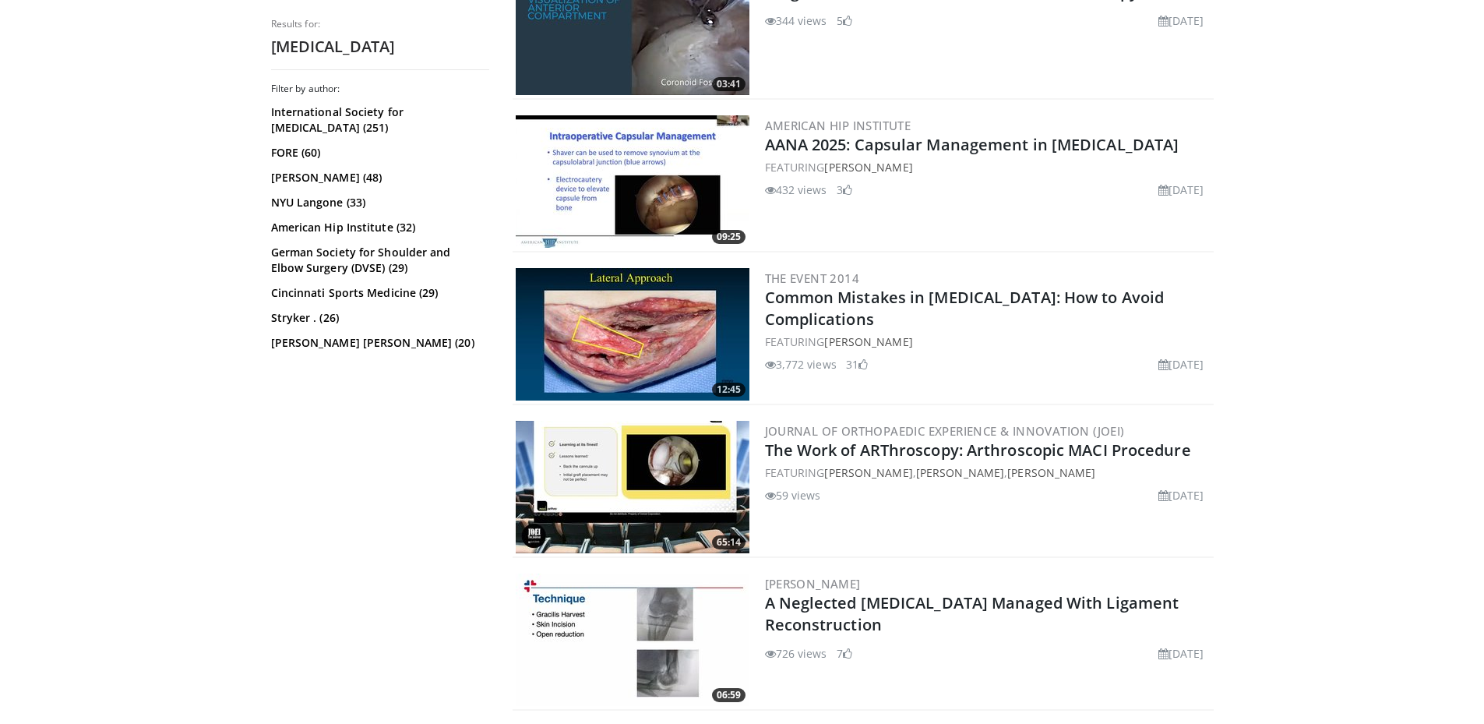
drag, startPoint x: 188, startPoint y: 414, endPoint x: 170, endPoint y: 509, distance: 97.6
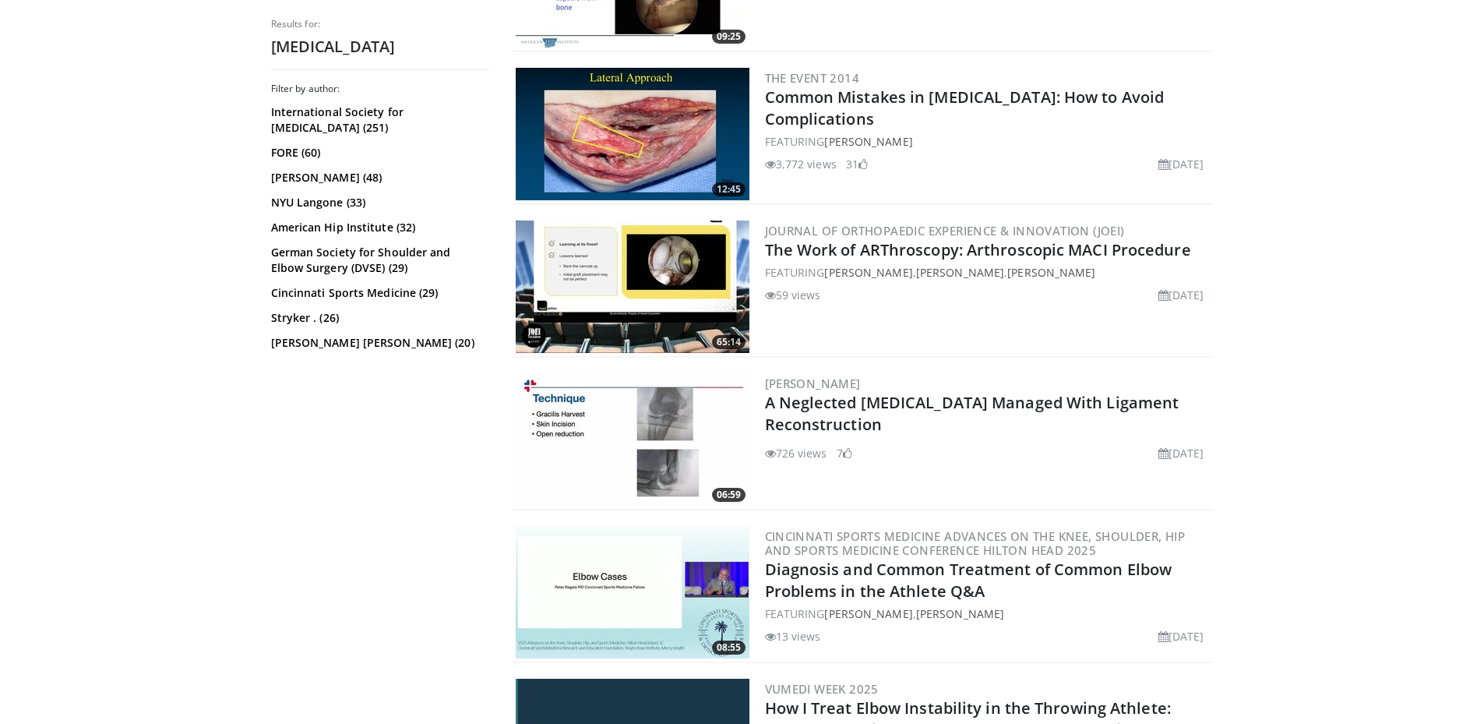
drag, startPoint x: 149, startPoint y: 388, endPoint x: 143, endPoint y: 469, distance: 81.2
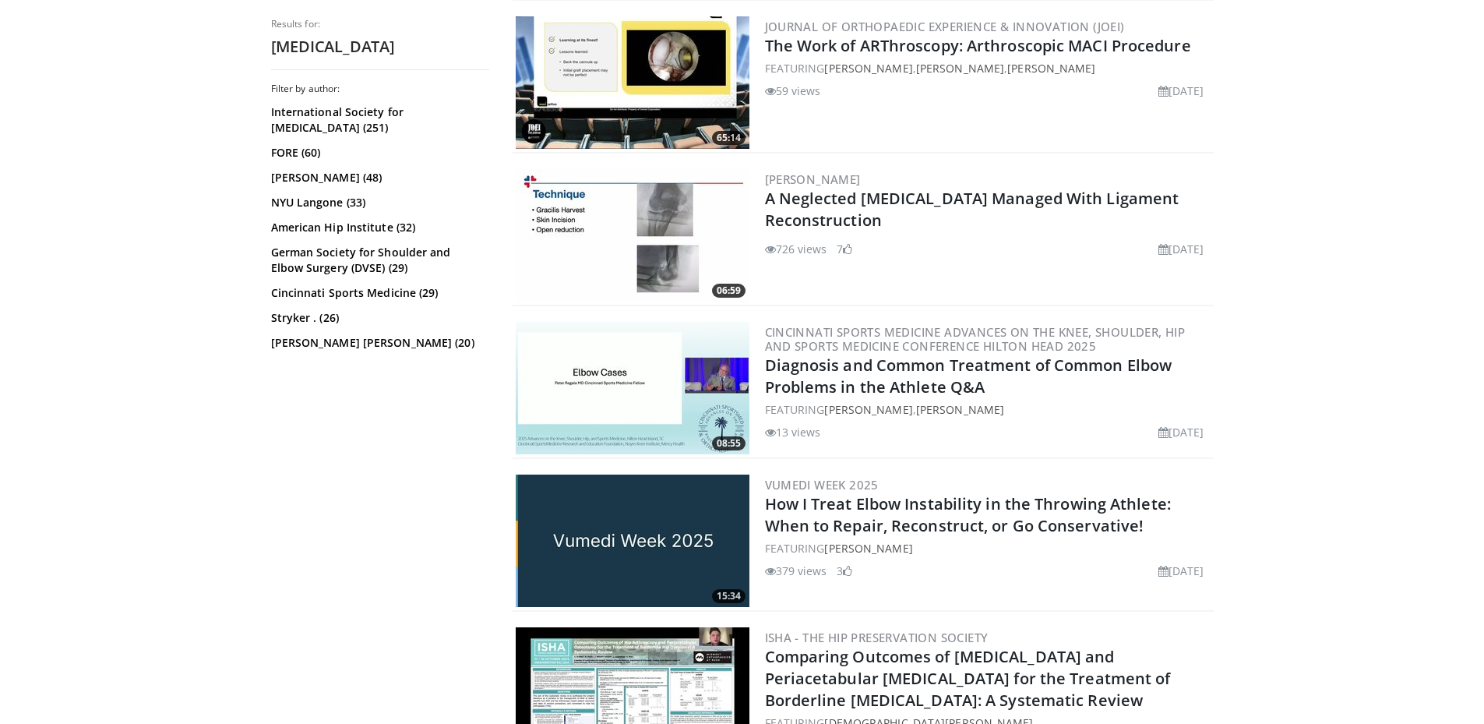
drag, startPoint x: 132, startPoint y: 416, endPoint x: 127, endPoint y: 514, distance: 98.3
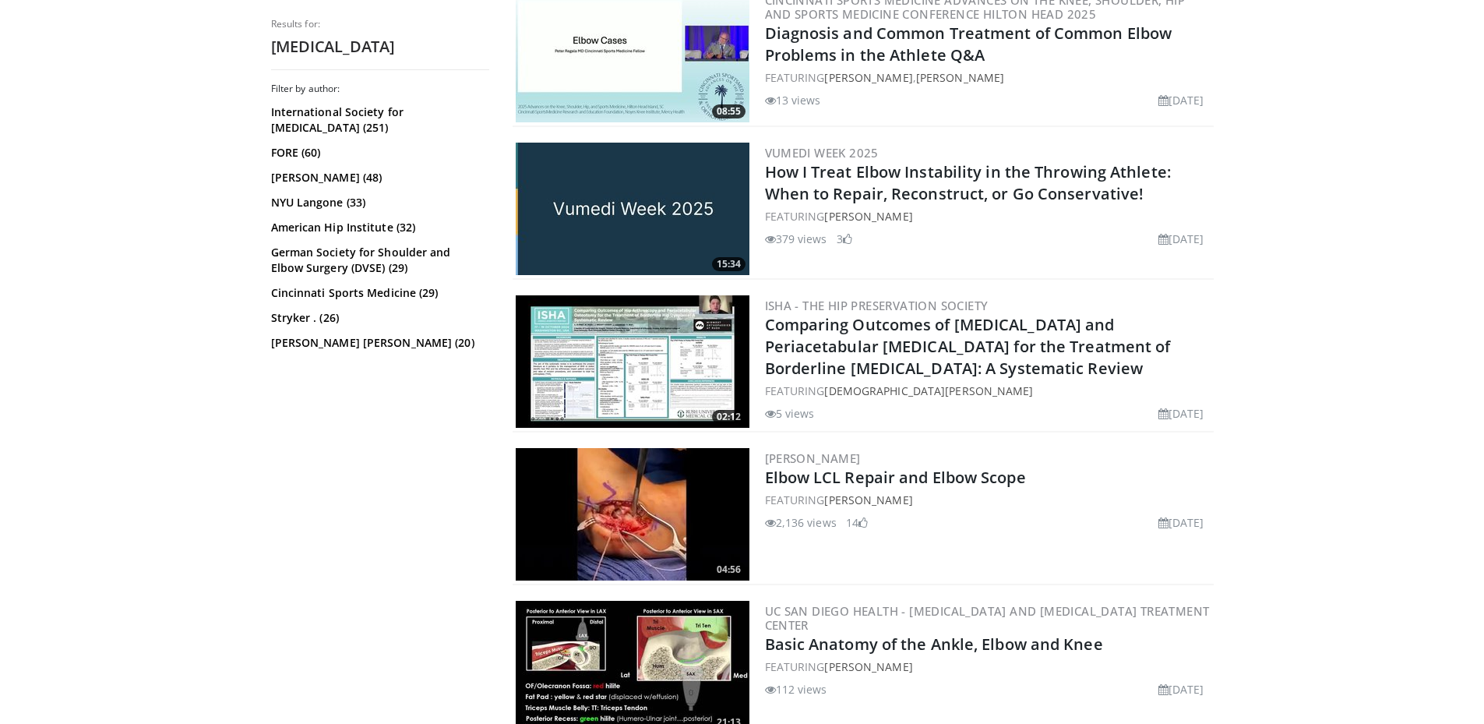
drag, startPoint x: 156, startPoint y: 382, endPoint x: 143, endPoint y: 504, distance: 122.2
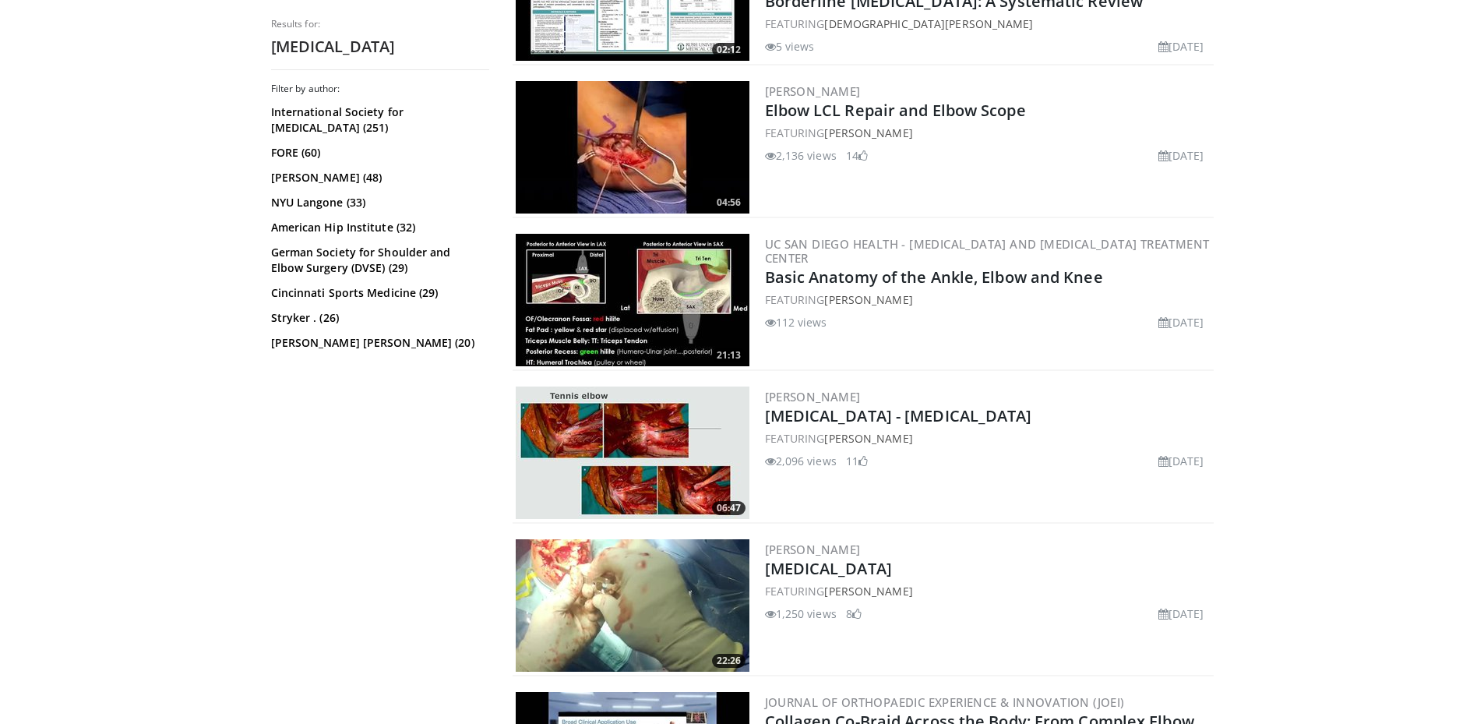
drag, startPoint x: 139, startPoint y: 414, endPoint x: 135, endPoint y: 502, distance: 88.1
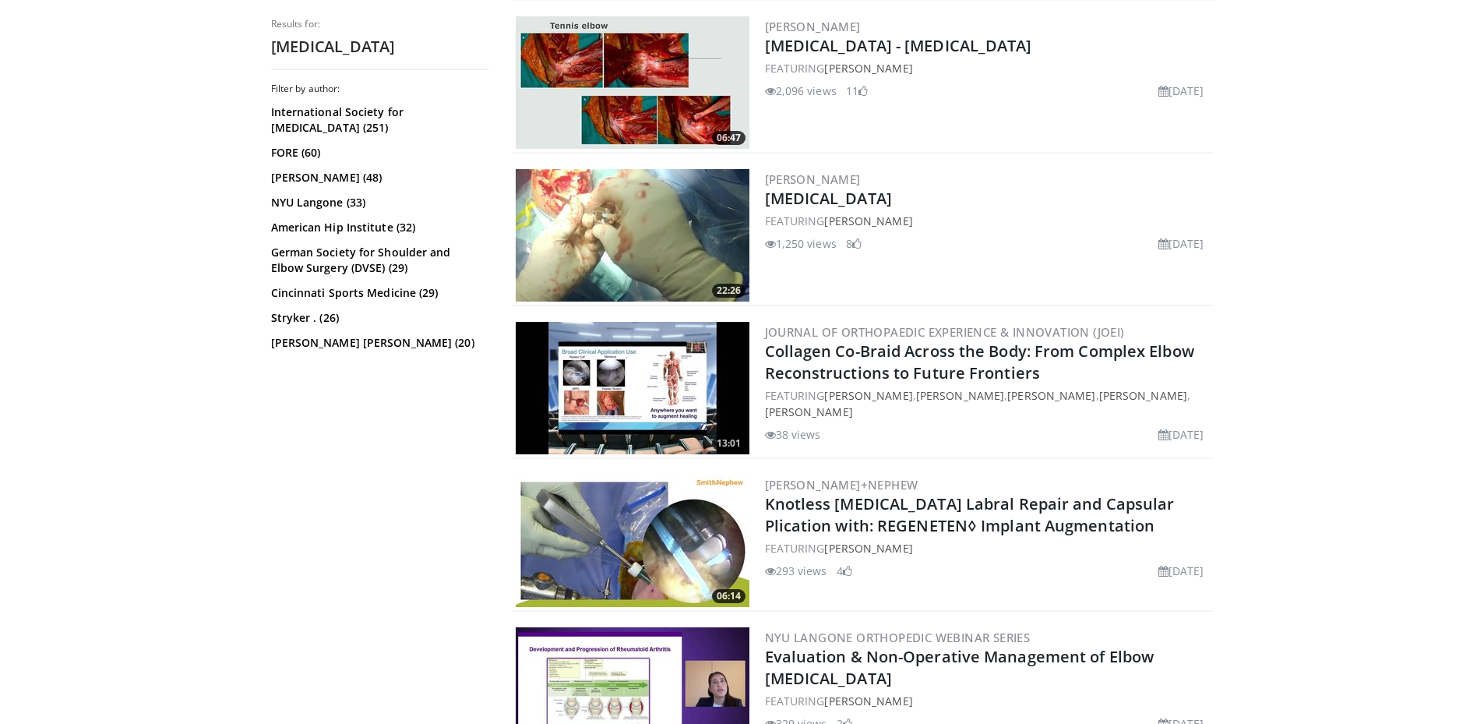
drag, startPoint x: 154, startPoint y: 358, endPoint x: 144, endPoint y: 507, distance: 149.1
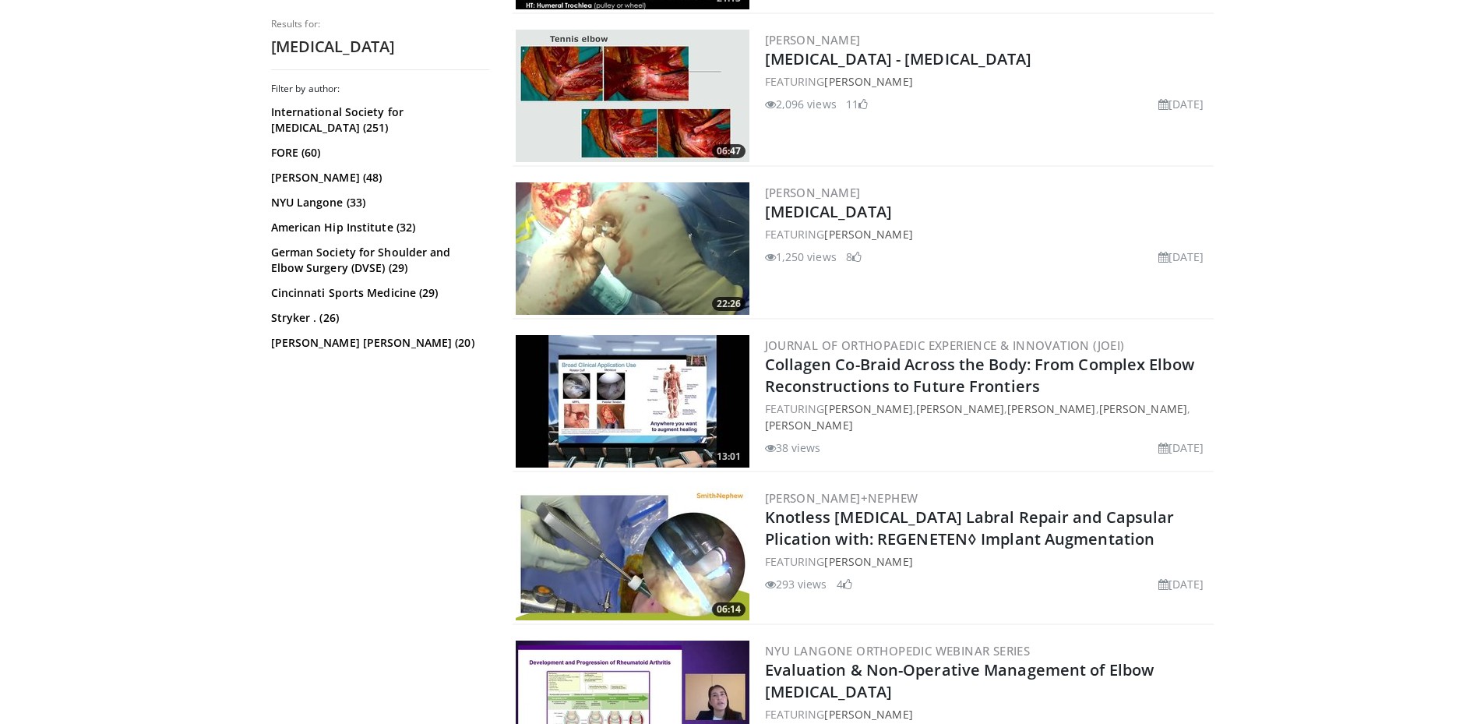
scroll to position [0, 0]
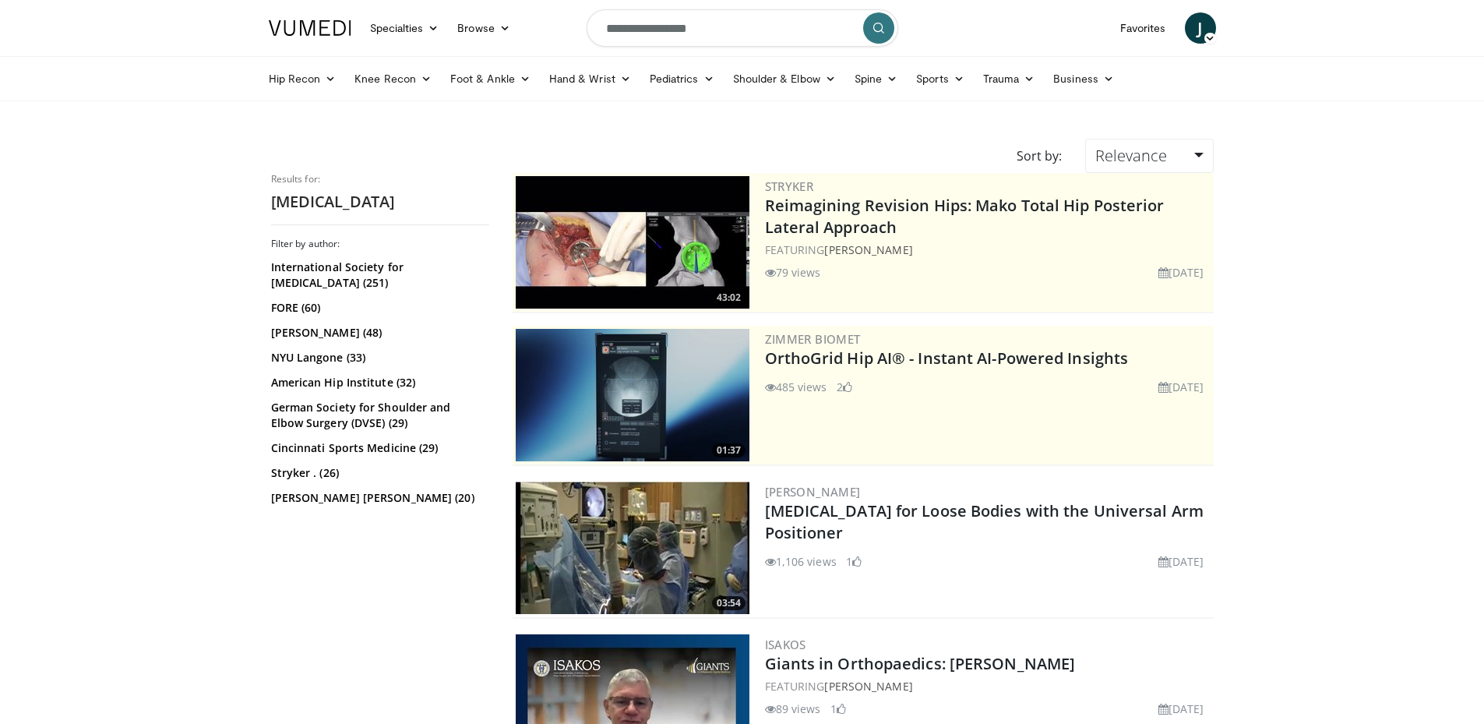
drag, startPoint x: 336, startPoint y: 619, endPoint x: 522, endPoint y: 62, distance: 587.9
click at [752, 19] on input "**********" at bounding box center [742, 27] width 312 height 37
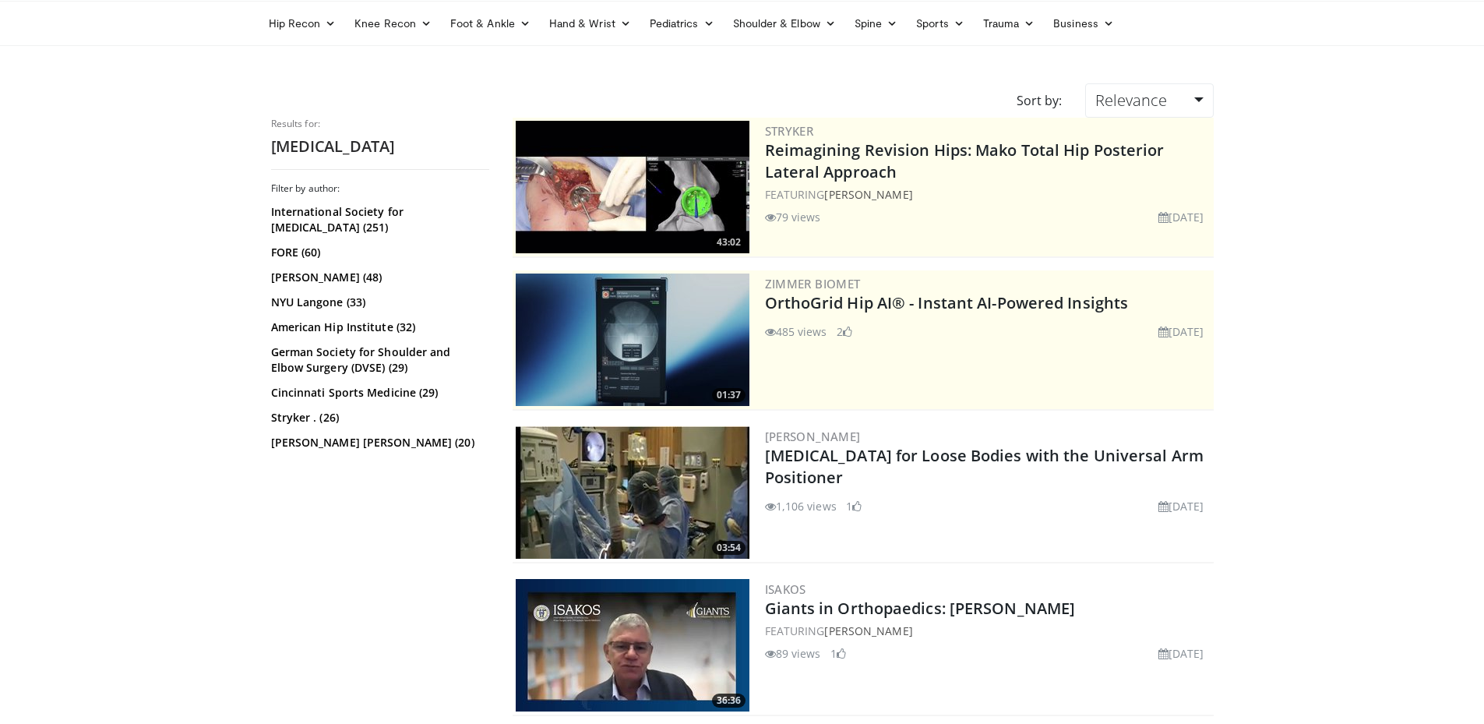
scroll to position [21, 0]
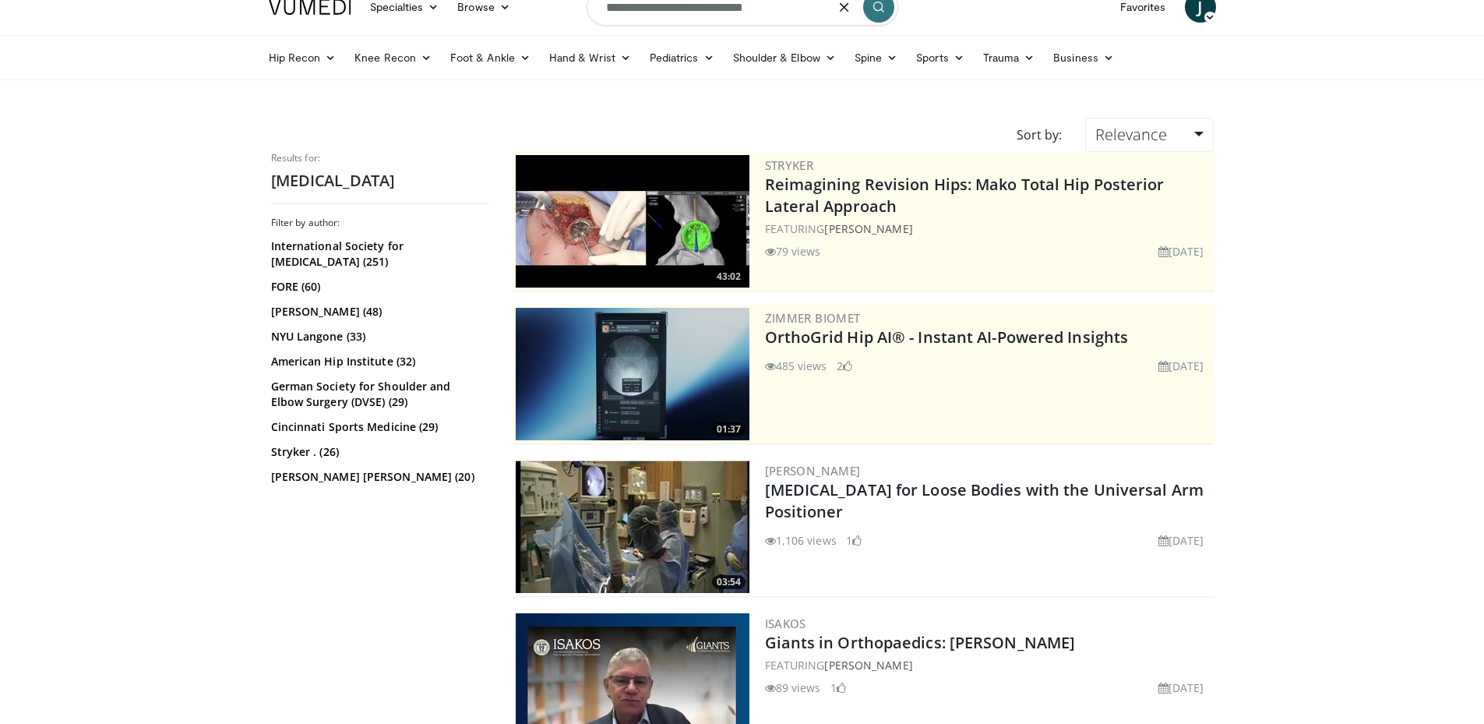
type input "**********"
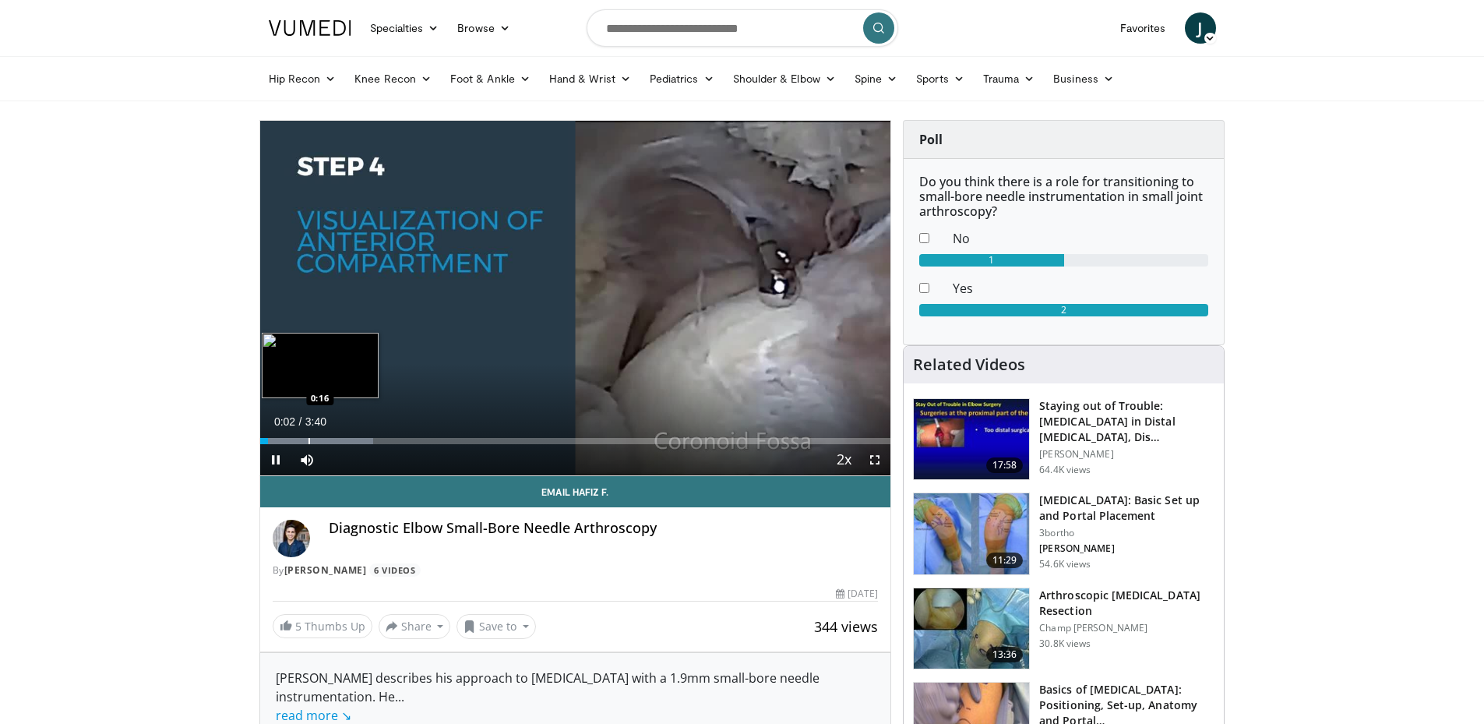
click at [308, 436] on div "Loaded : 17.95% 0:02 0:16" at bounding box center [575, 436] width 631 height 15
click at [361, 435] on div "Loaded : 31.43% 0:18 0:35" at bounding box center [575, 436] width 631 height 15
click at [330, 438] on div "Progress Bar" at bounding box center [331, 441] width 2 height 6
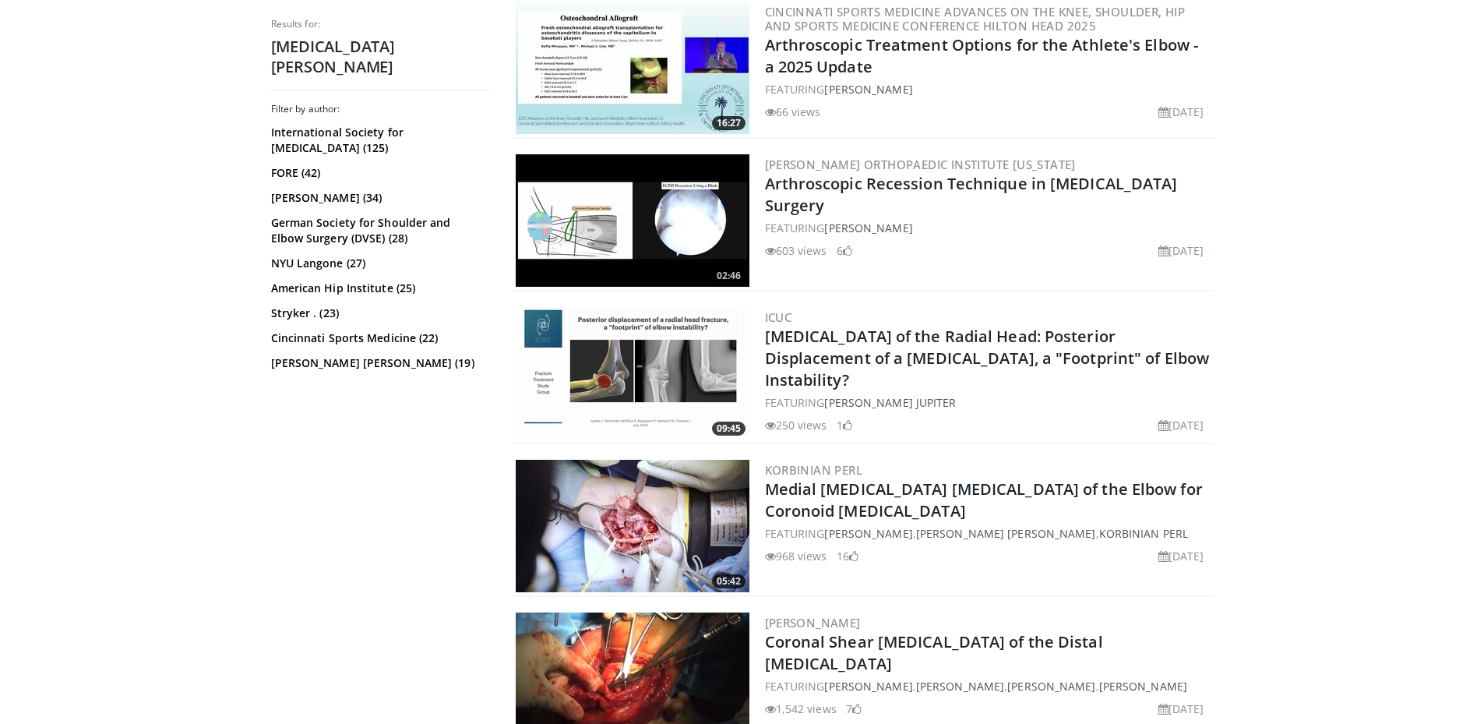
scroll to position [1265, 0]
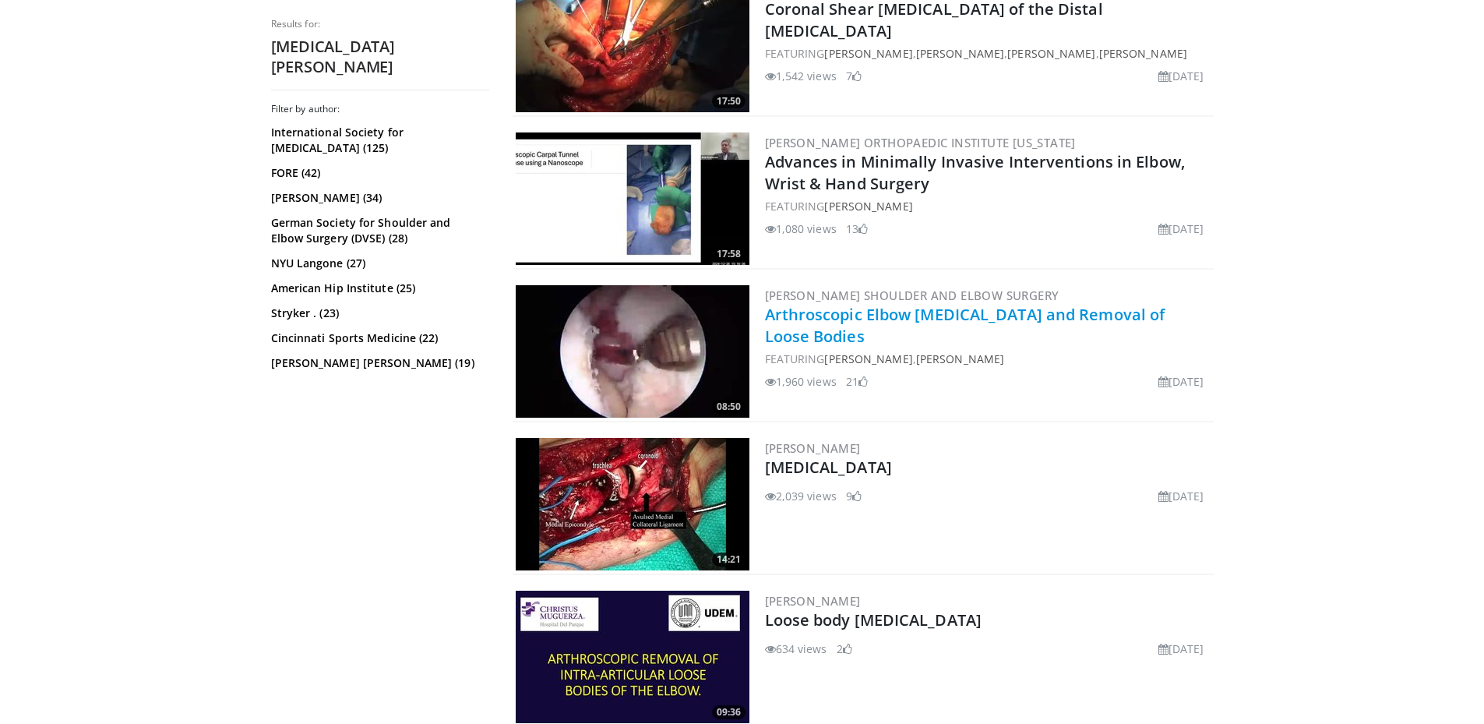
click at [1095, 313] on link "Arthroscopic Elbow [MEDICAL_DATA] and Removal of Loose Bodies" at bounding box center [965, 325] width 400 height 43
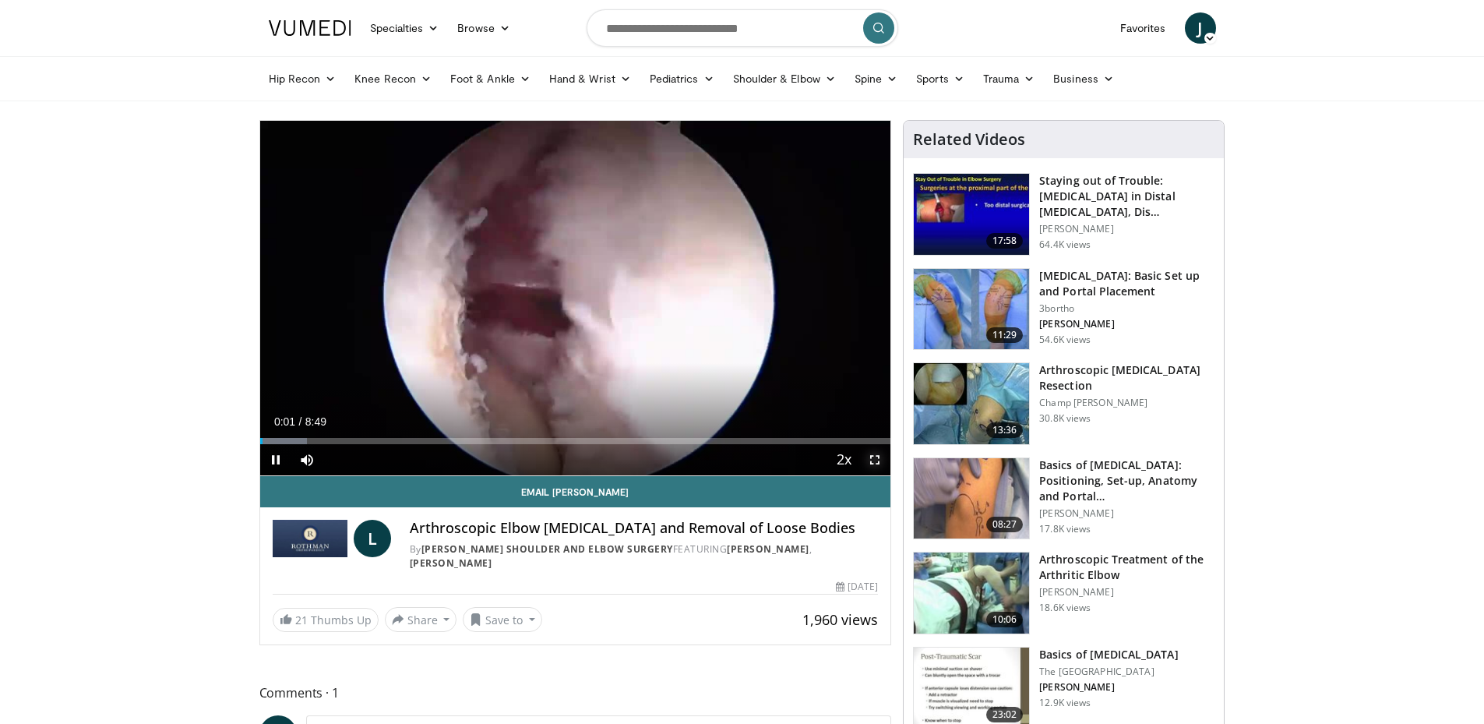
click at [871, 457] on span "Video Player" at bounding box center [874, 459] width 31 height 31
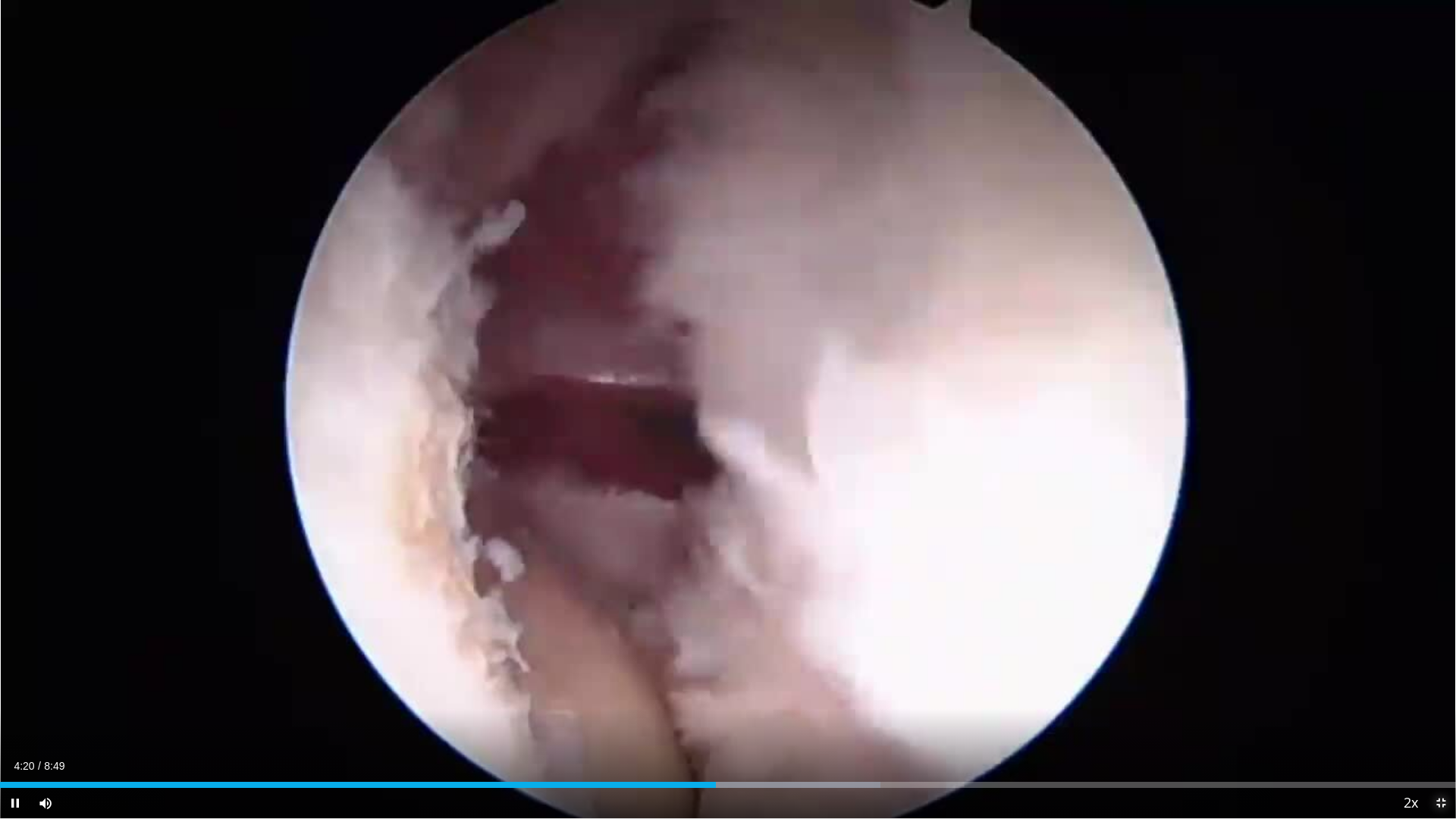
click at [1444, 704] on span "Video Player" at bounding box center [1440, 802] width 30 height 30
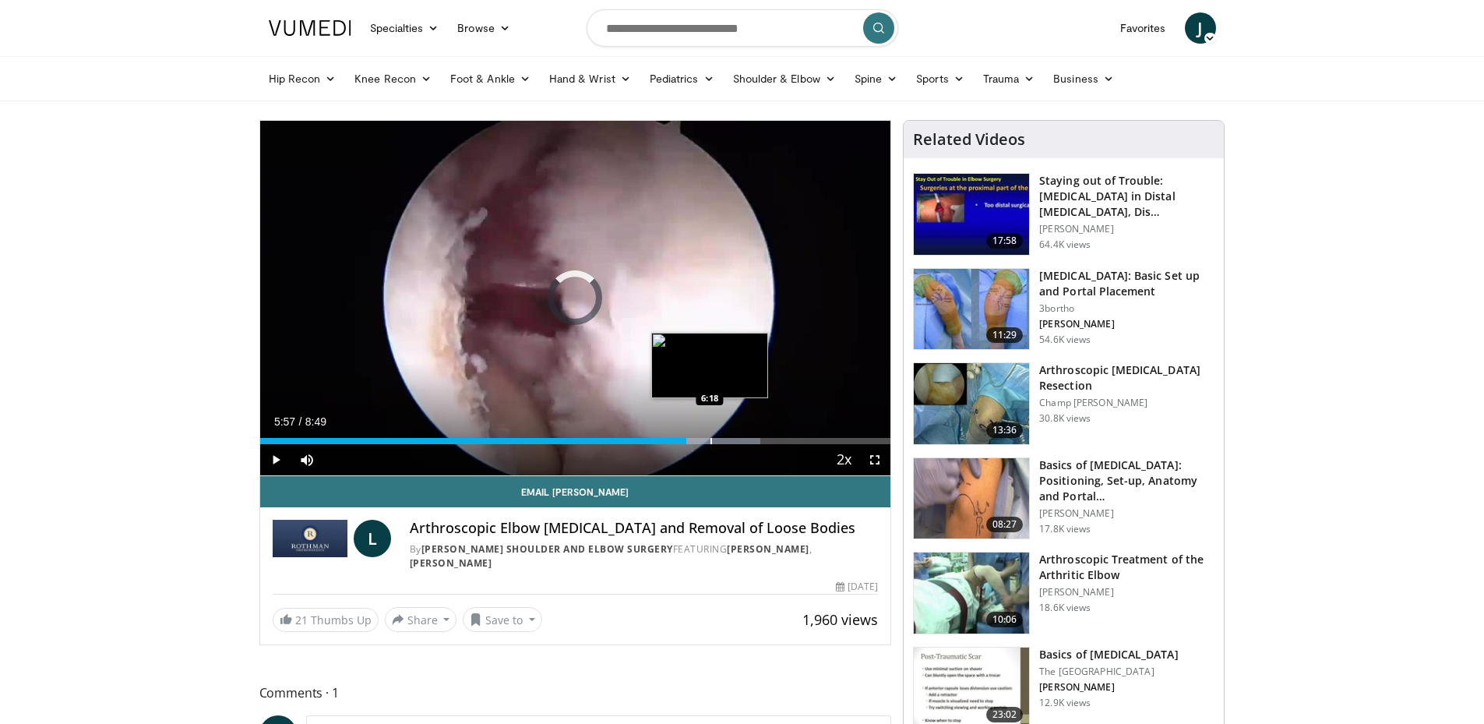
click at [710, 435] on div "Loaded : 79.35% 5:58 6:18" at bounding box center [575, 436] width 631 height 15
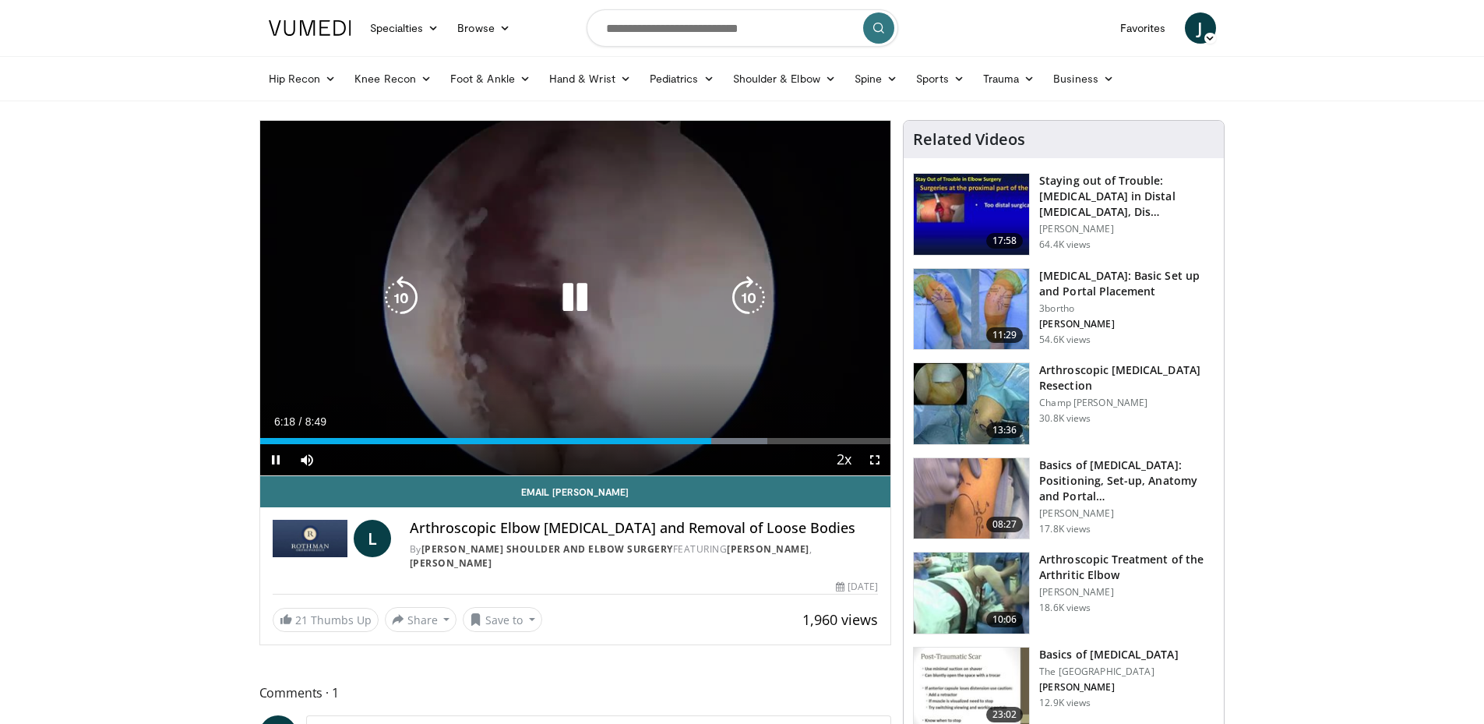
click at [572, 295] on icon "Video Player" at bounding box center [575, 298] width 44 height 44
